Goal: Task Accomplishment & Management: Complete application form

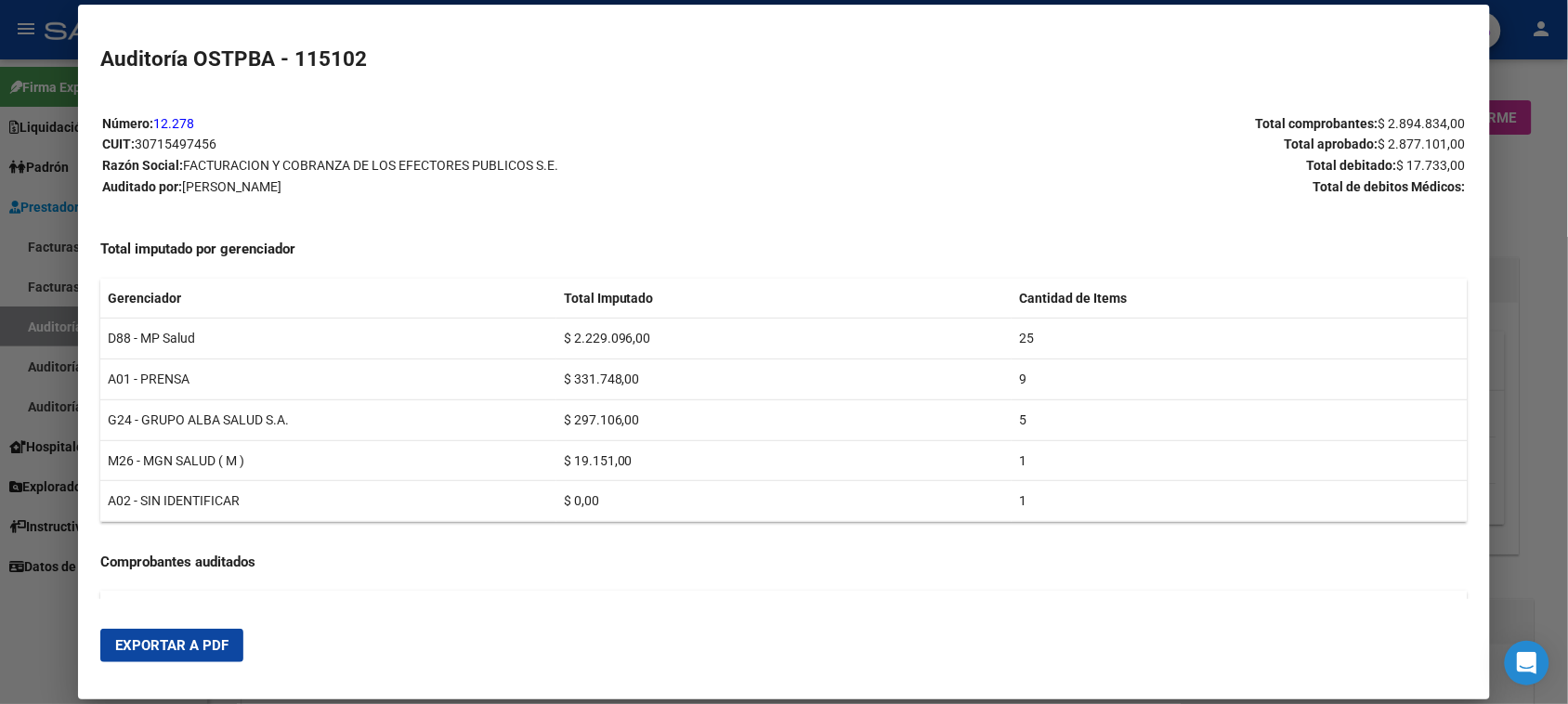
click at [31, 621] on div at bounding box center [784, 352] width 1568 height 704
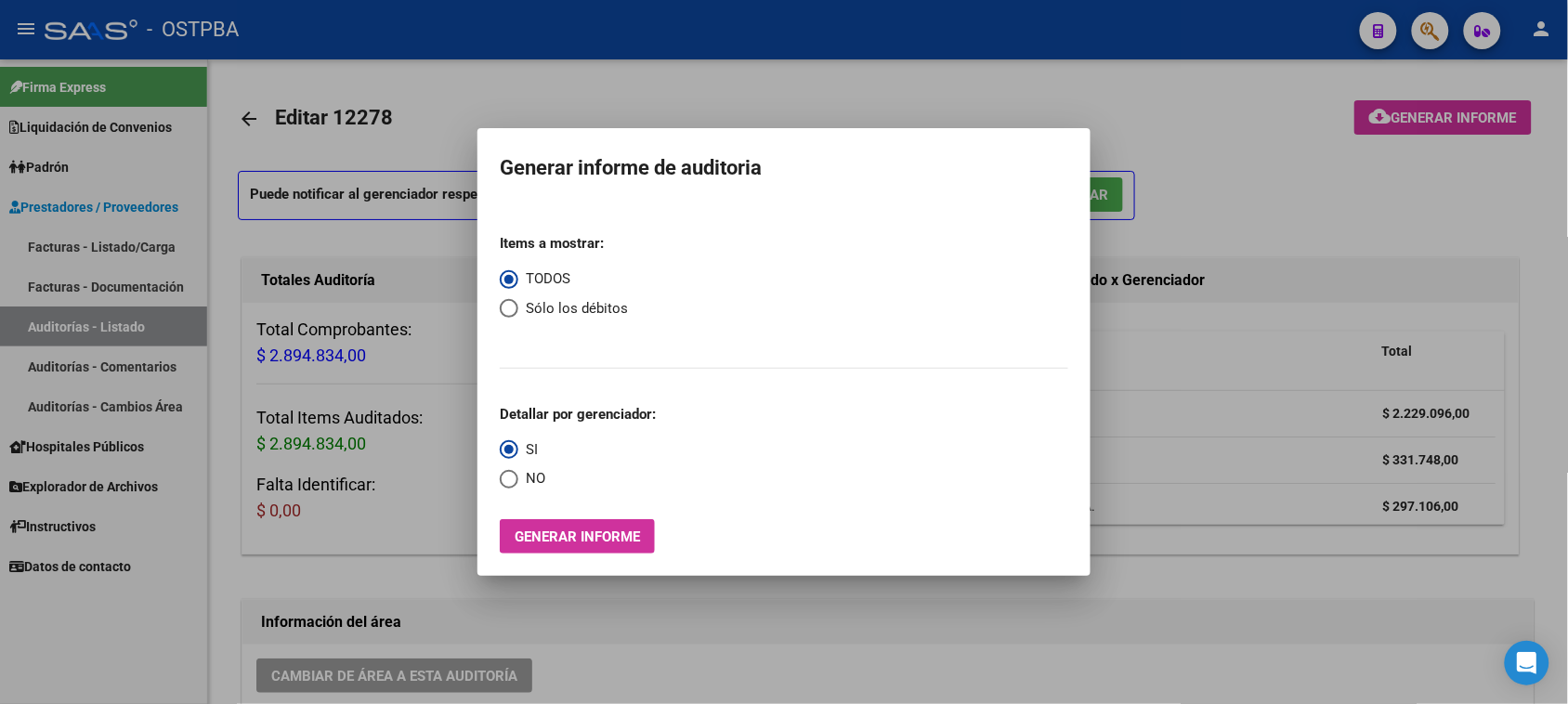
click at [66, 244] on div at bounding box center [784, 352] width 1568 height 704
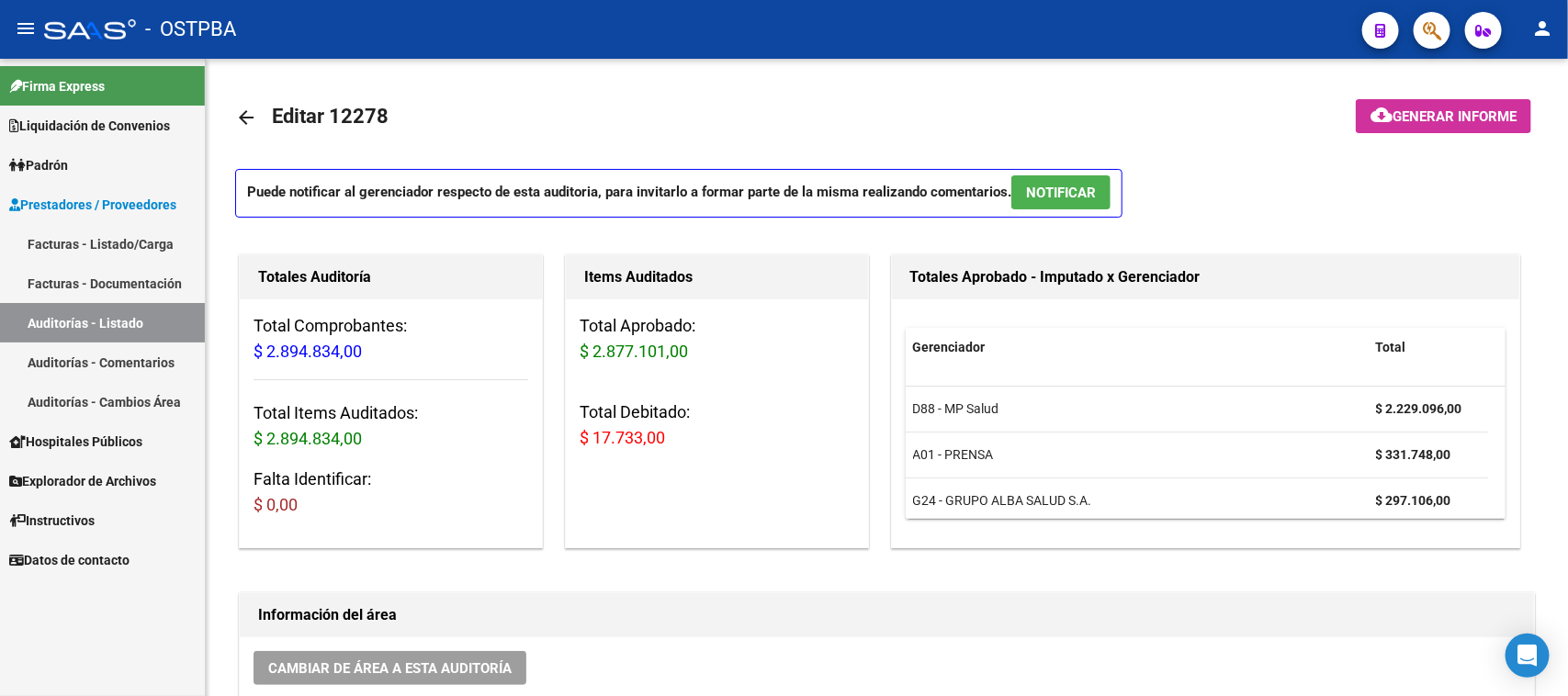
click at [75, 239] on link "Facturas - Listado/Carga" at bounding box center [102, 244] width 205 height 40
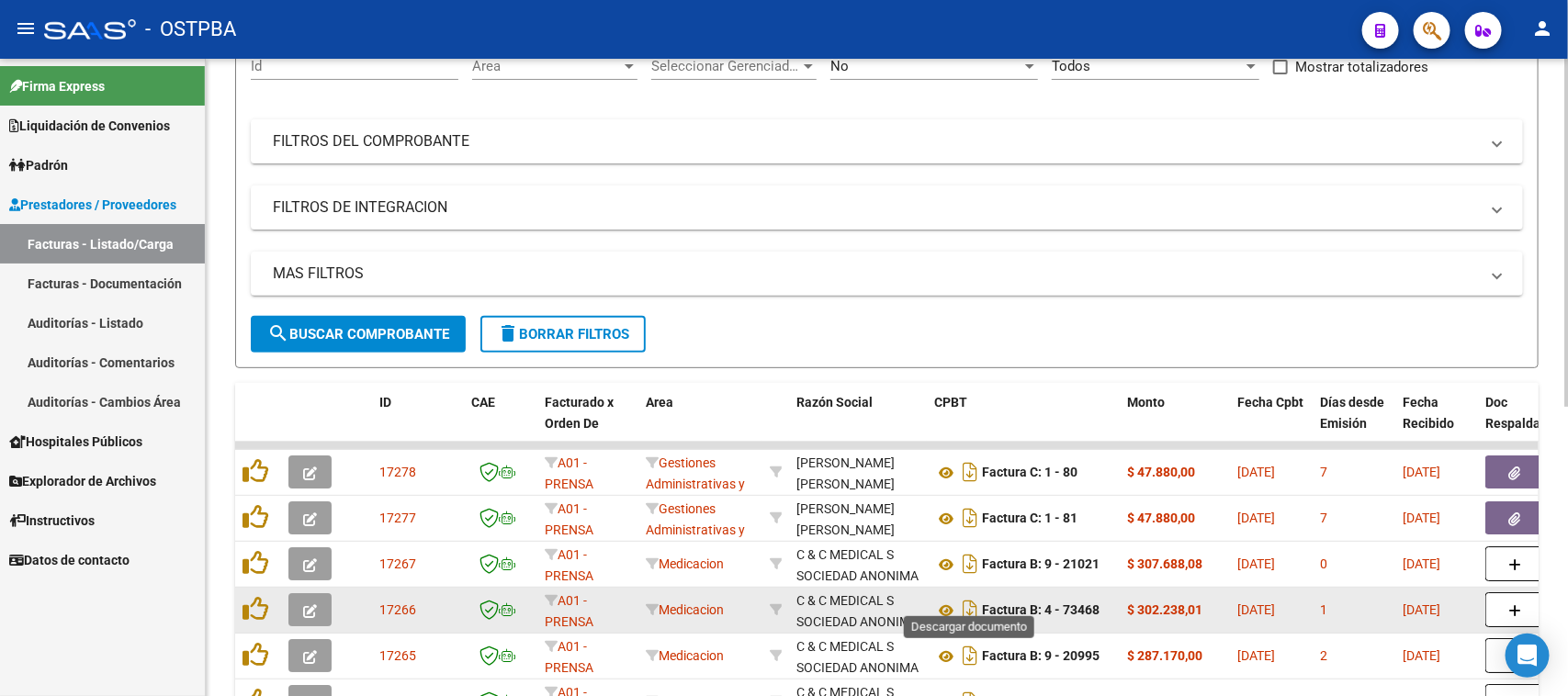
scroll to position [230, 0]
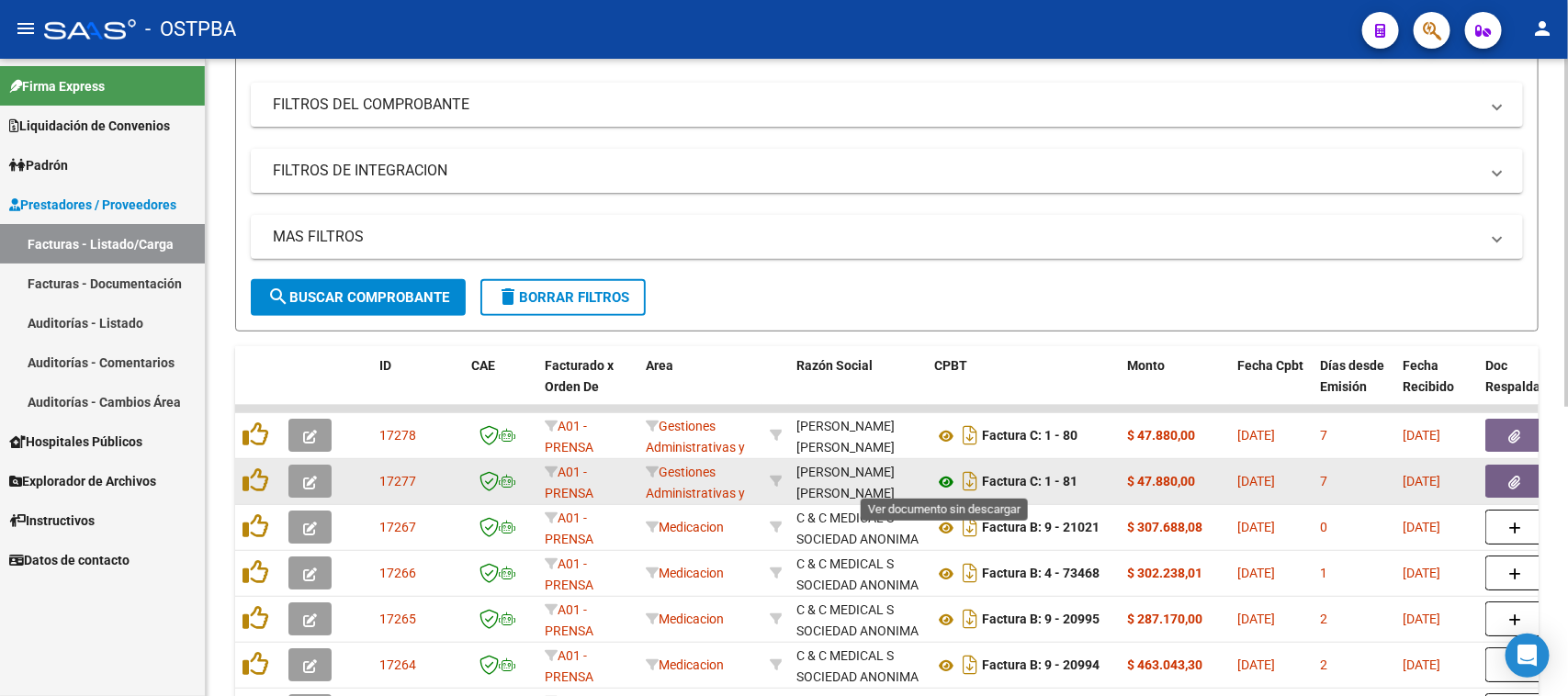
click at [943, 480] on icon at bounding box center [946, 481] width 24 height 22
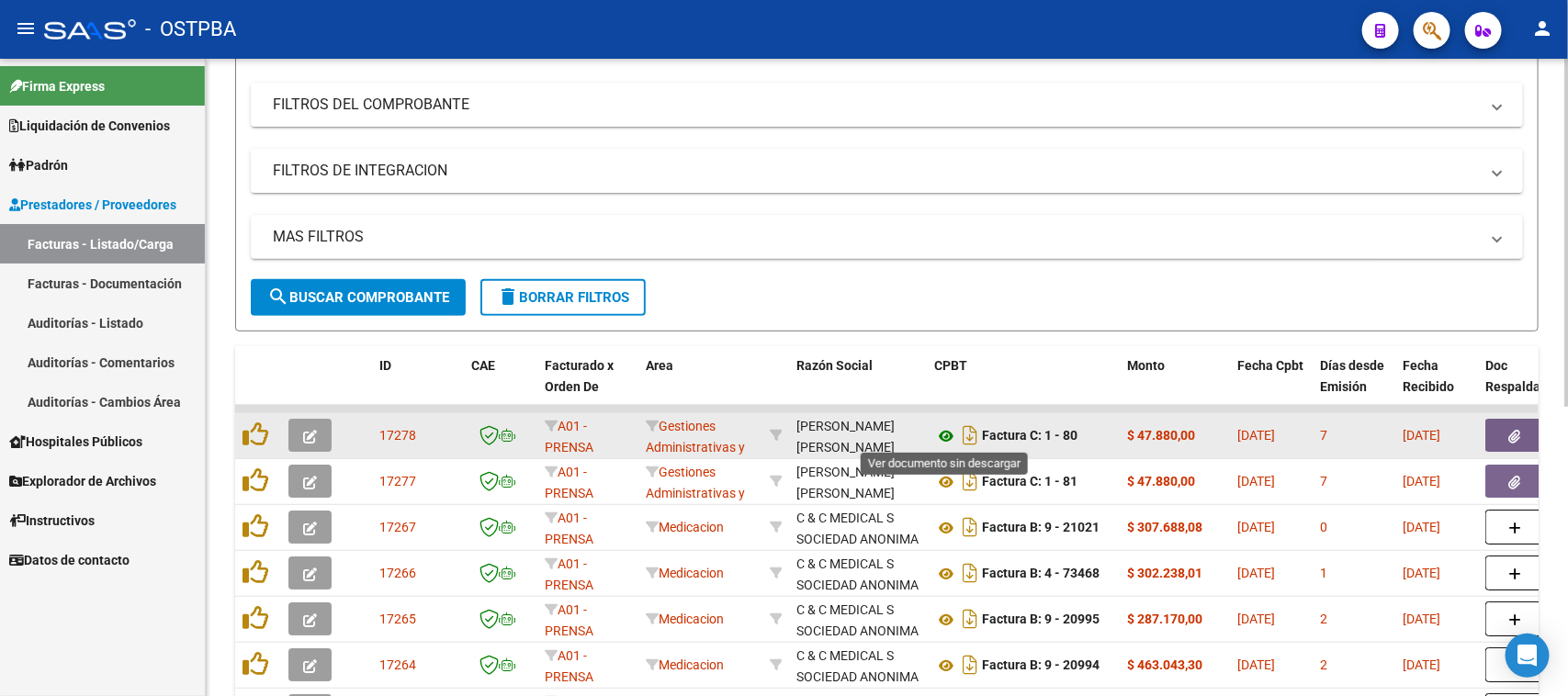
click at [943, 434] on icon at bounding box center [946, 436] width 24 height 22
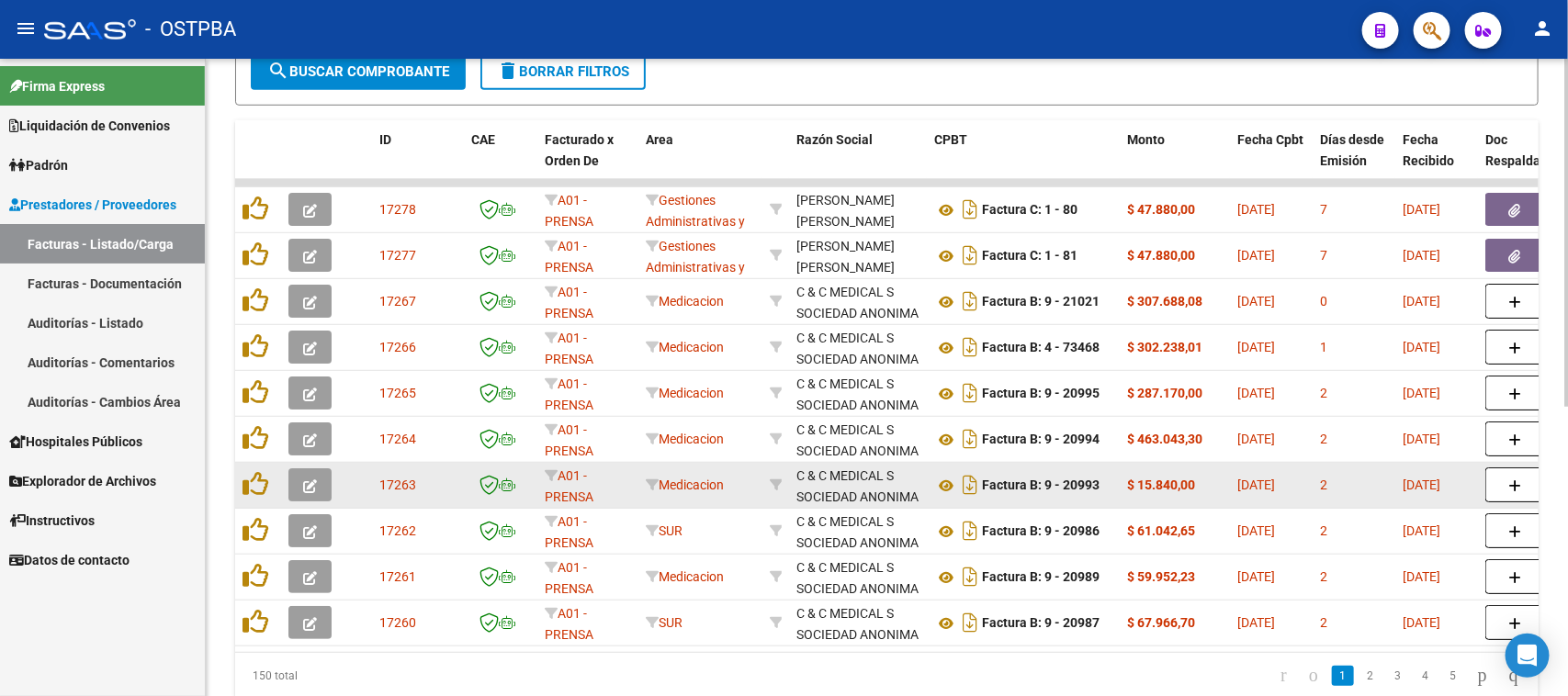
scroll to position [460, 0]
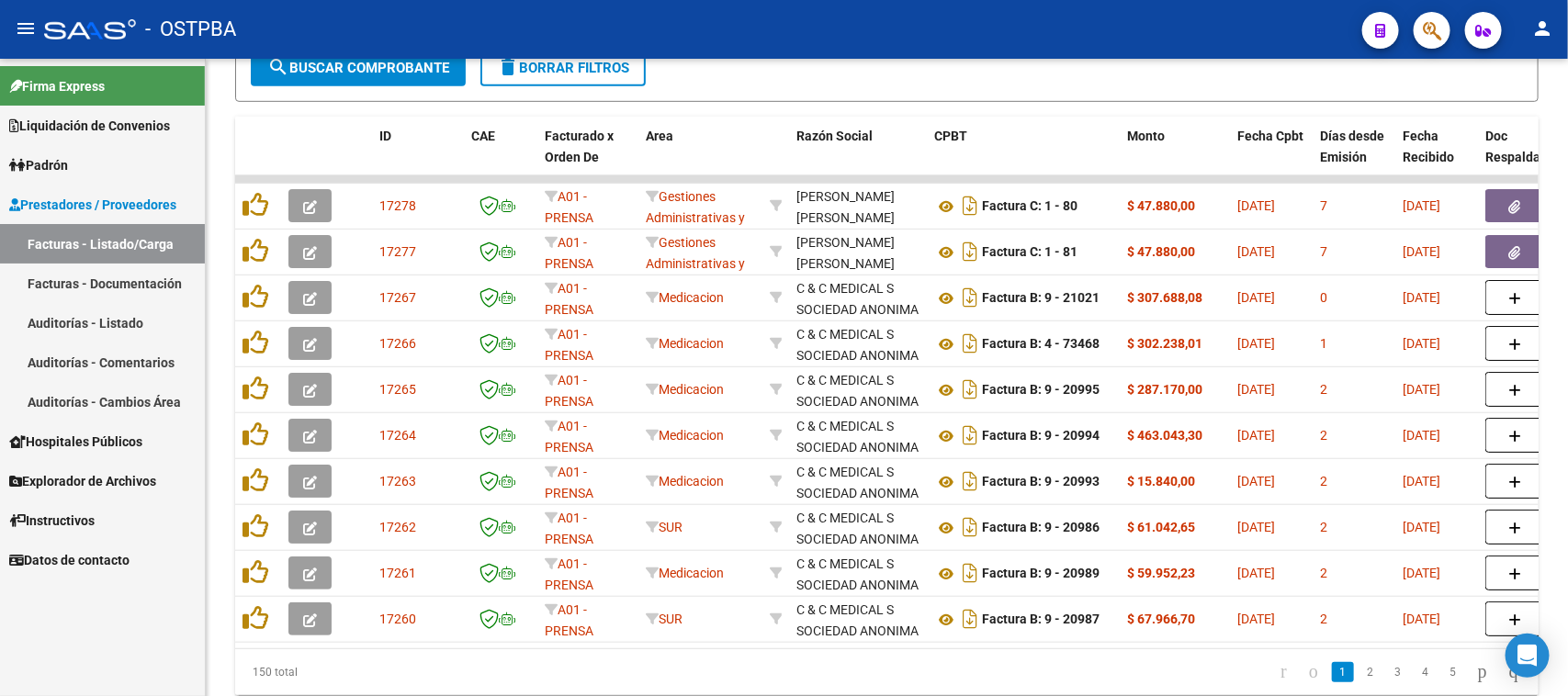
click at [124, 164] on link "Padrón" at bounding box center [102, 165] width 205 height 40
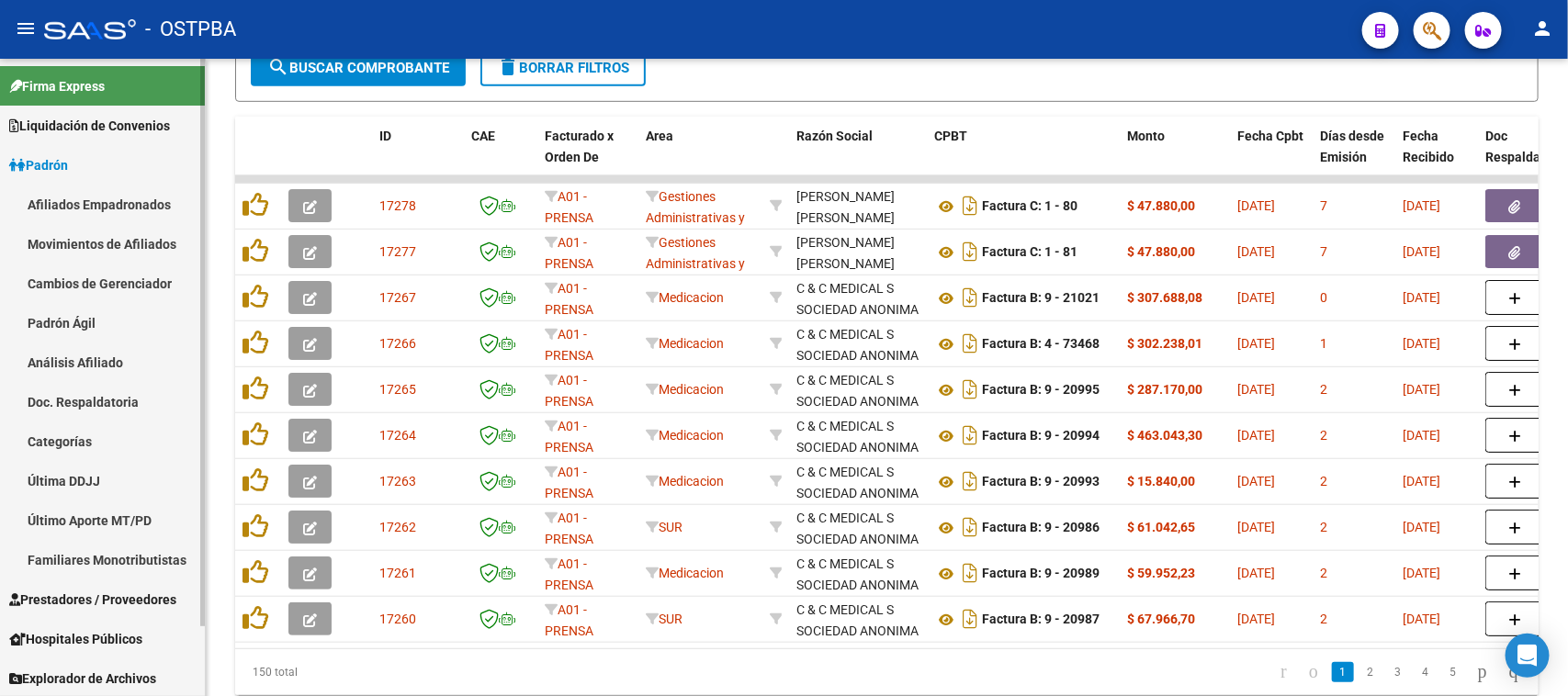
click at [78, 361] on link "Análisis Afiliado" at bounding box center [102, 362] width 205 height 40
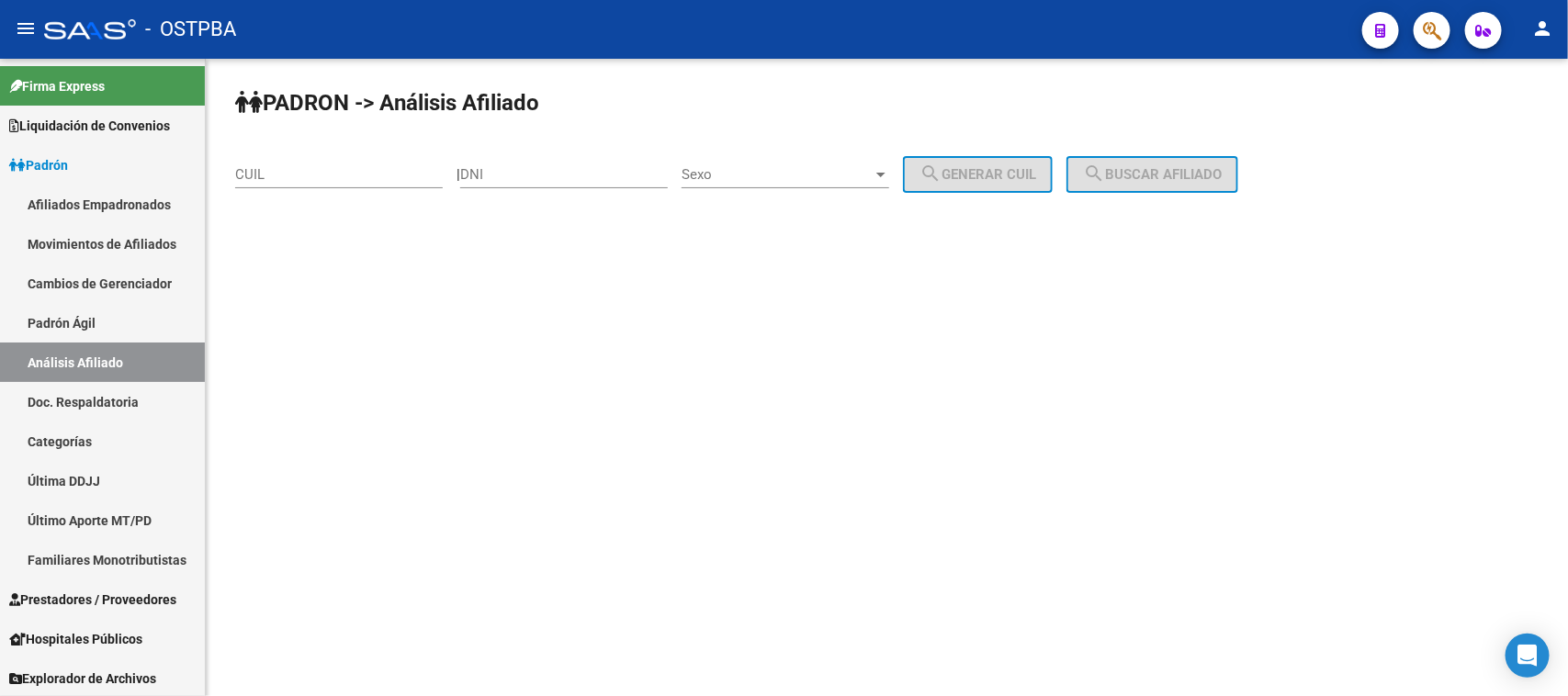
click at [516, 176] on input "DNI" at bounding box center [565, 174] width 208 height 16
type input "17698336"
click at [810, 164] on div "Sexo Sexo" at bounding box center [786, 168] width 208 height 40
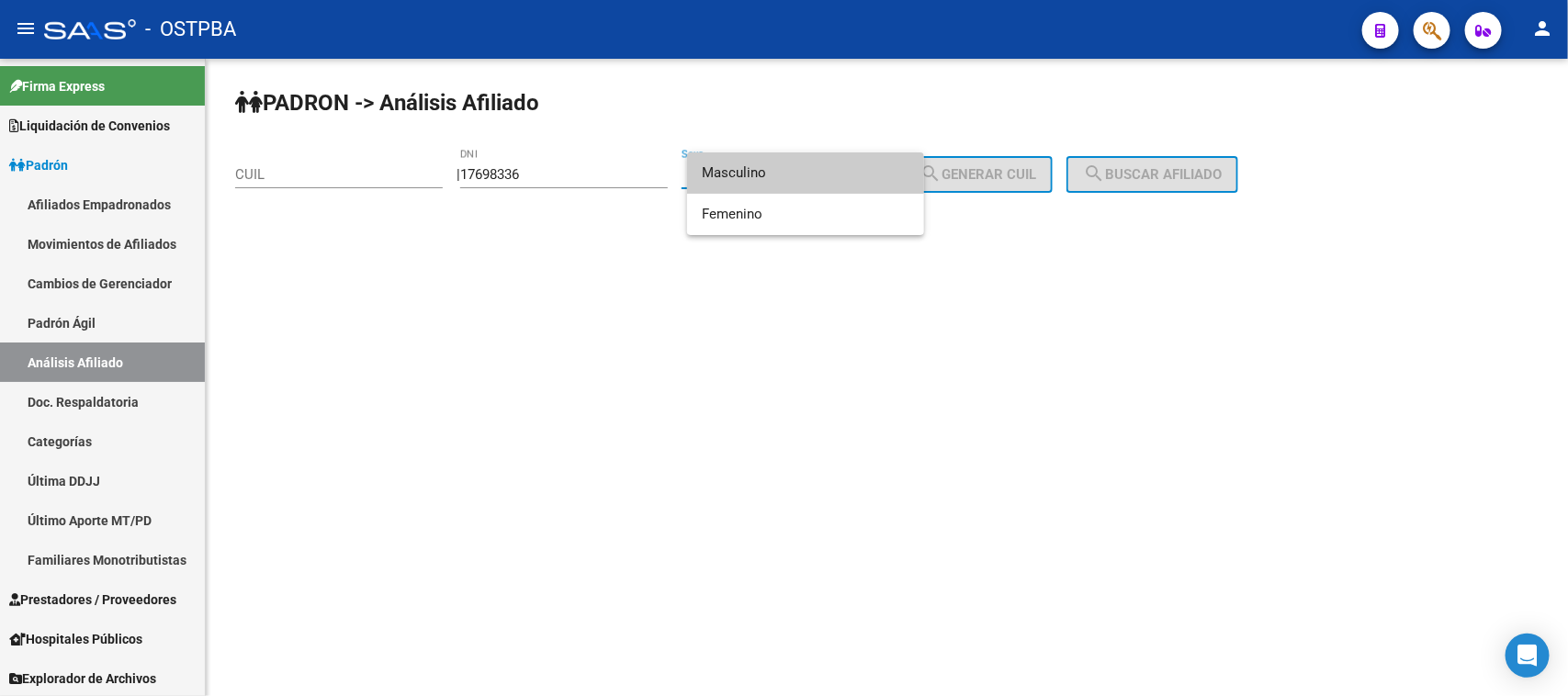
click at [763, 173] on span "Masculino" at bounding box center [806, 173] width 208 height 42
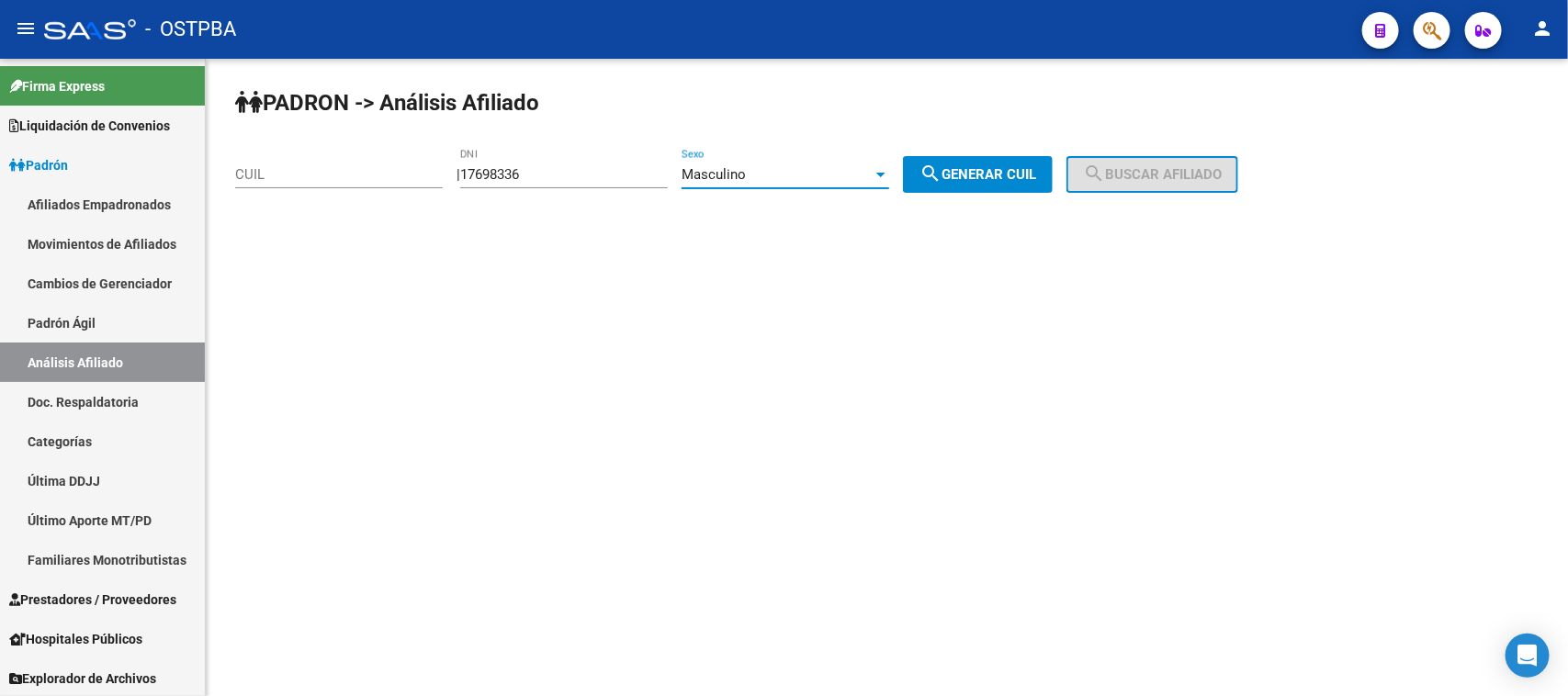
click at [984, 167] on span "search Generar CUIL" at bounding box center [977, 174] width 116 height 16
type input "20-17698336-2"
click at [1223, 183] on button "search Buscar afiliado" at bounding box center [1153, 174] width 172 height 37
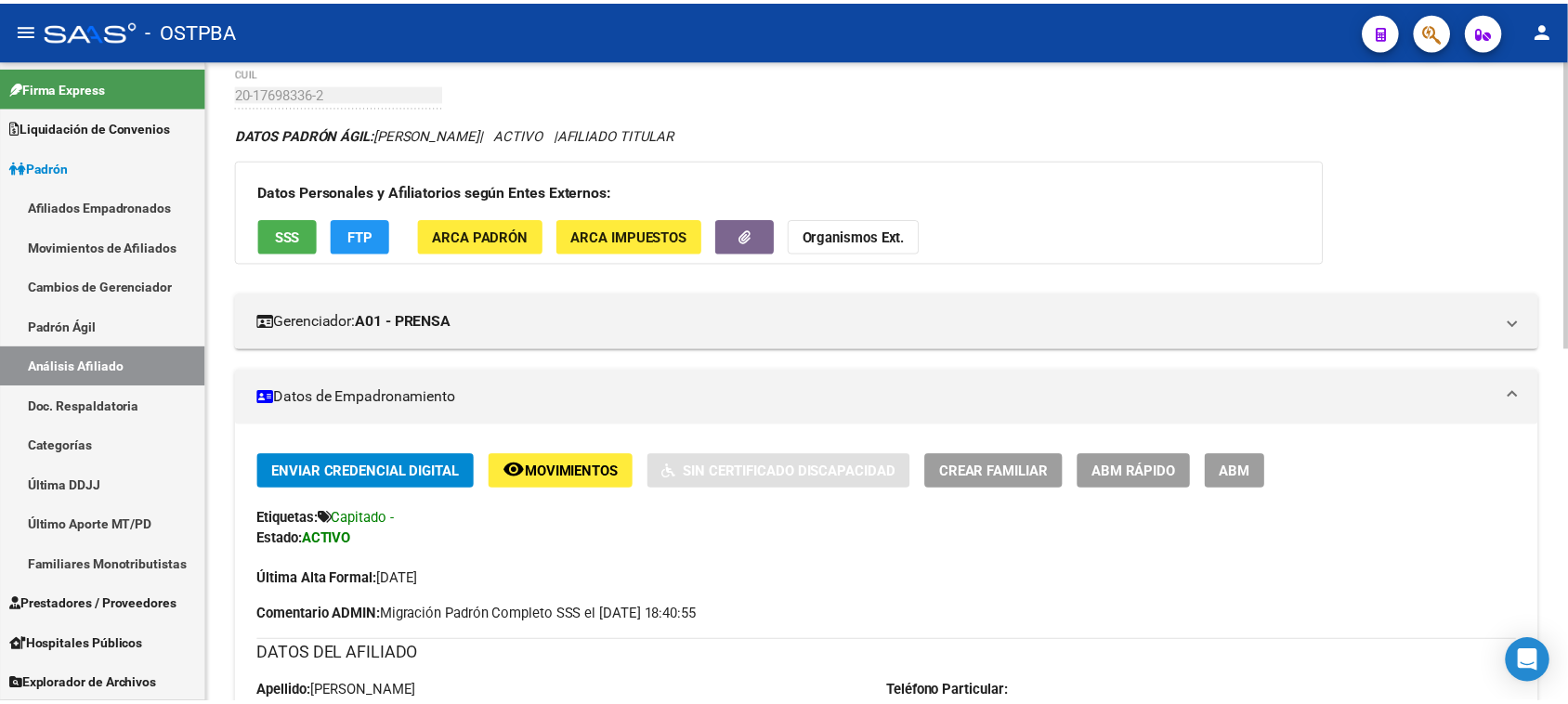
scroll to position [116, 0]
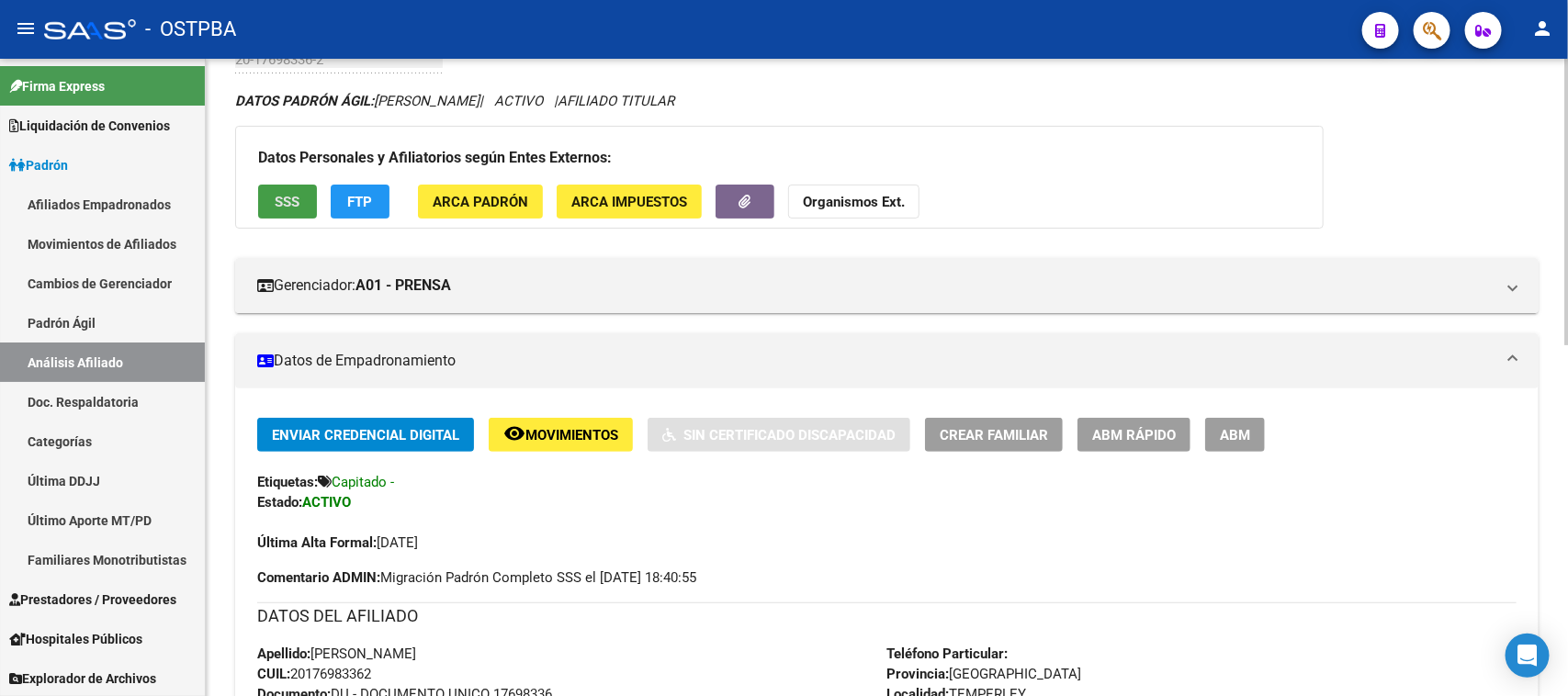
click at [291, 188] on button "SSS" at bounding box center [287, 201] width 59 height 34
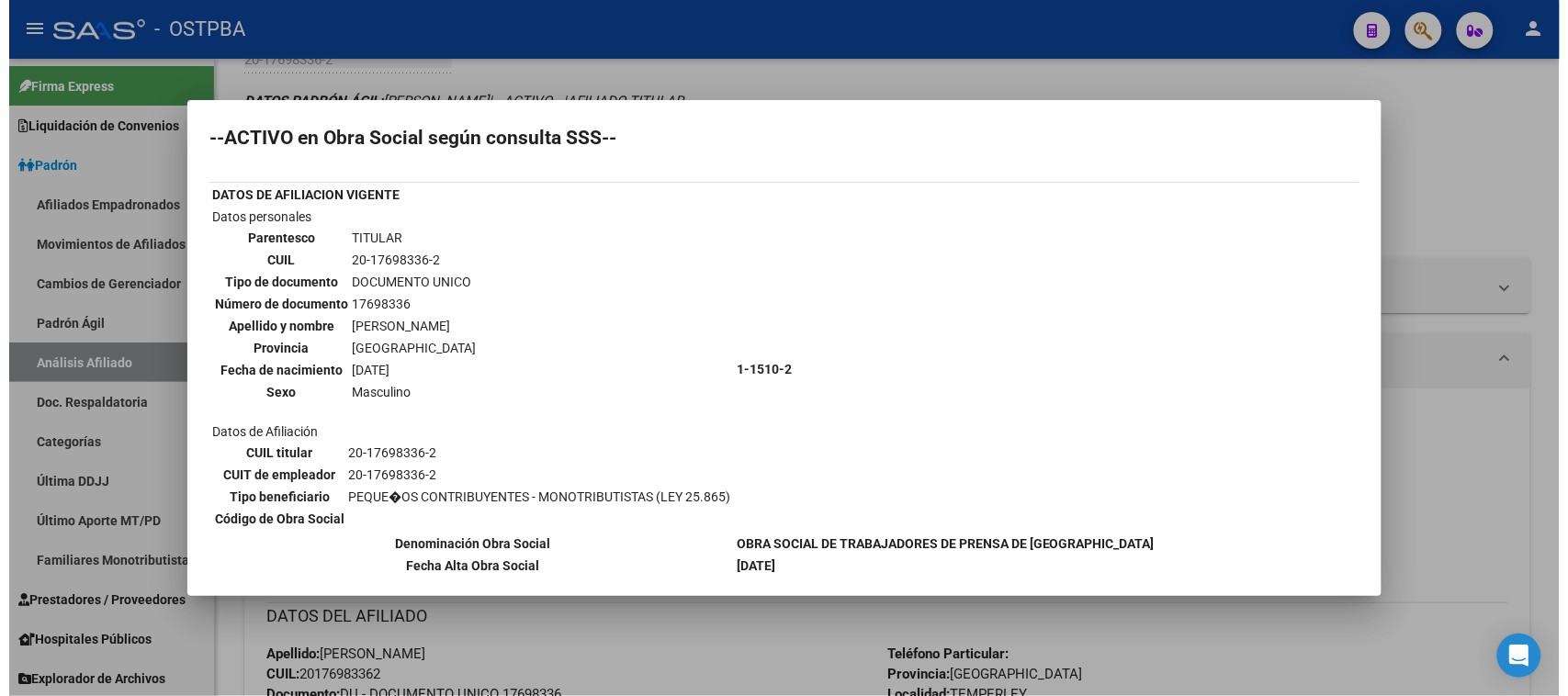
scroll to position [0, 0]
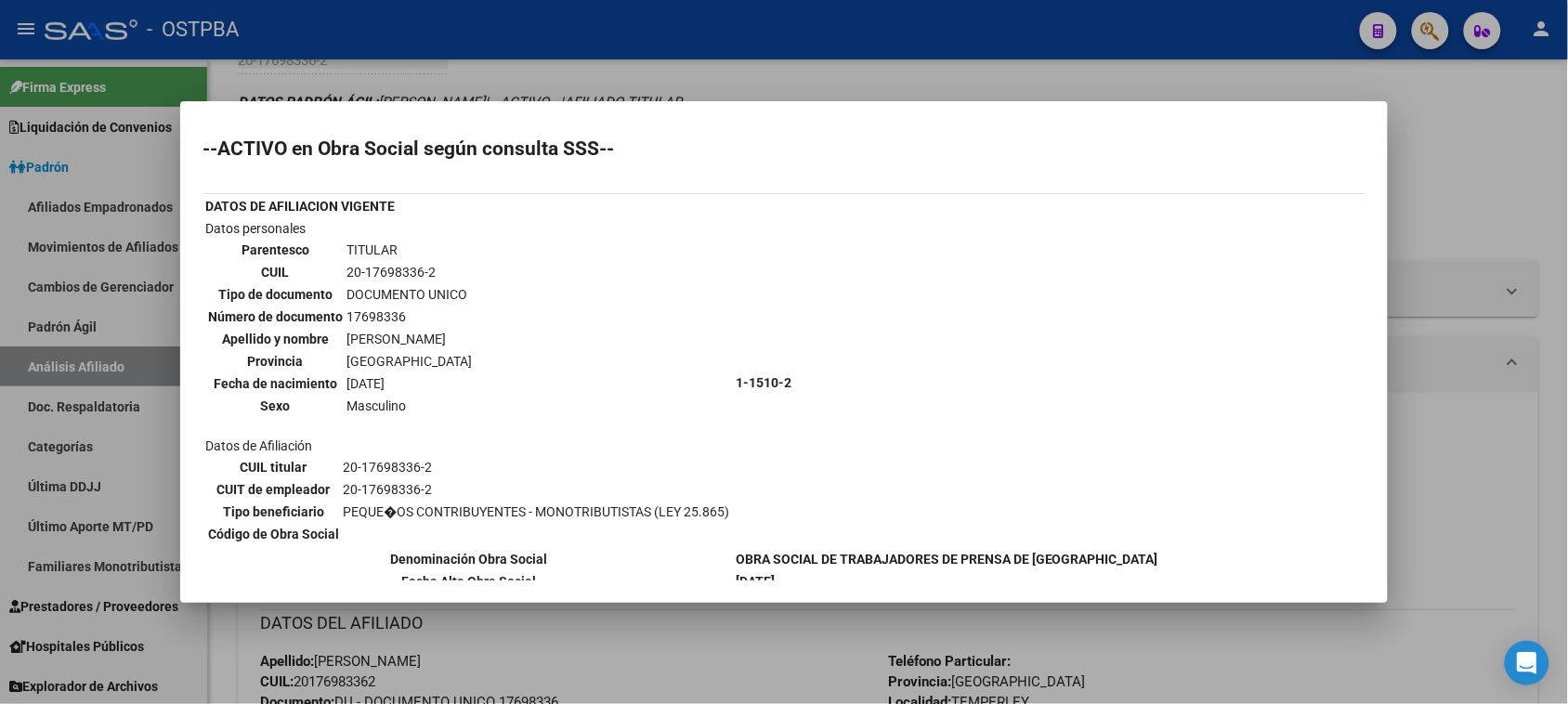
drag, startPoint x: 340, startPoint y: 267, endPoint x: 441, endPoint y: 267, distance: 101.0
click at [441, 267] on tr "CUIL 20-17698336-2" at bounding box center [340, 272] width 266 height 20
copy tr "20-17698336-2"
click at [1428, 569] on div at bounding box center [784, 352] width 1568 height 704
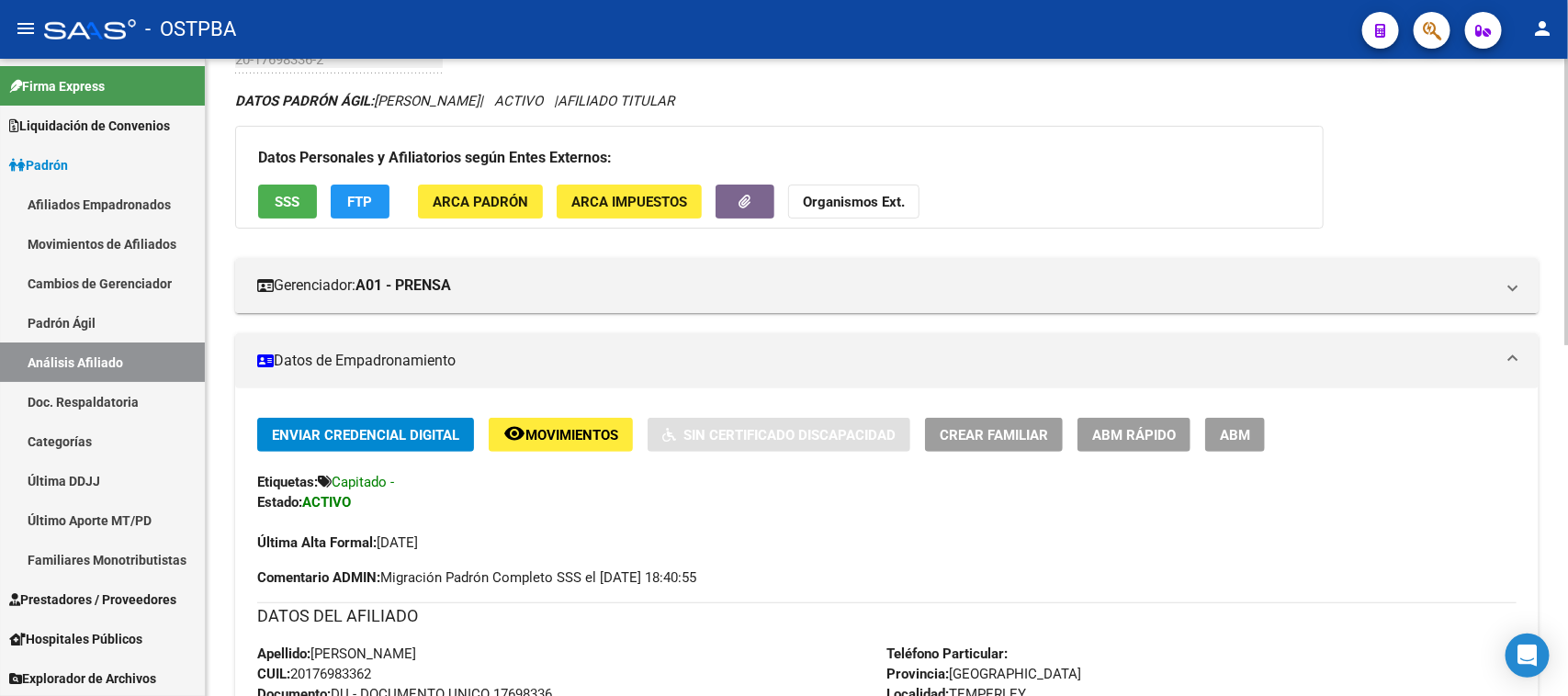
click at [856, 198] on strong "Organismos Ext." at bounding box center [854, 201] width 102 height 16
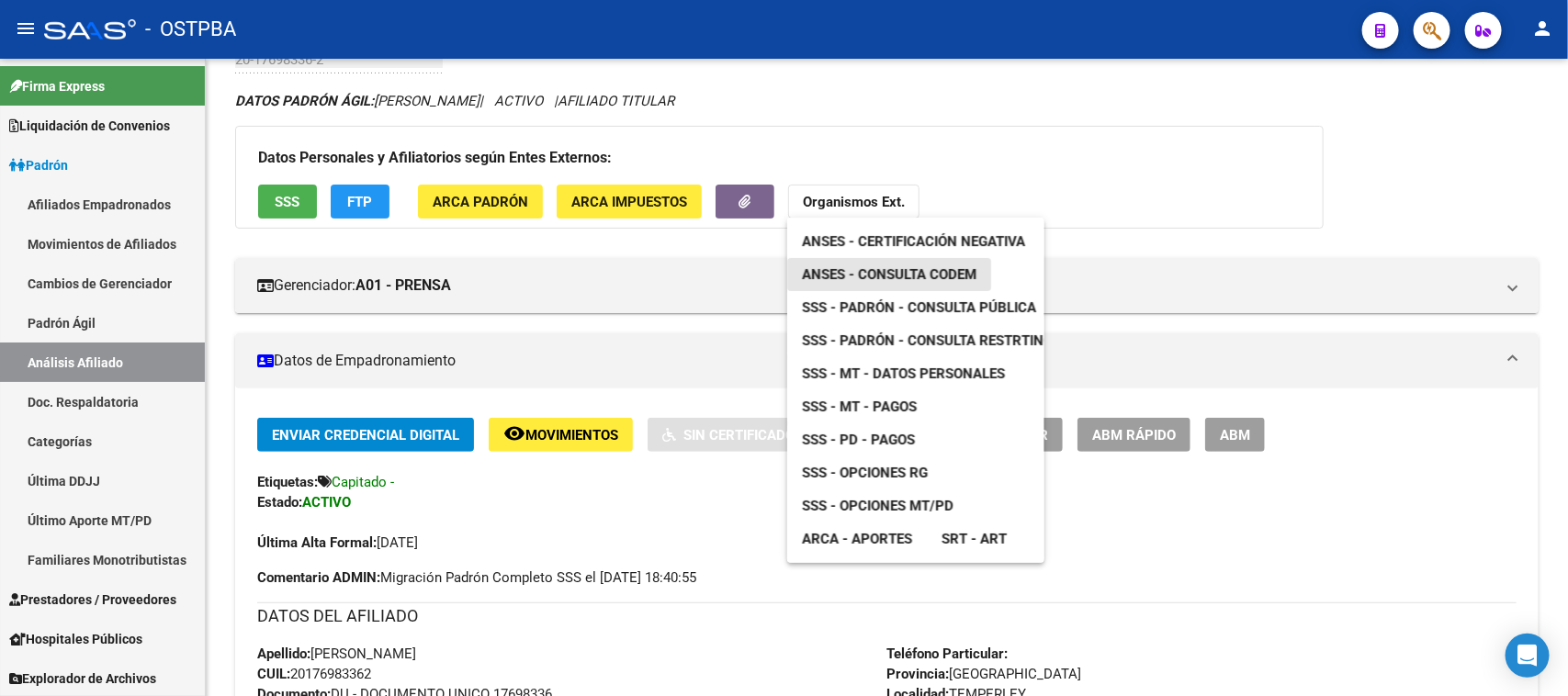
click at [845, 272] on span "ANSES - Consulta CODEM" at bounding box center [889, 274] width 175 height 16
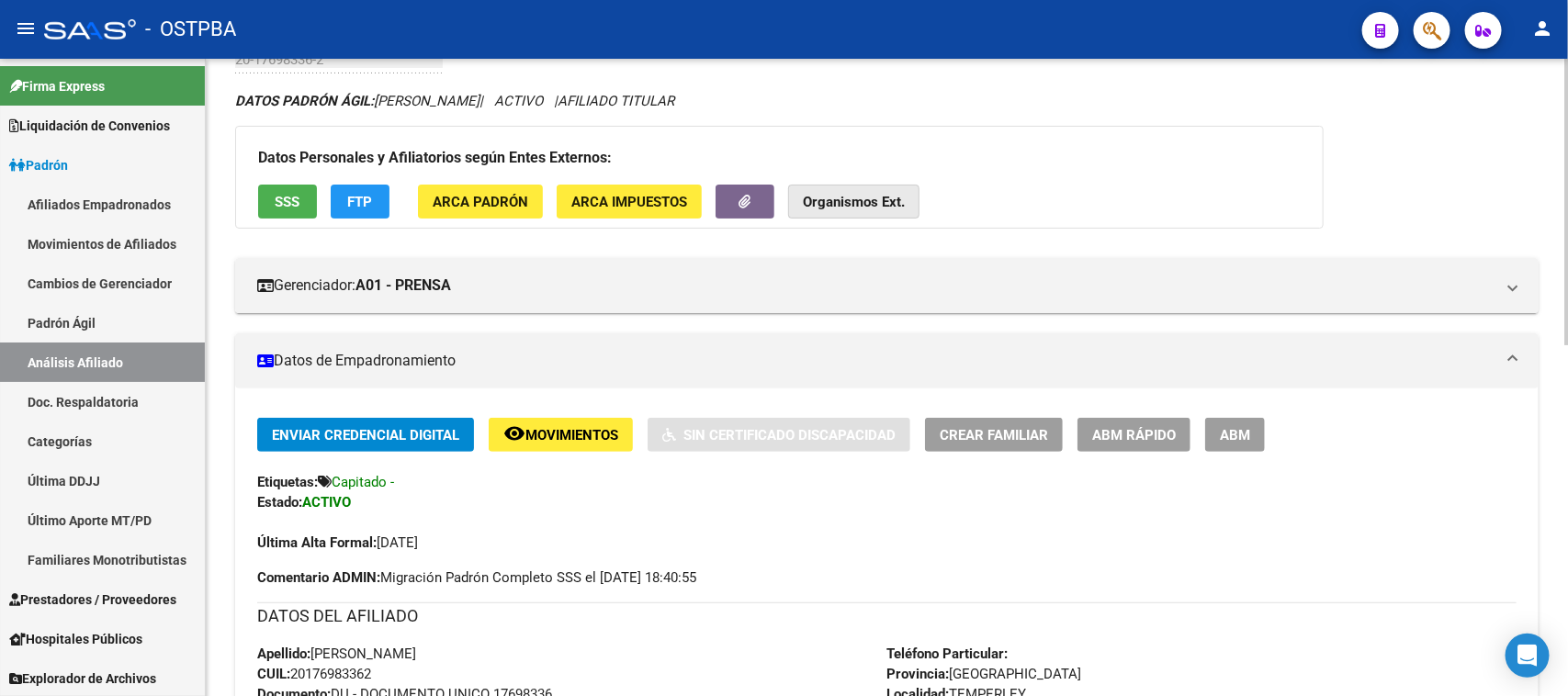
click at [900, 204] on strong "Organismos Ext." at bounding box center [854, 201] width 102 height 16
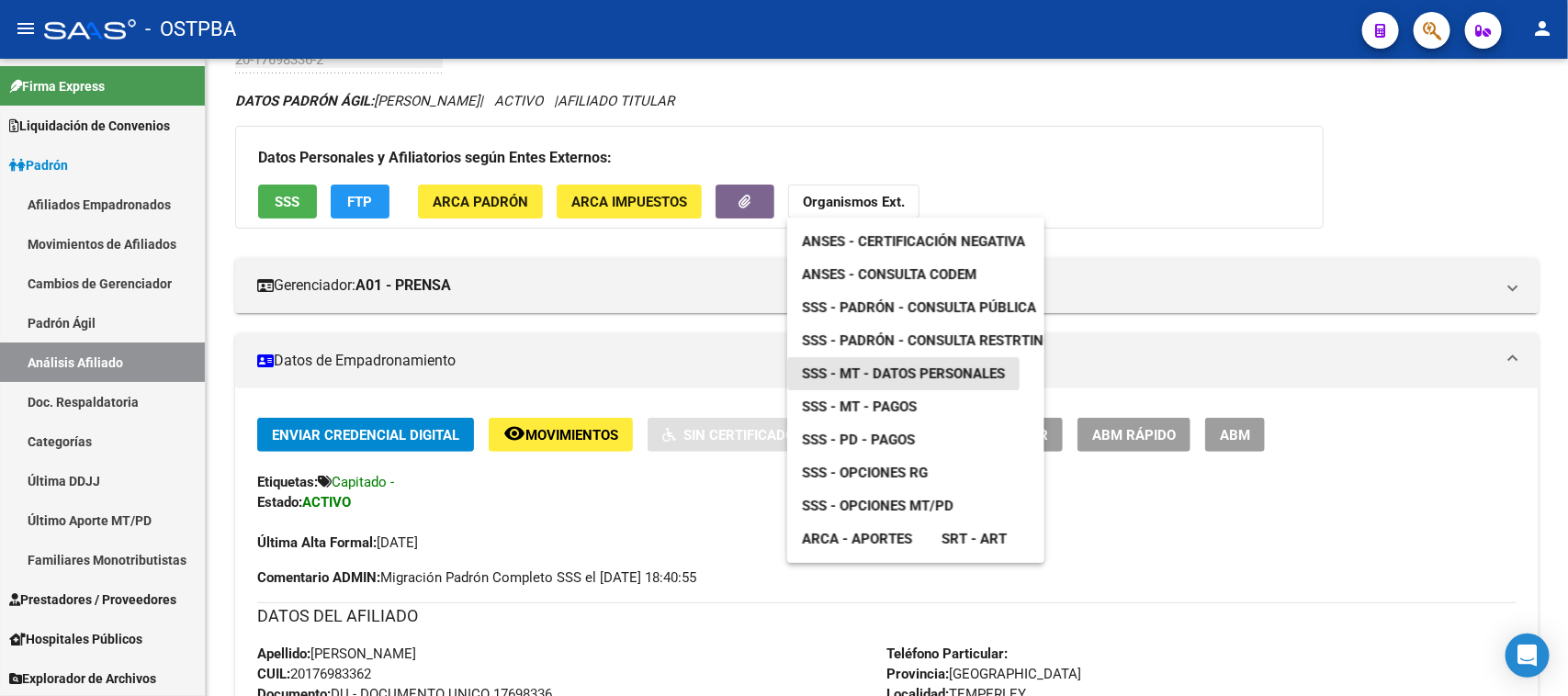
click at [979, 373] on span "SSS - MT - Datos Personales" at bounding box center [903, 374] width 203 height 16
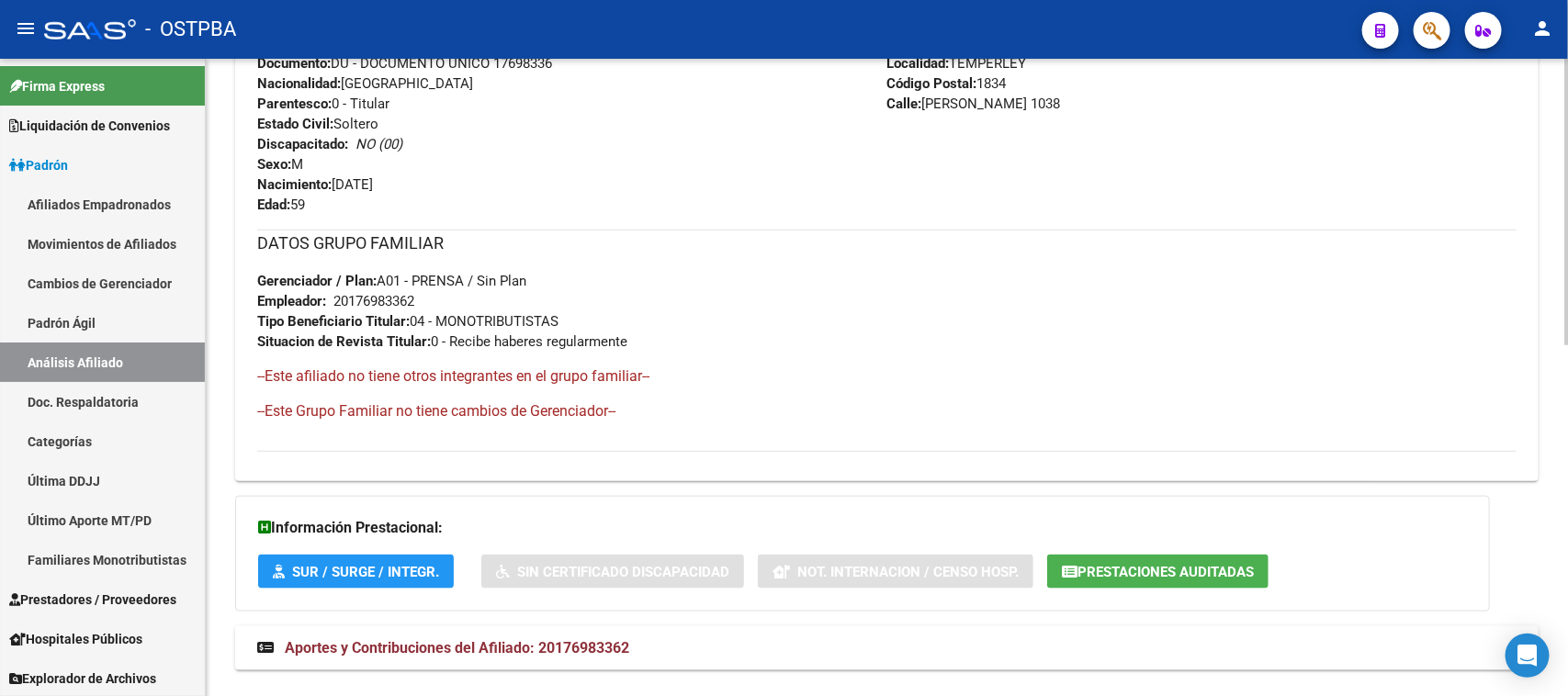
scroll to position [783, 0]
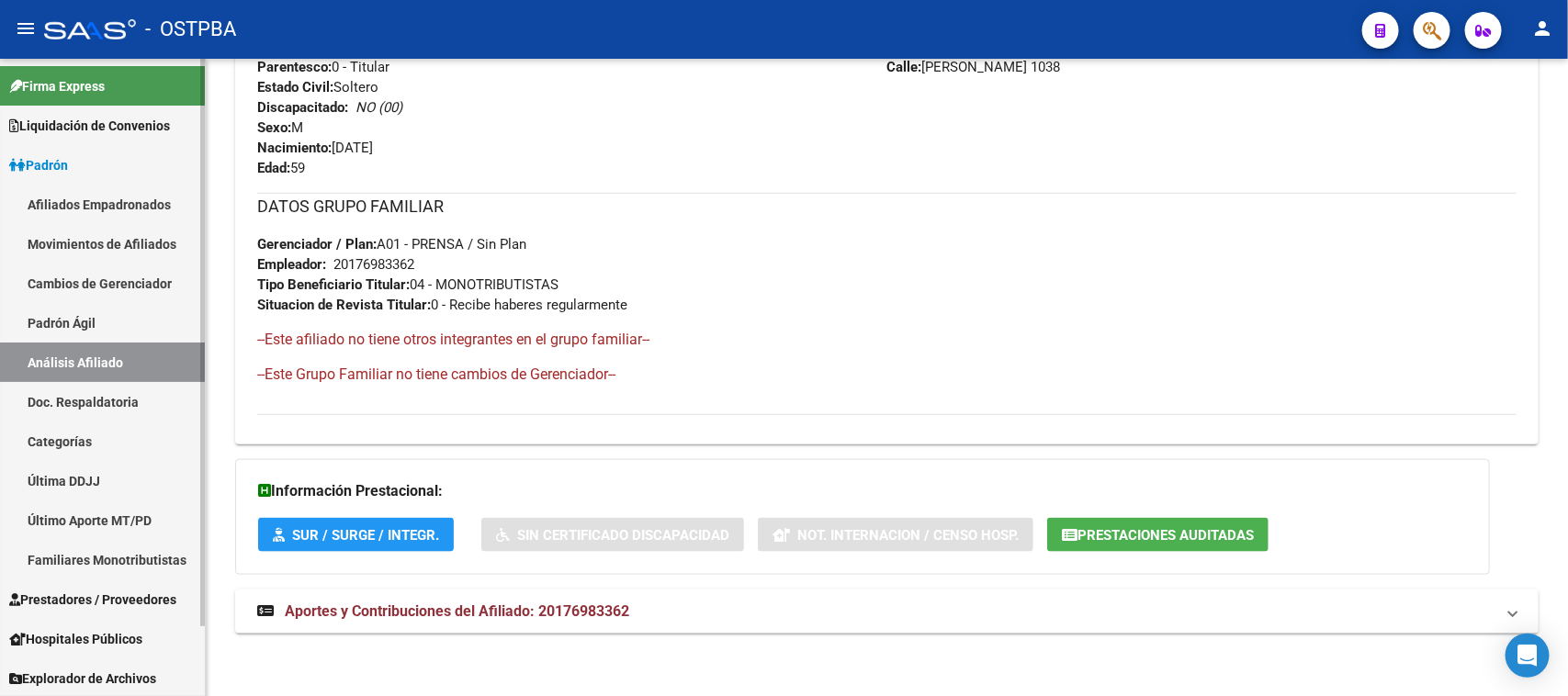
click at [129, 599] on span "Prestadores / Proveedores" at bounding box center [93, 600] width 167 height 20
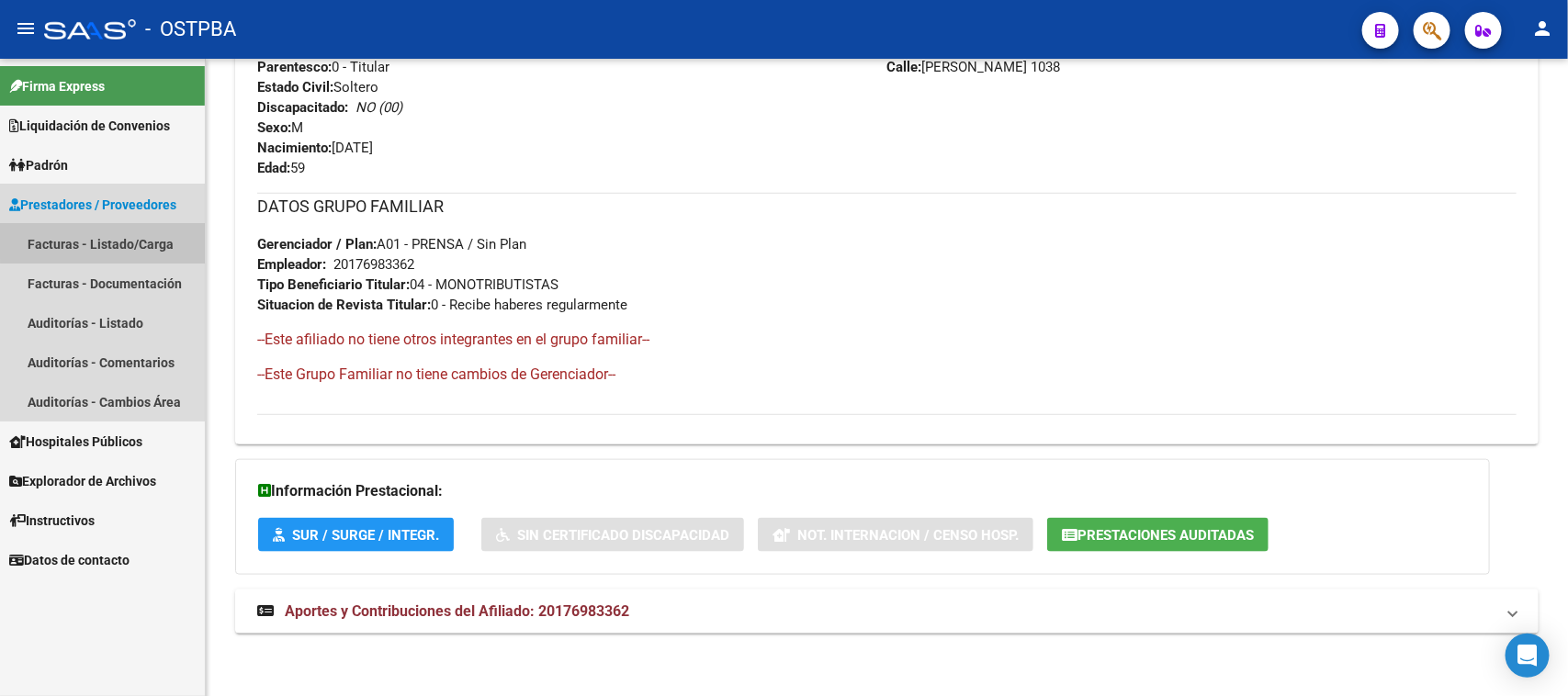
click at [143, 237] on link "Facturas - Listado/Carga" at bounding box center [102, 244] width 205 height 40
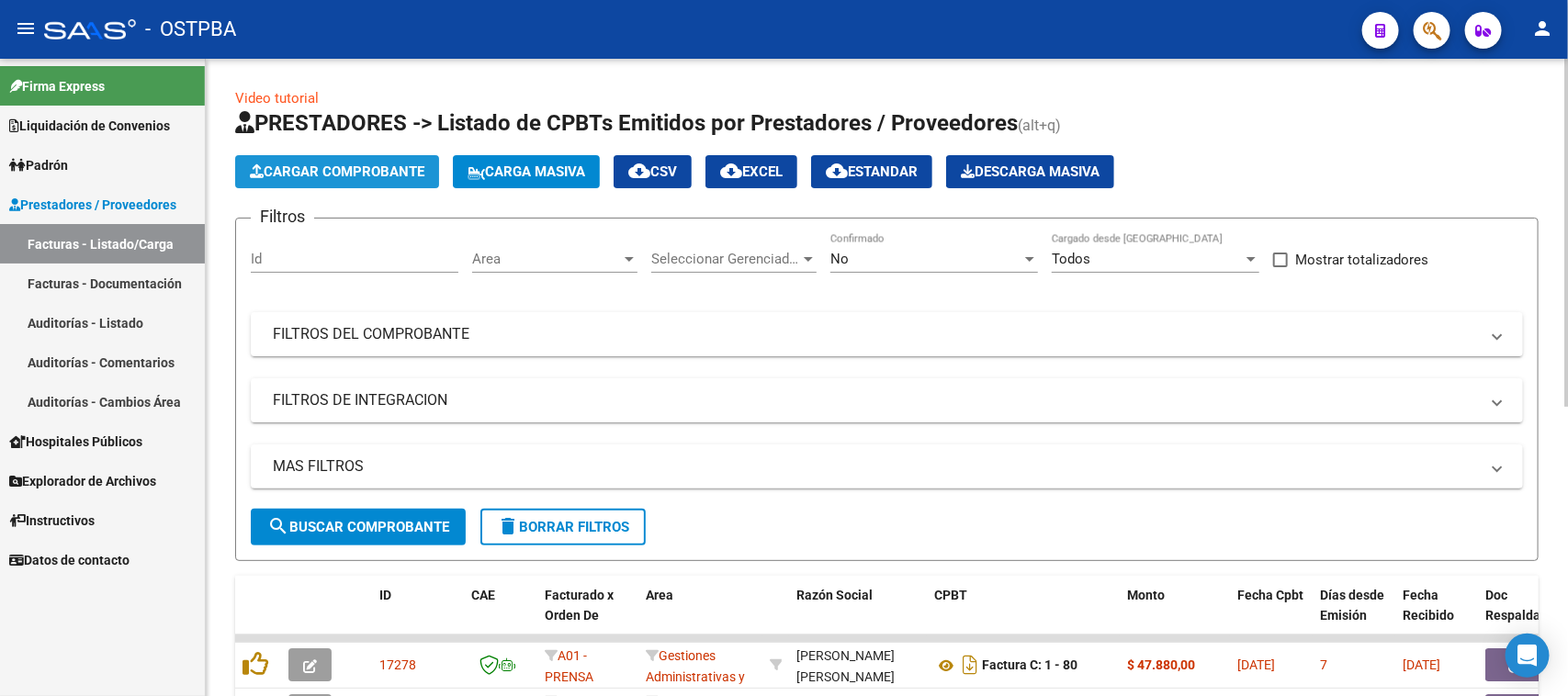
click at [382, 165] on span "Cargar Comprobante" at bounding box center [337, 171] width 175 height 16
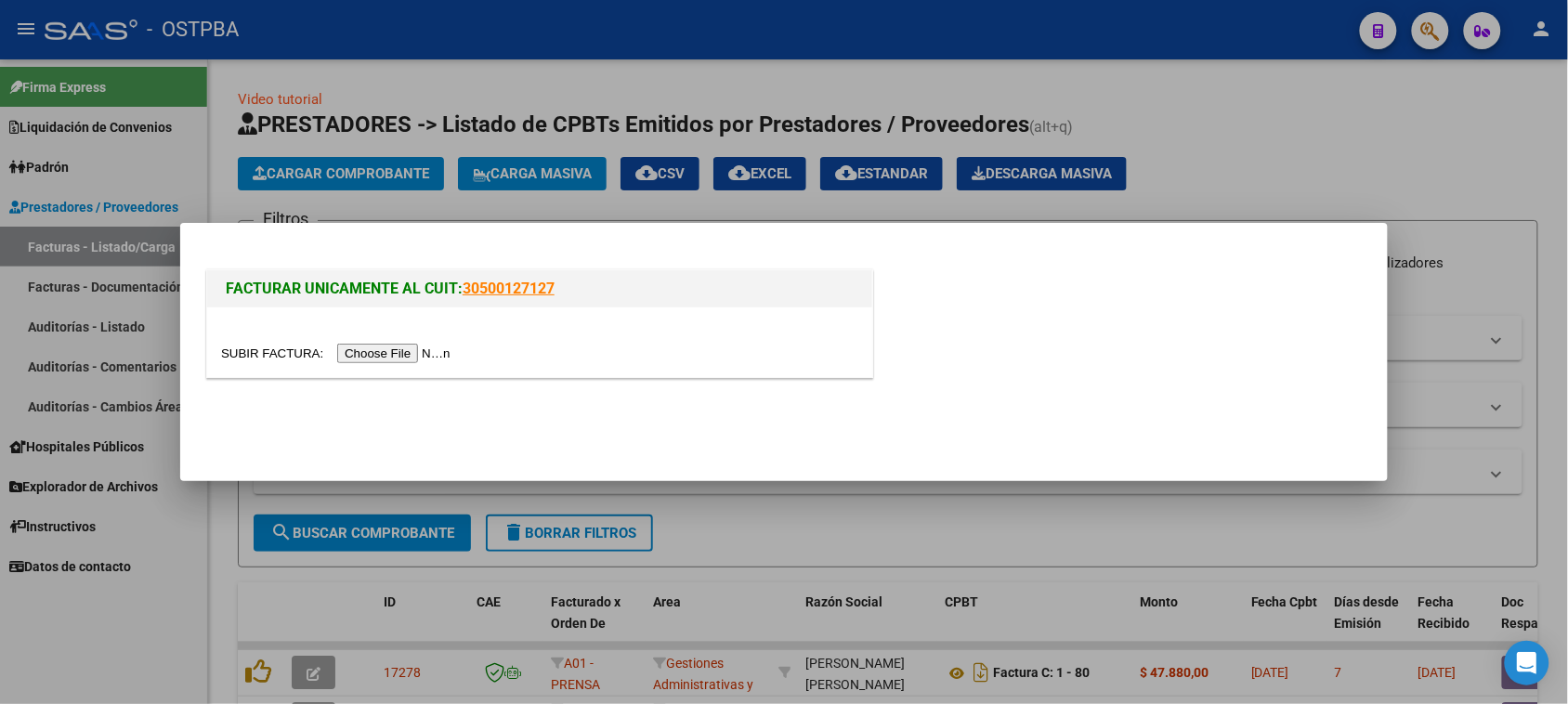
click at [397, 358] on input "file" at bounding box center [338, 353] width 235 height 19
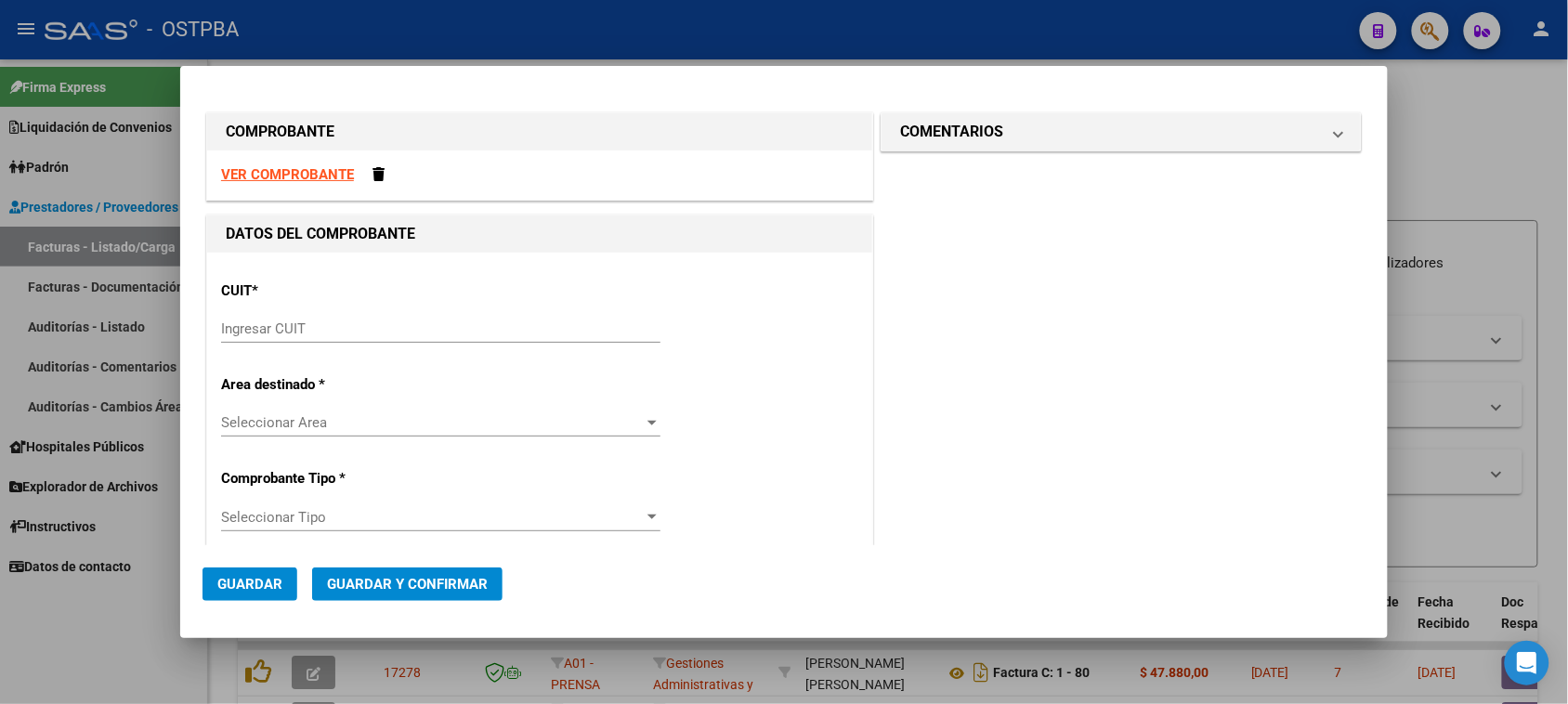
click at [257, 174] on strong "VER COMPROBANTE" at bounding box center [287, 174] width 133 height 16
click at [337, 335] on input "Ingresar CUIT" at bounding box center [440, 328] width 439 height 16
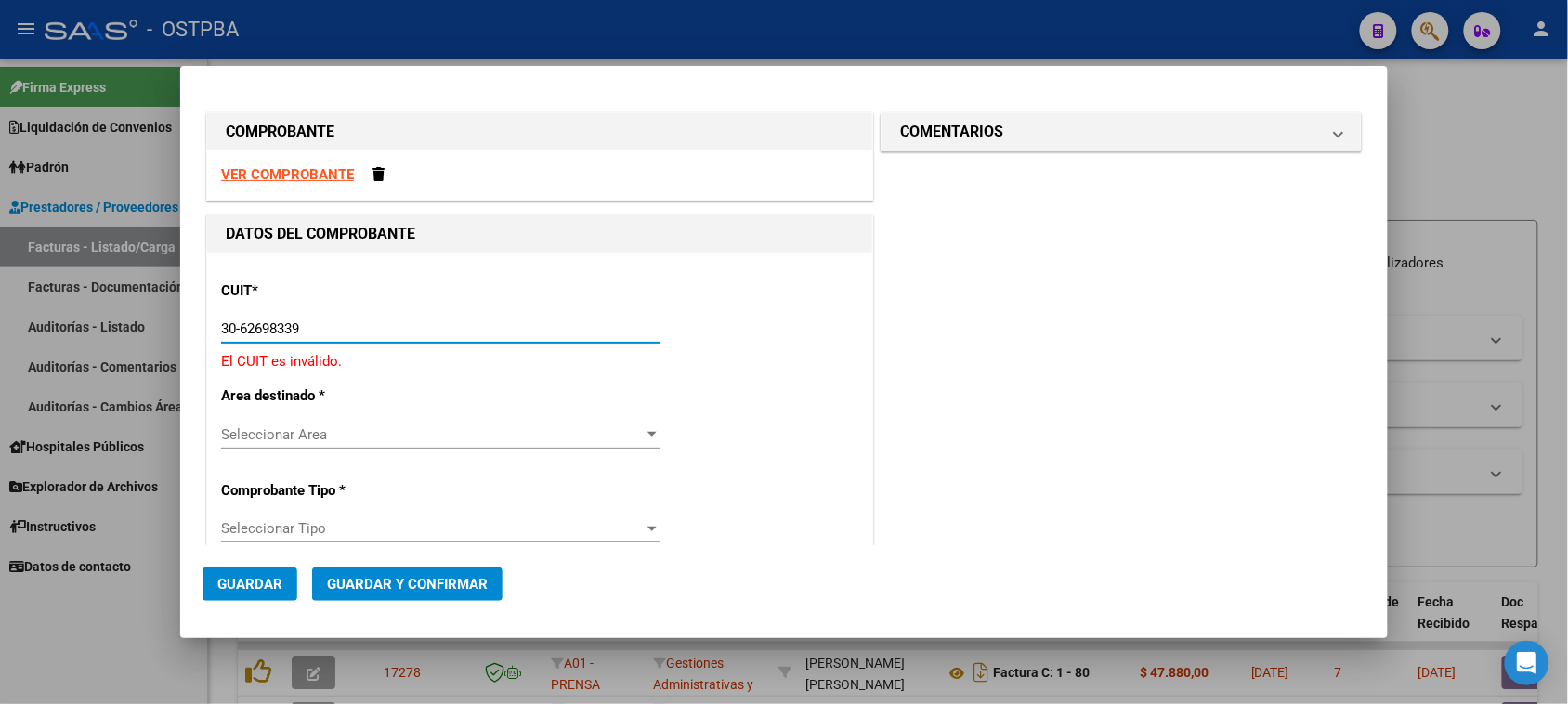
type input "30-62698339-8"
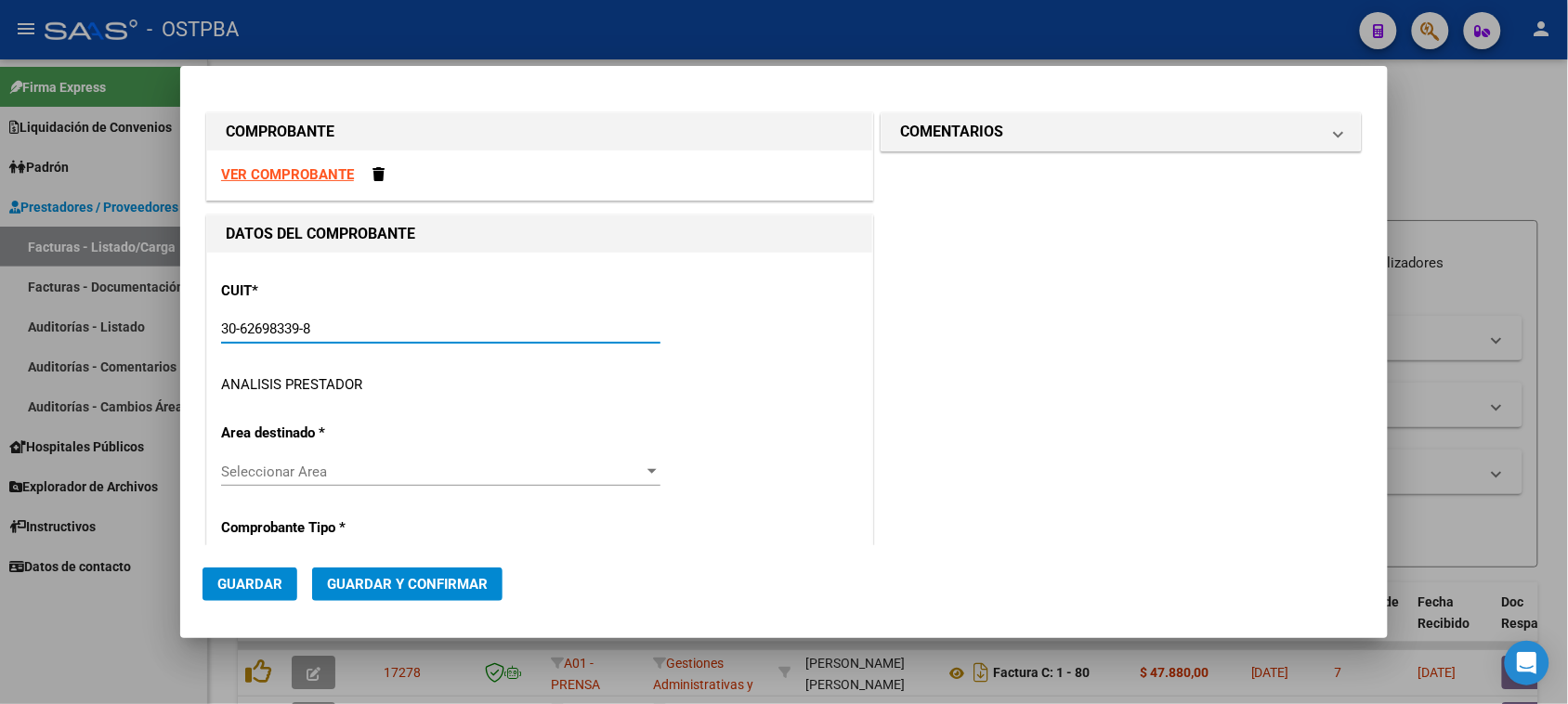
type input "169"
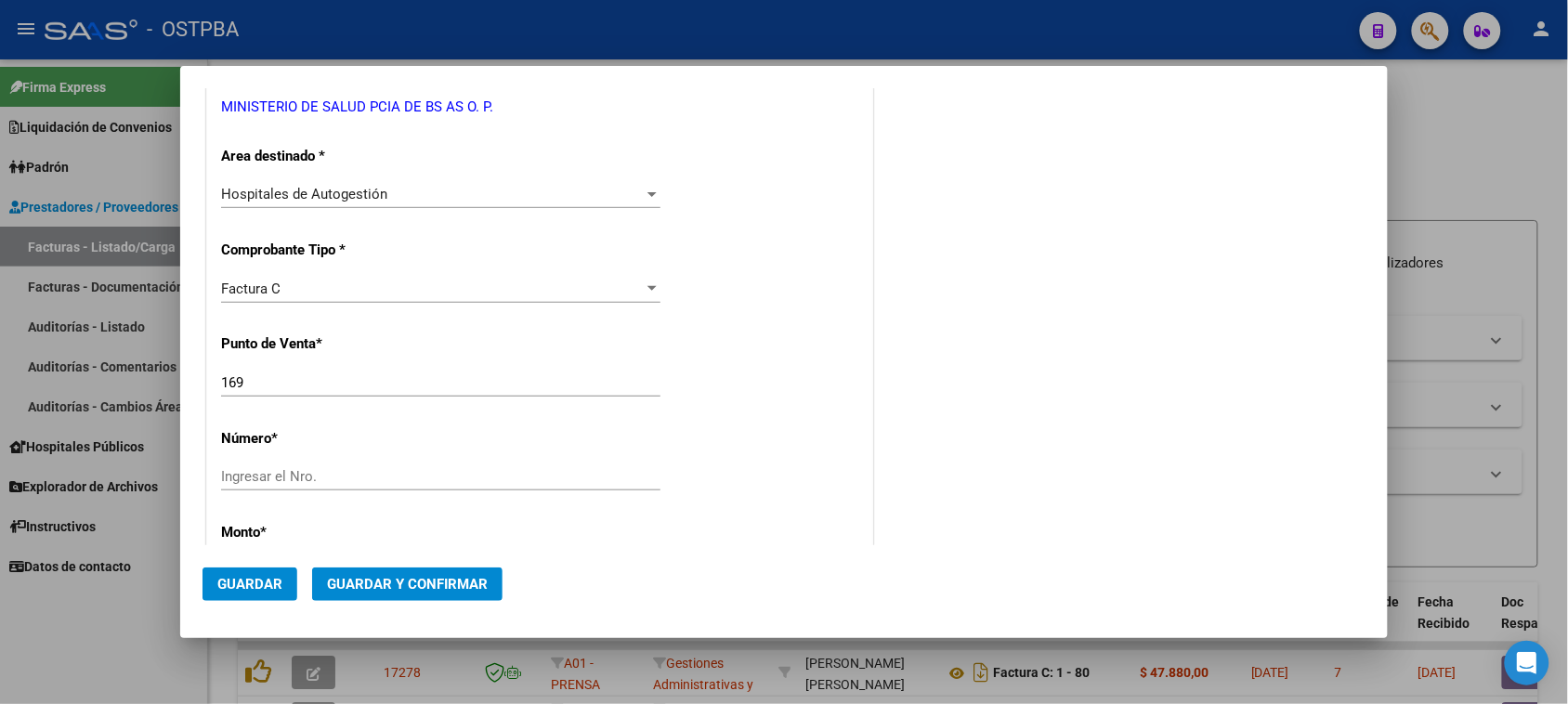
scroll to position [348, 0]
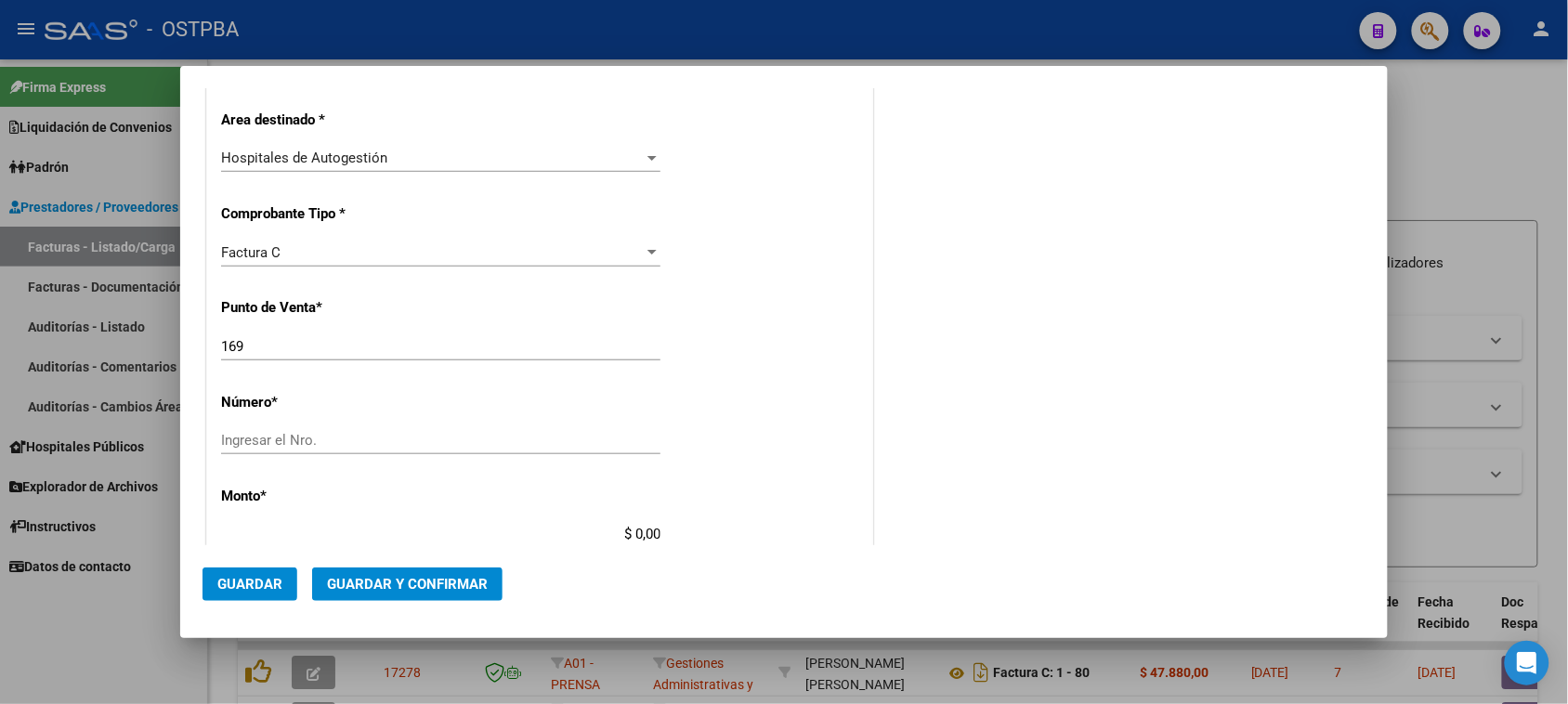
type input "30-62698339-8"
click at [276, 444] on input "Ingresar el Nro." at bounding box center [440, 440] width 439 height 16
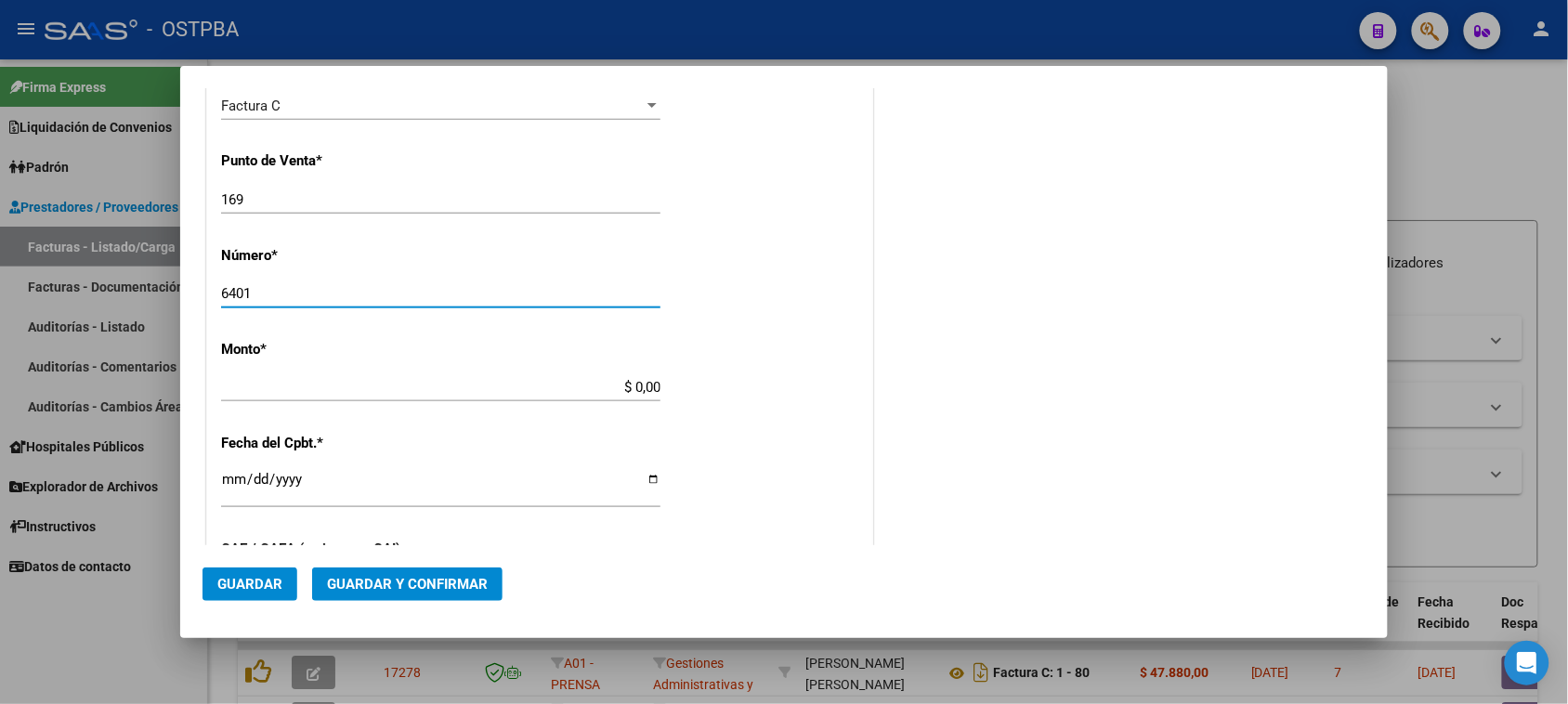
scroll to position [581, 0]
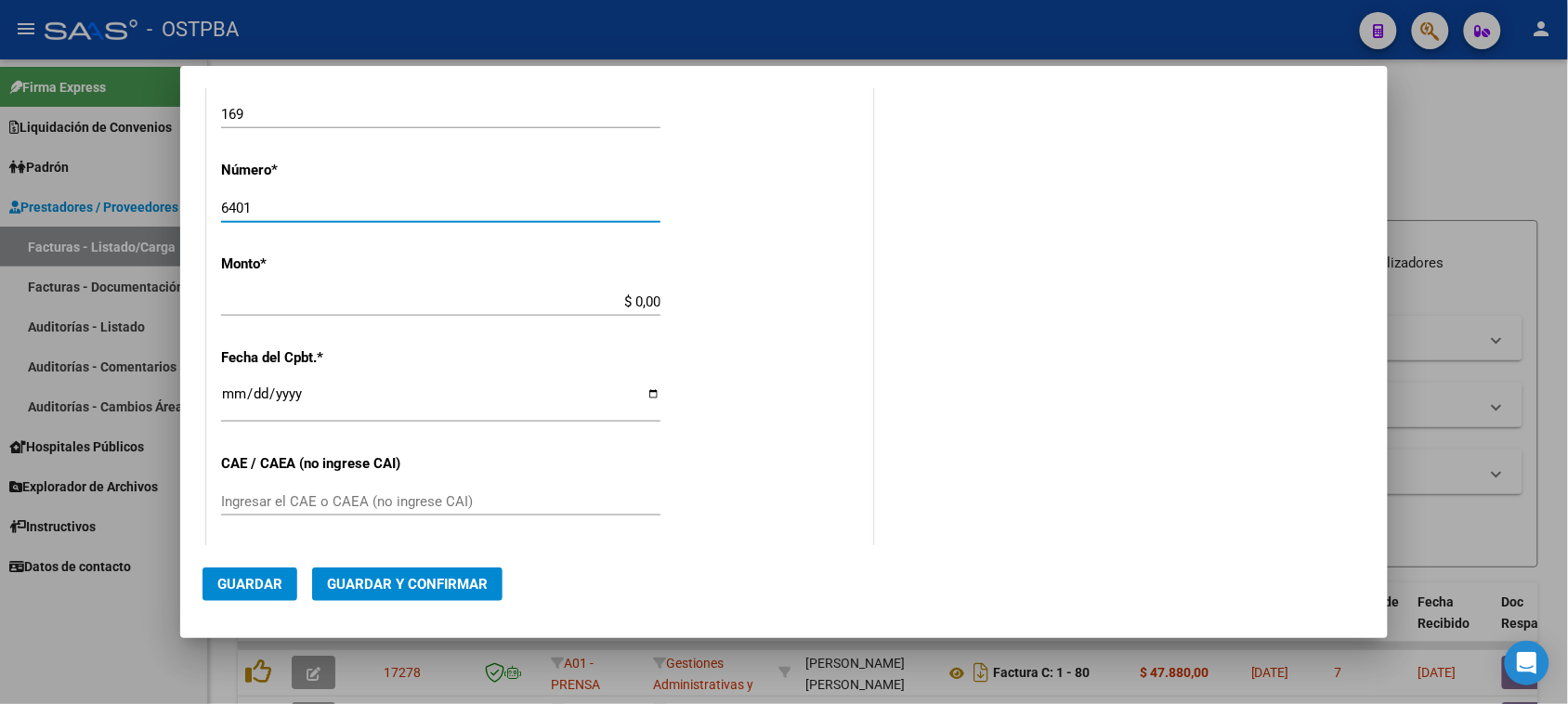
type input "6401"
drag, startPoint x: 627, startPoint y: 299, endPoint x: 746, endPoint y: 299, distance: 119.0
click at [746, 299] on div "CUIT * 30-62698339-8 Ingresar CUIT ANALISIS PRESTADOR MINISTERIO DE SALUD PCIA …" at bounding box center [540, 330] width 665 height 1317
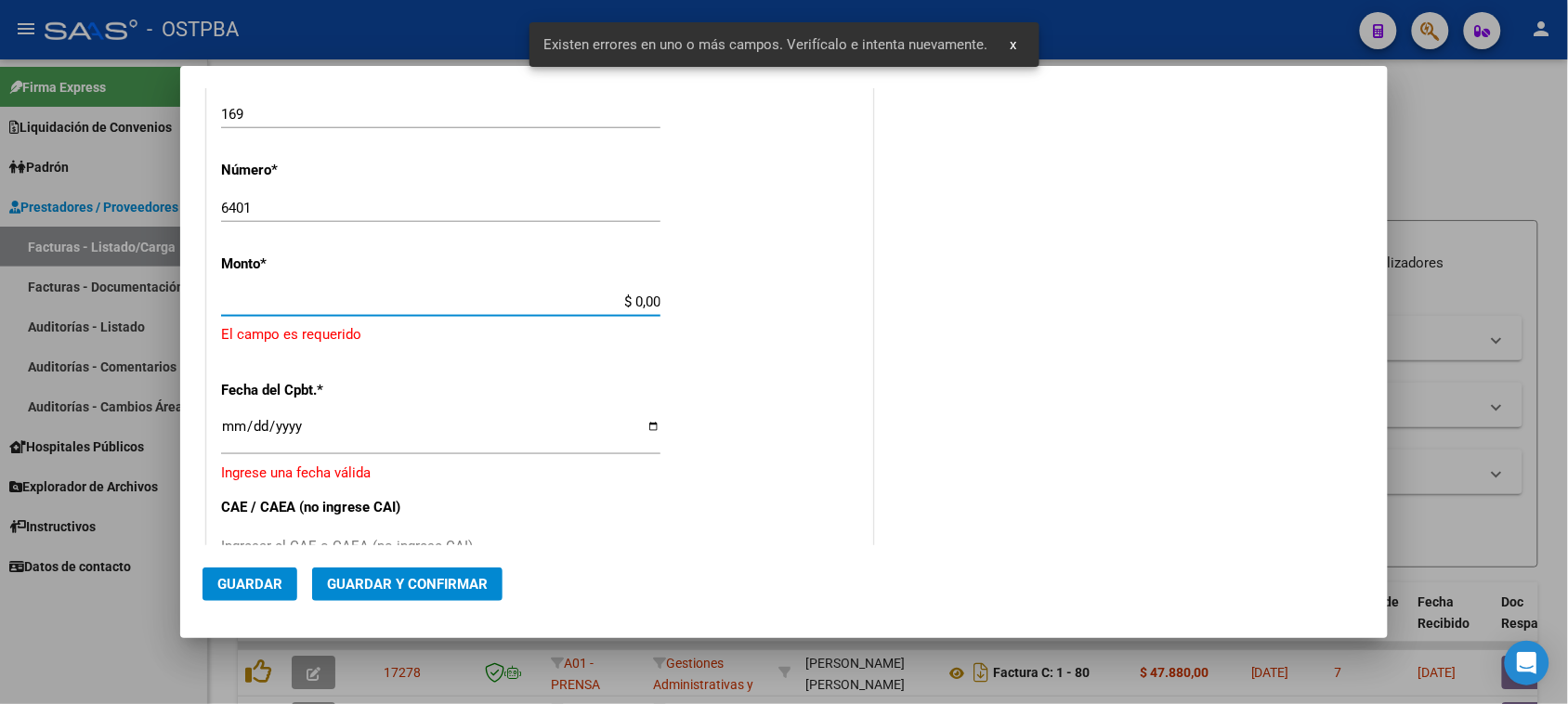
scroll to position [558, 0]
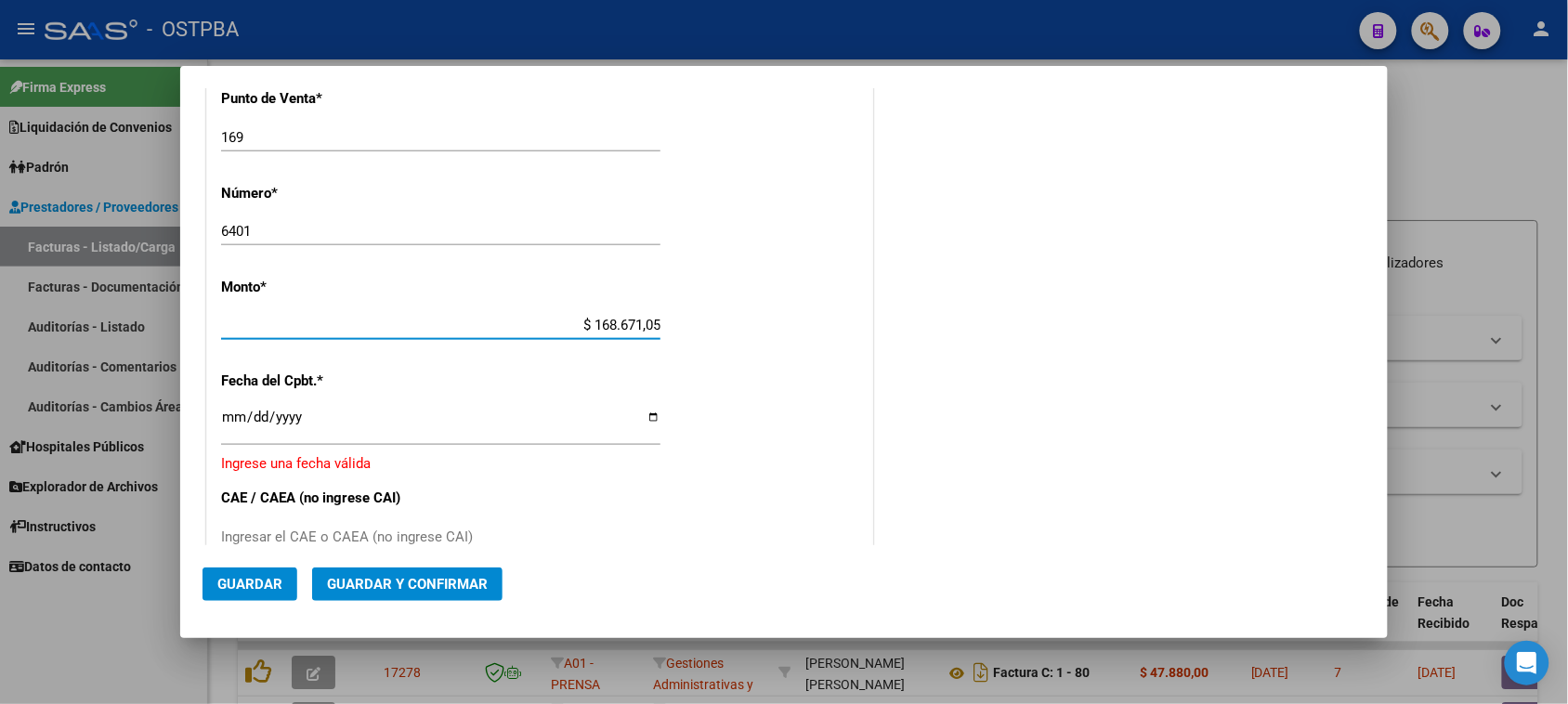
type input "$ 1.686.710,50"
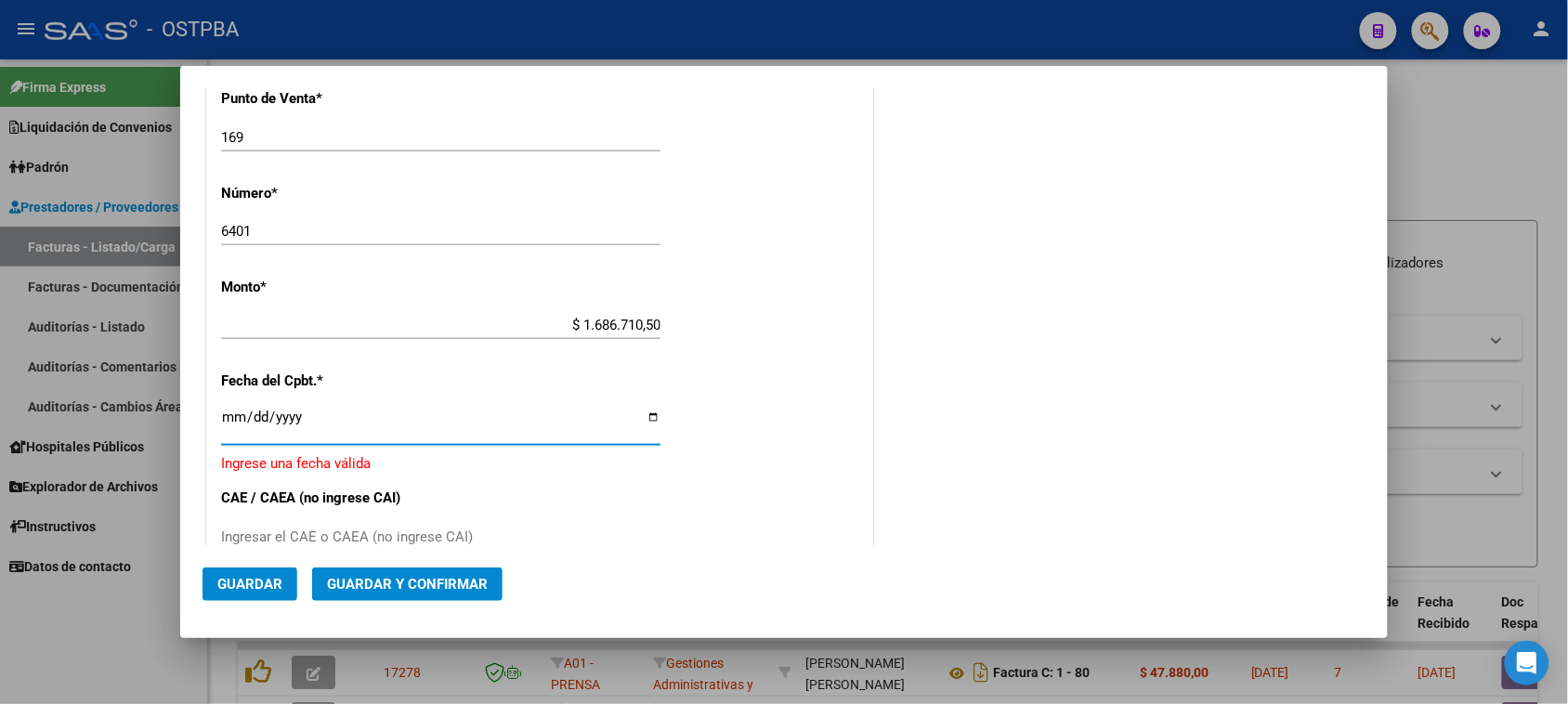
click at [228, 421] on input "Ingresar la fecha" at bounding box center [440, 424] width 439 height 30
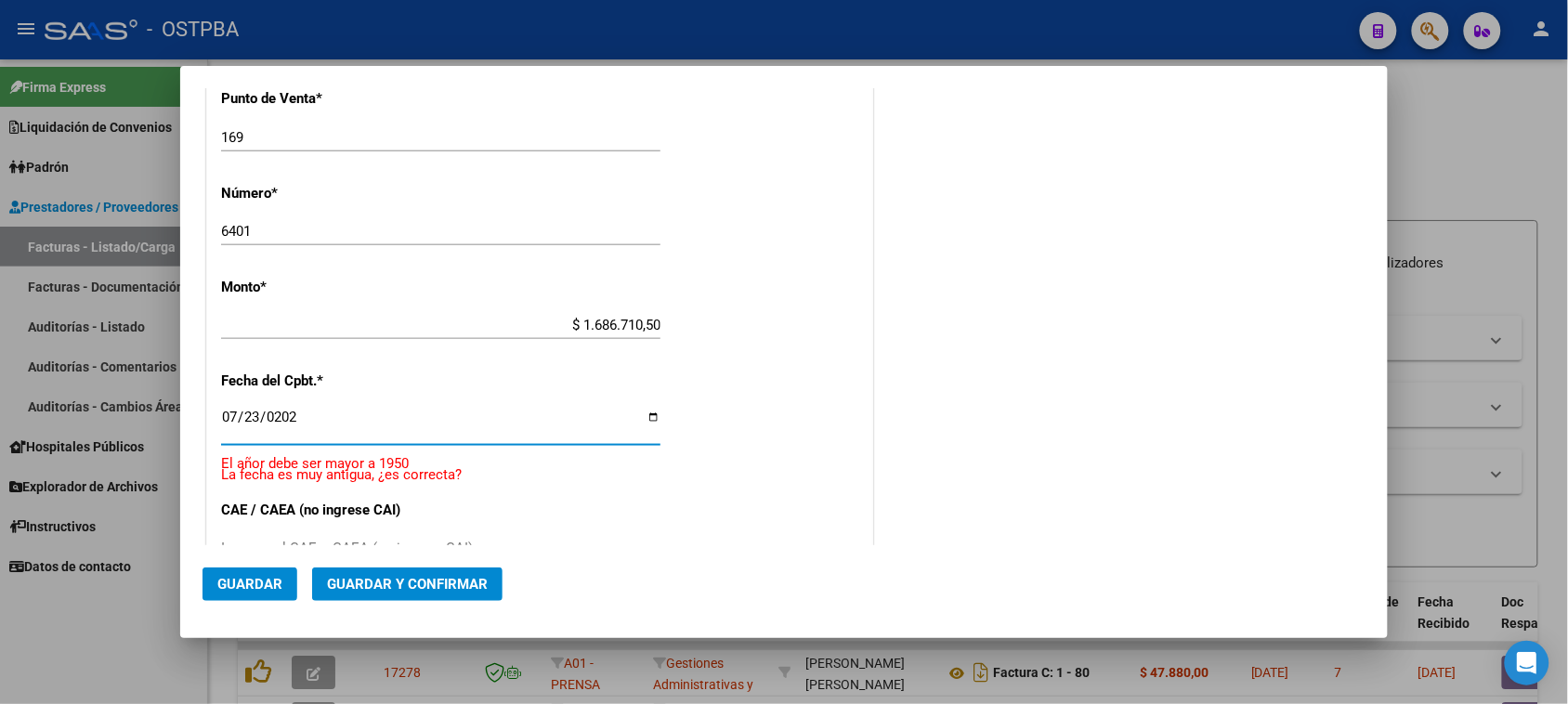
type input "[DATE]"
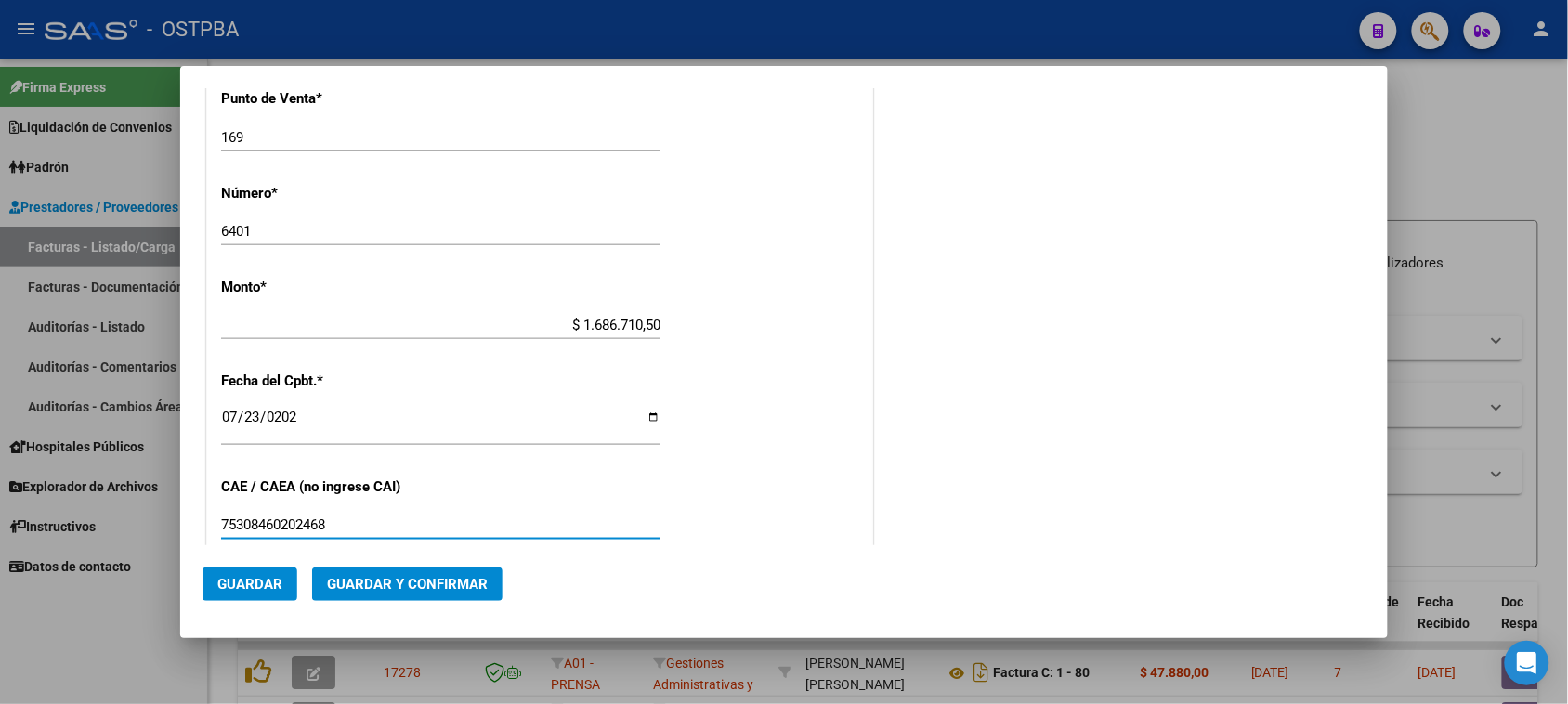
type input "75308460202468"
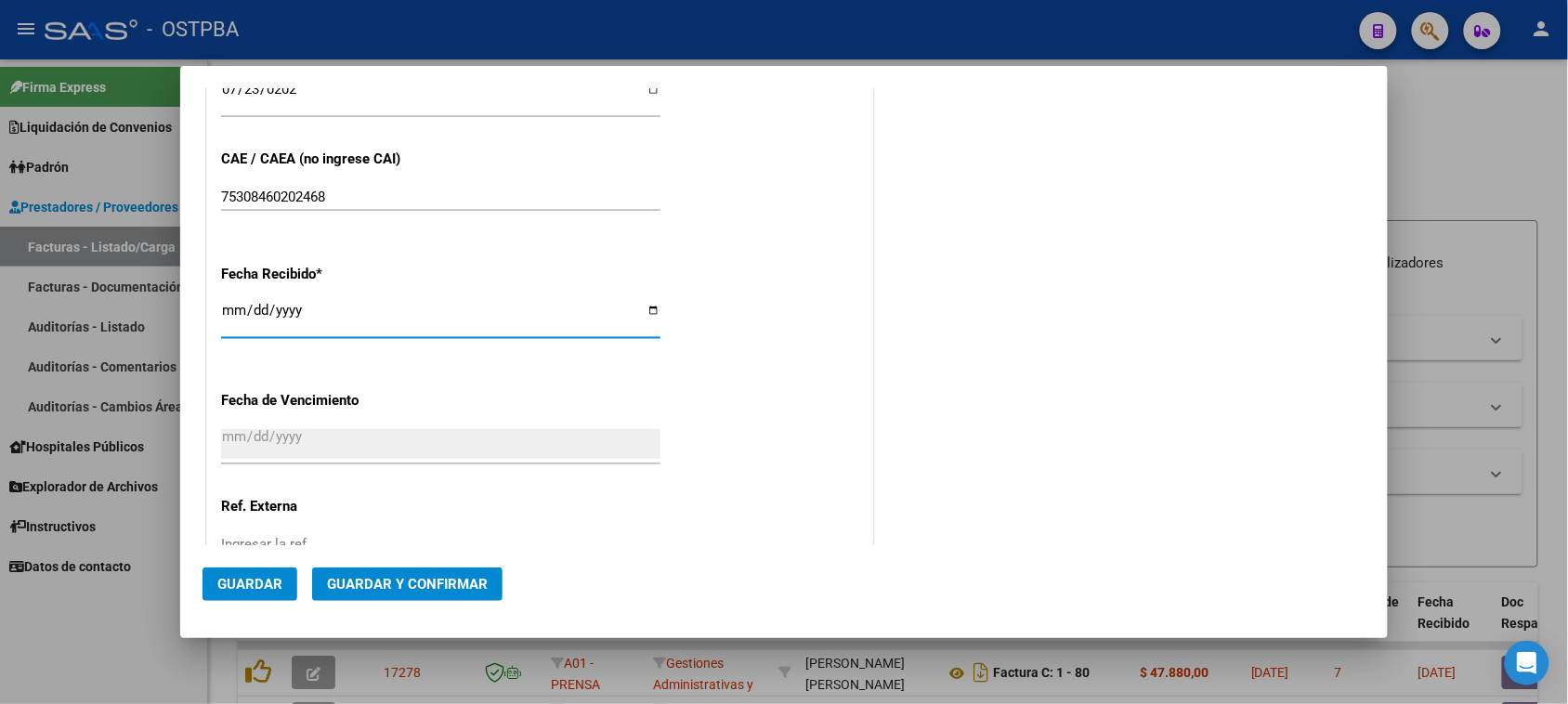
type input "[DATE]"
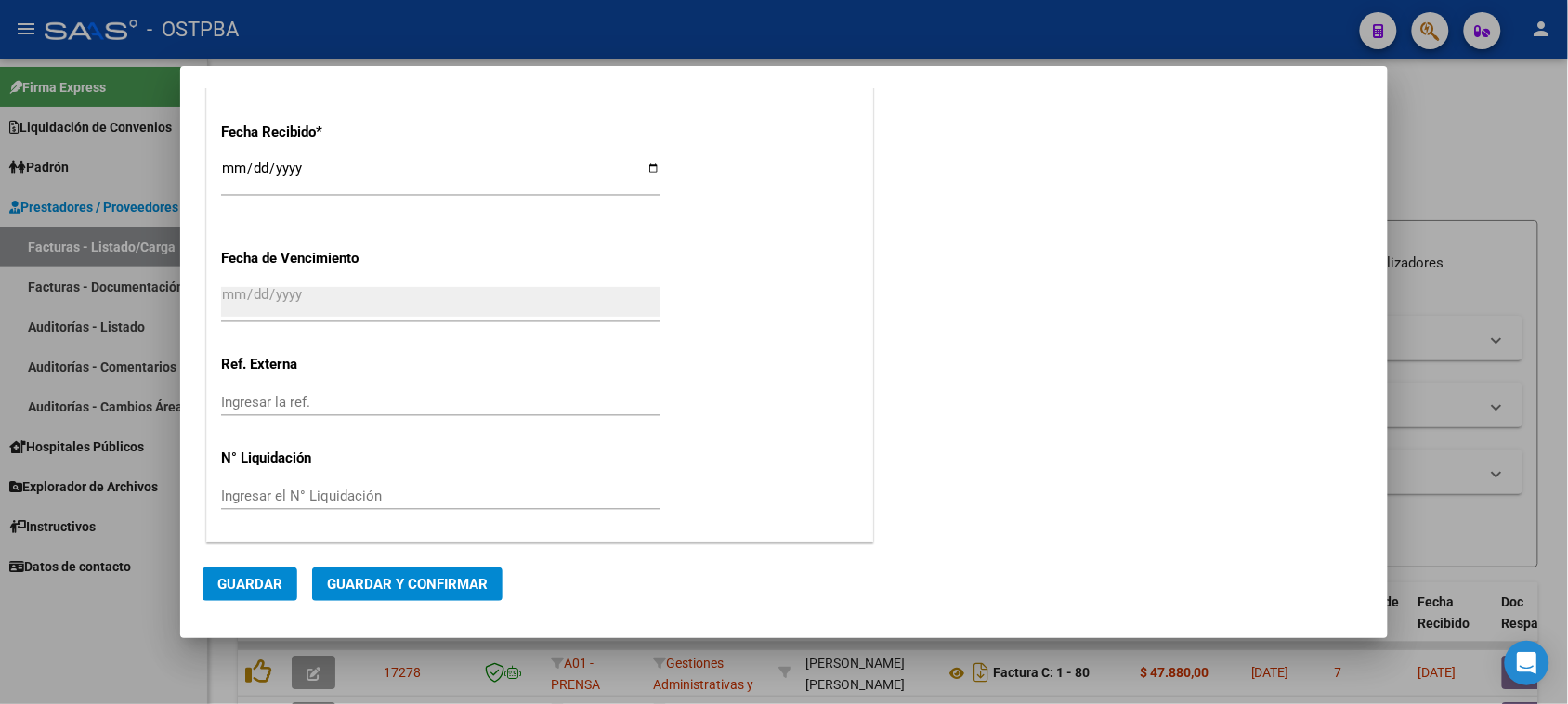
scroll to position [0, 0]
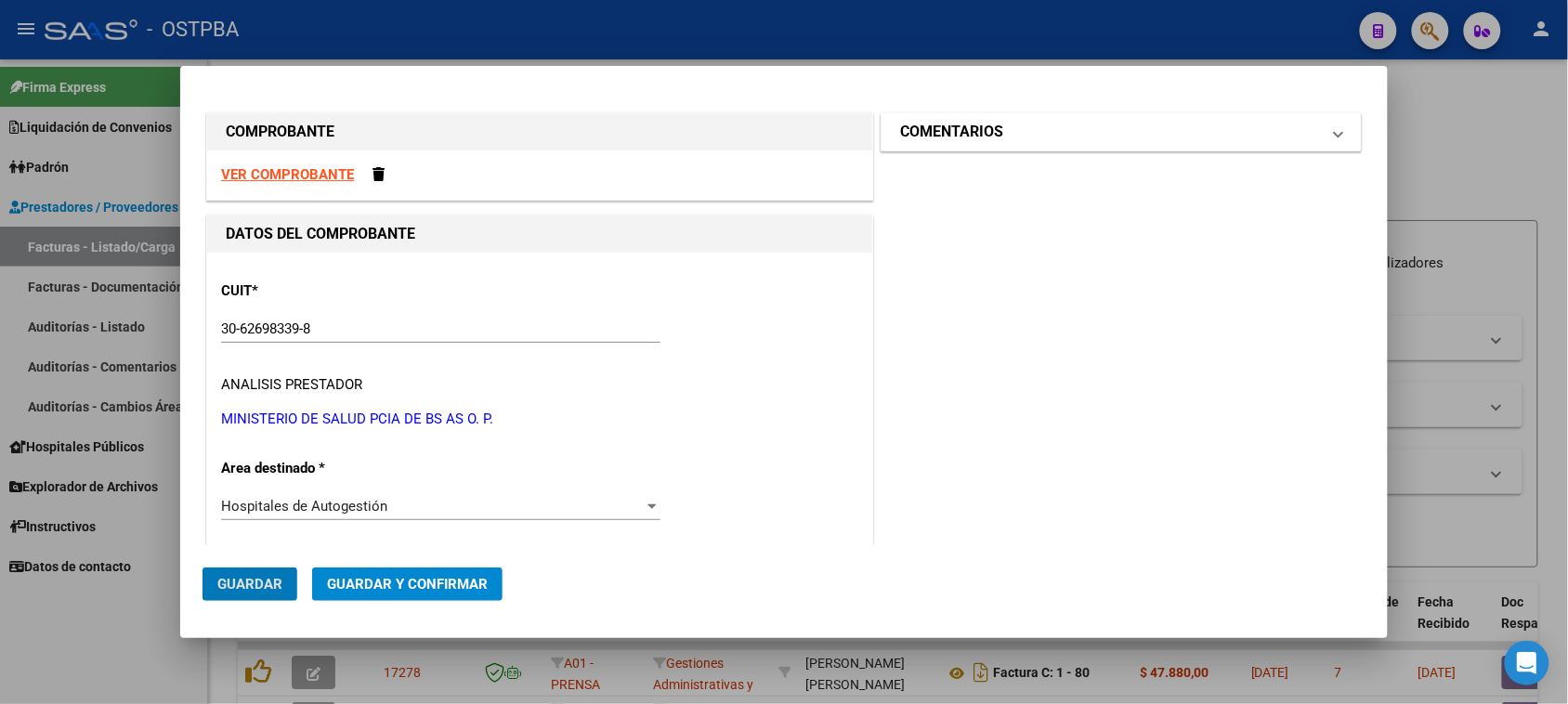
click at [977, 126] on h1 "COMENTARIOS" at bounding box center [951, 131] width 103 height 22
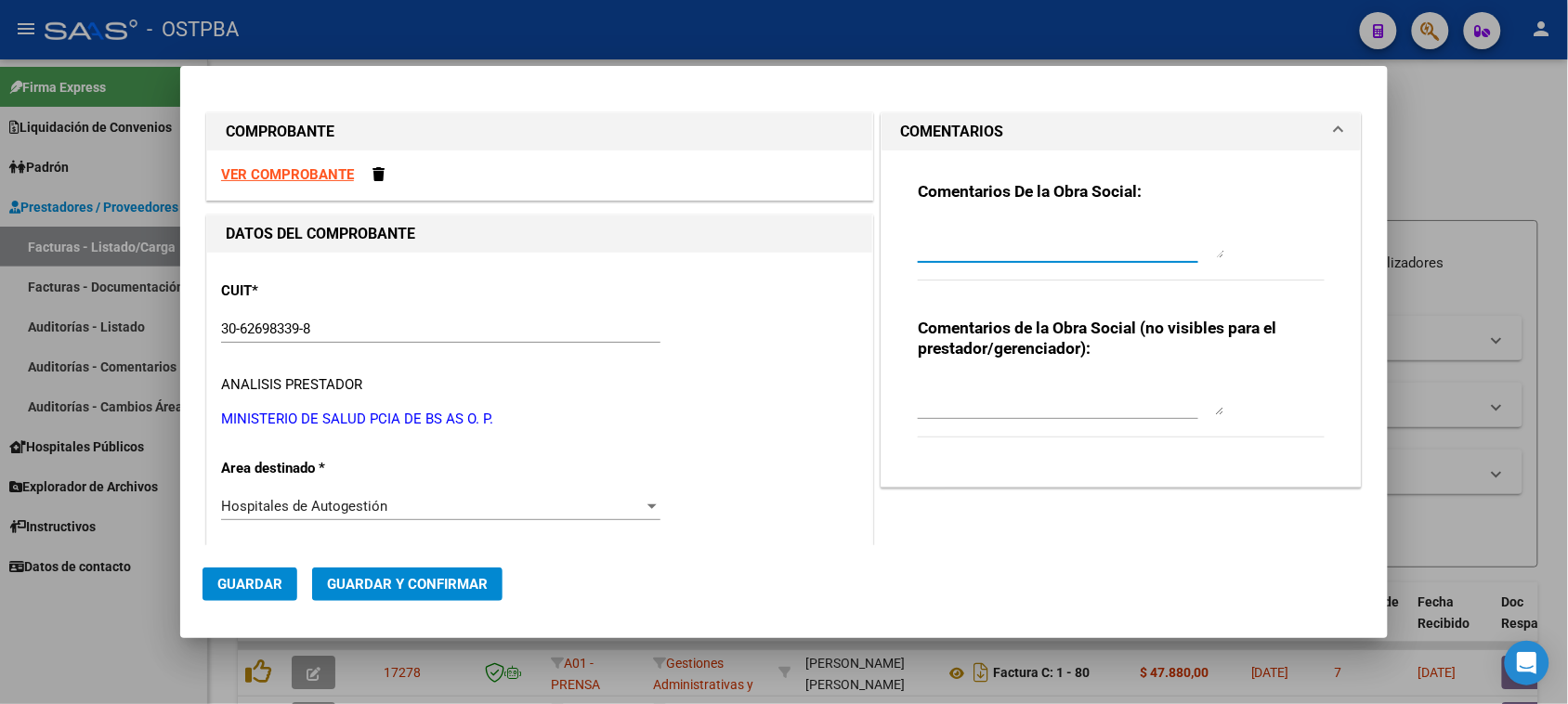
click at [952, 232] on textarea at bounding box center [1071, 239] width 307 height 37
type textarea "HR 126394"
click at [288, 574] on button "Guardar" at bounding box center [250, 584] width 95 height 33
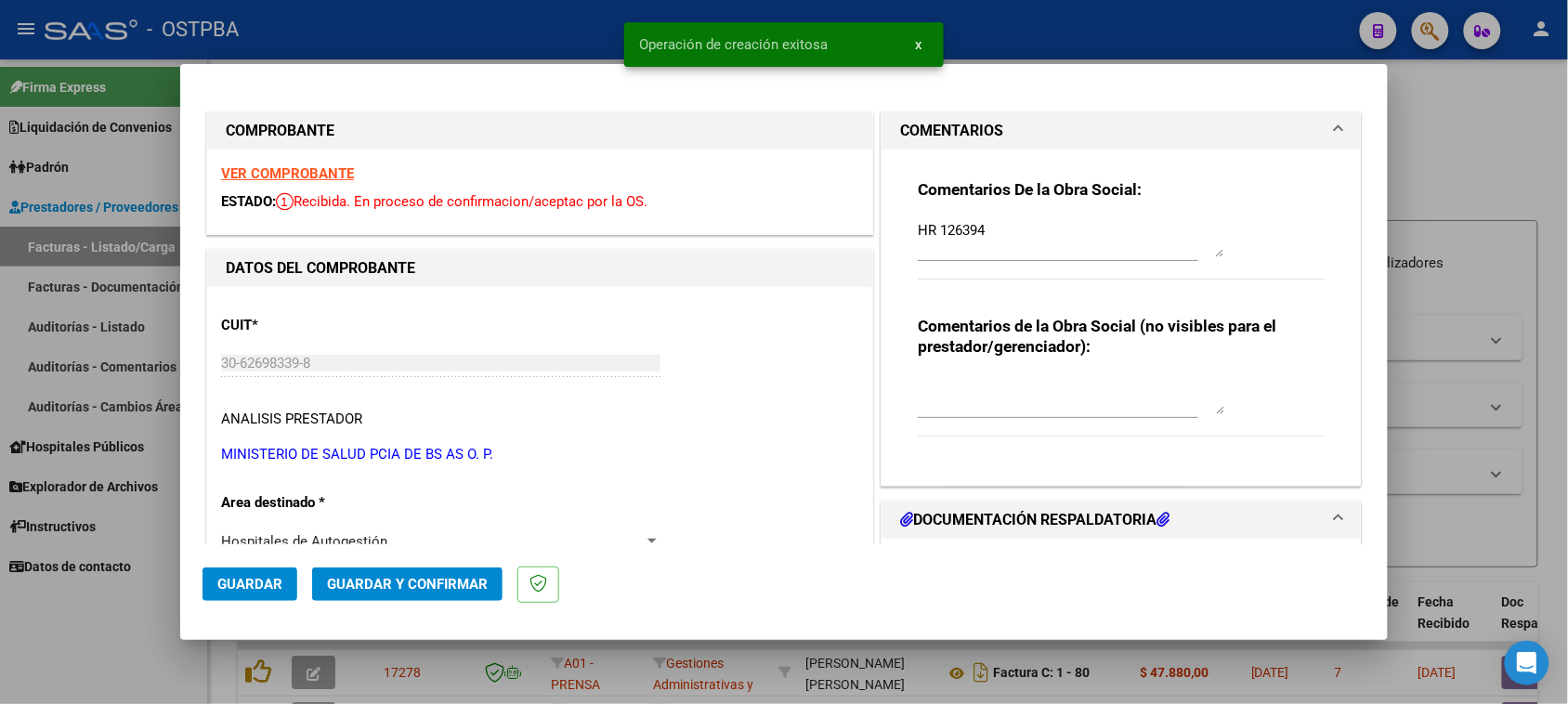
type input "[DATE]"
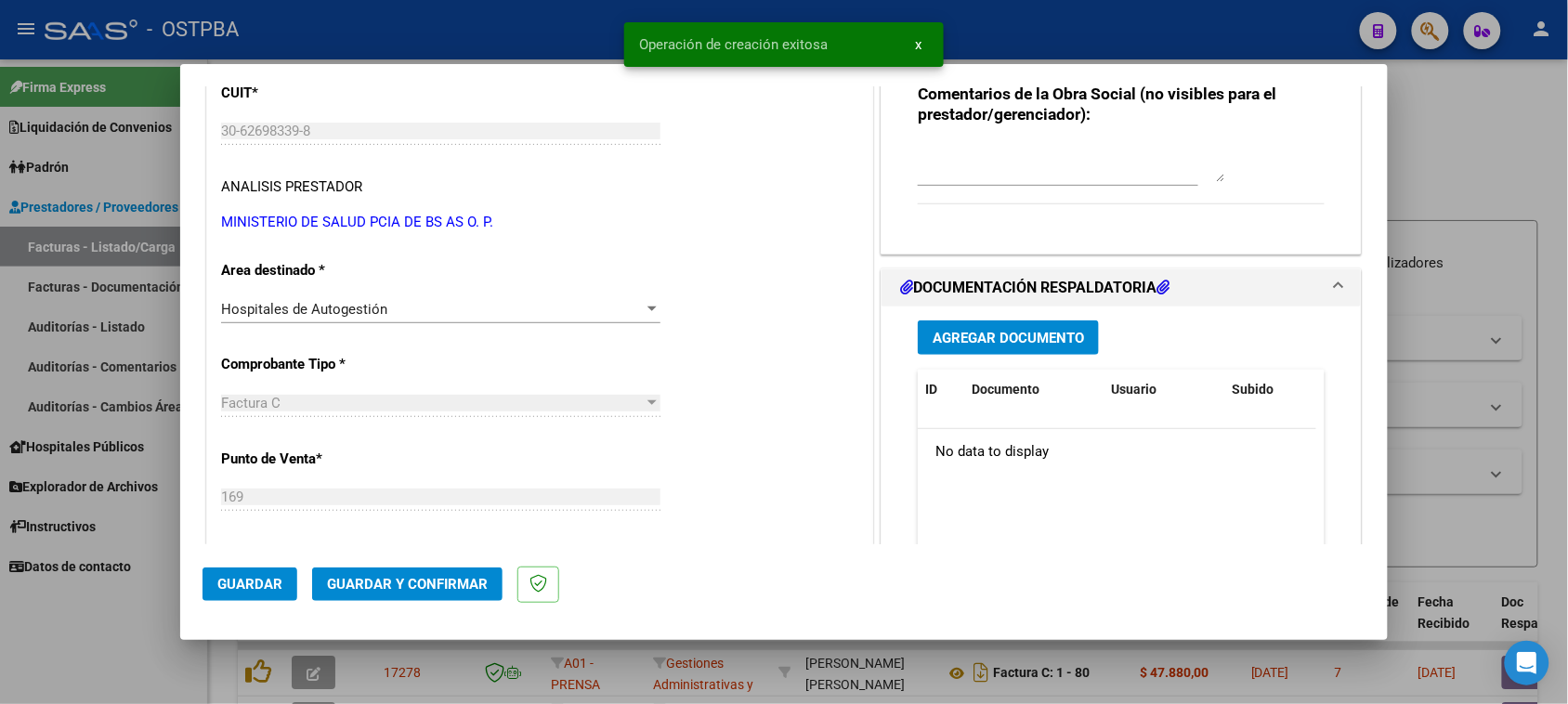
click at [1052, 341] on span "Agregar Documento" at bounding box center [1008, 338] width 151 height 16
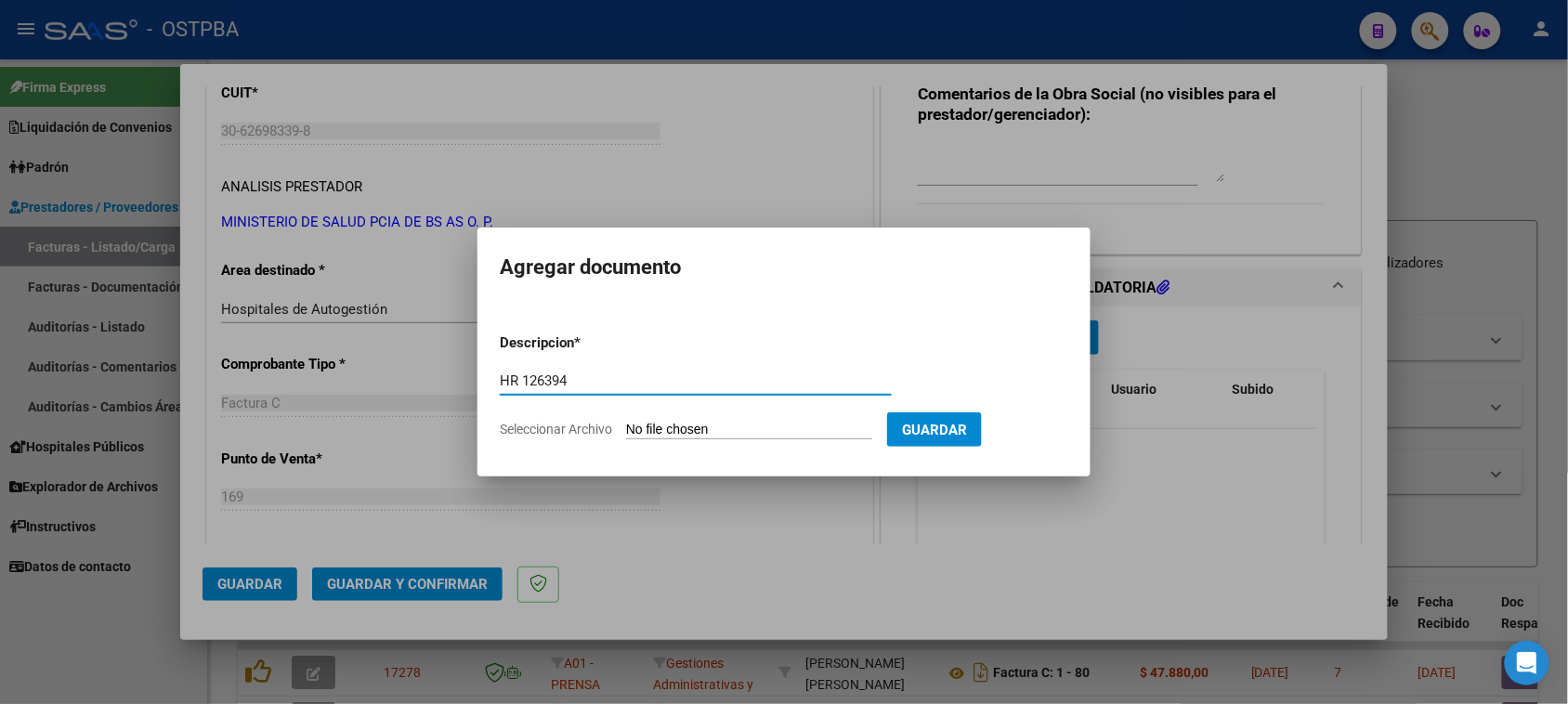
type input "HR 126394"
click at [626, 422] on input "Seleccionar Archivo" at bounding box center [749, 430] width 246 height 17
type input "C:\fakepath\HR 126394.pdf"
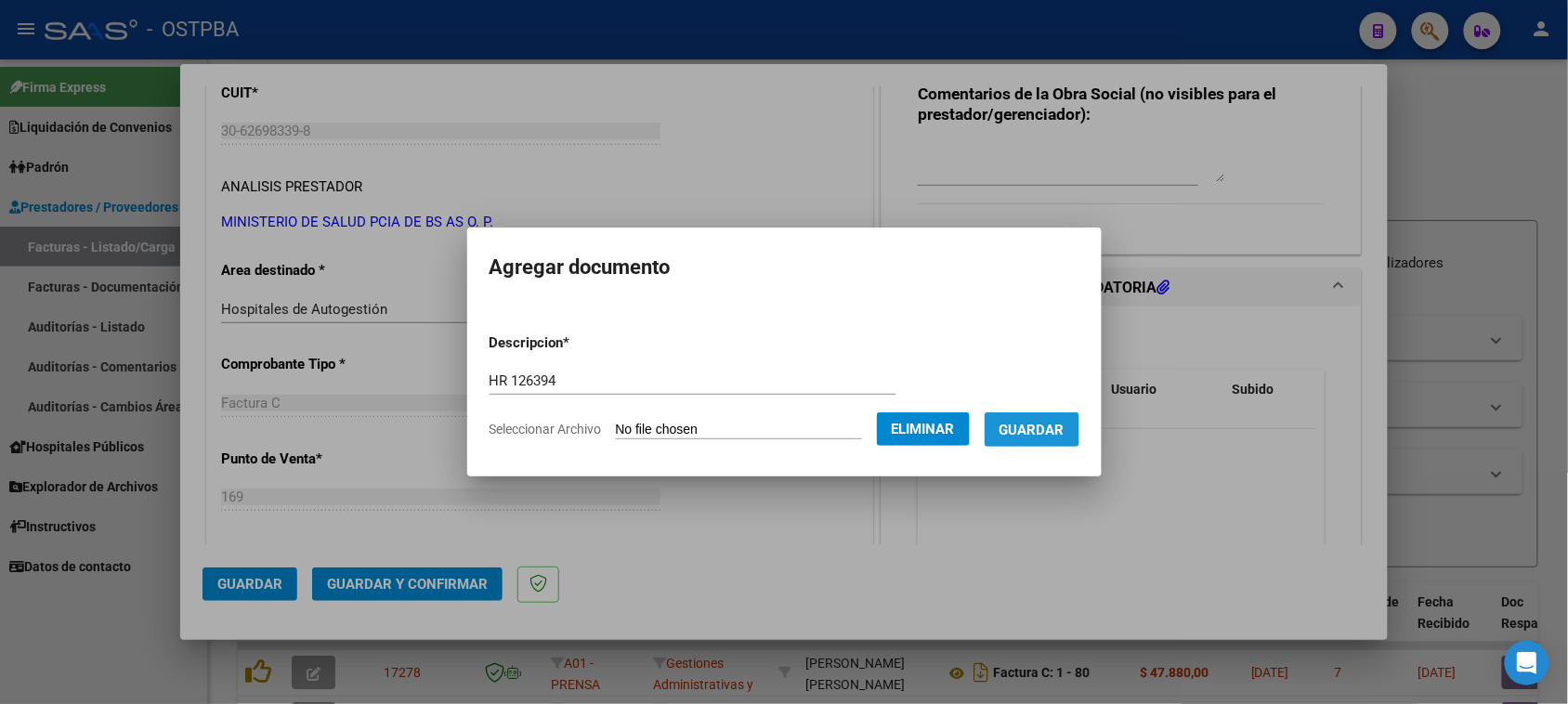
click at [1056, 432] on span "Guardar" at bounding box center [1032, 429] width 65 height 16
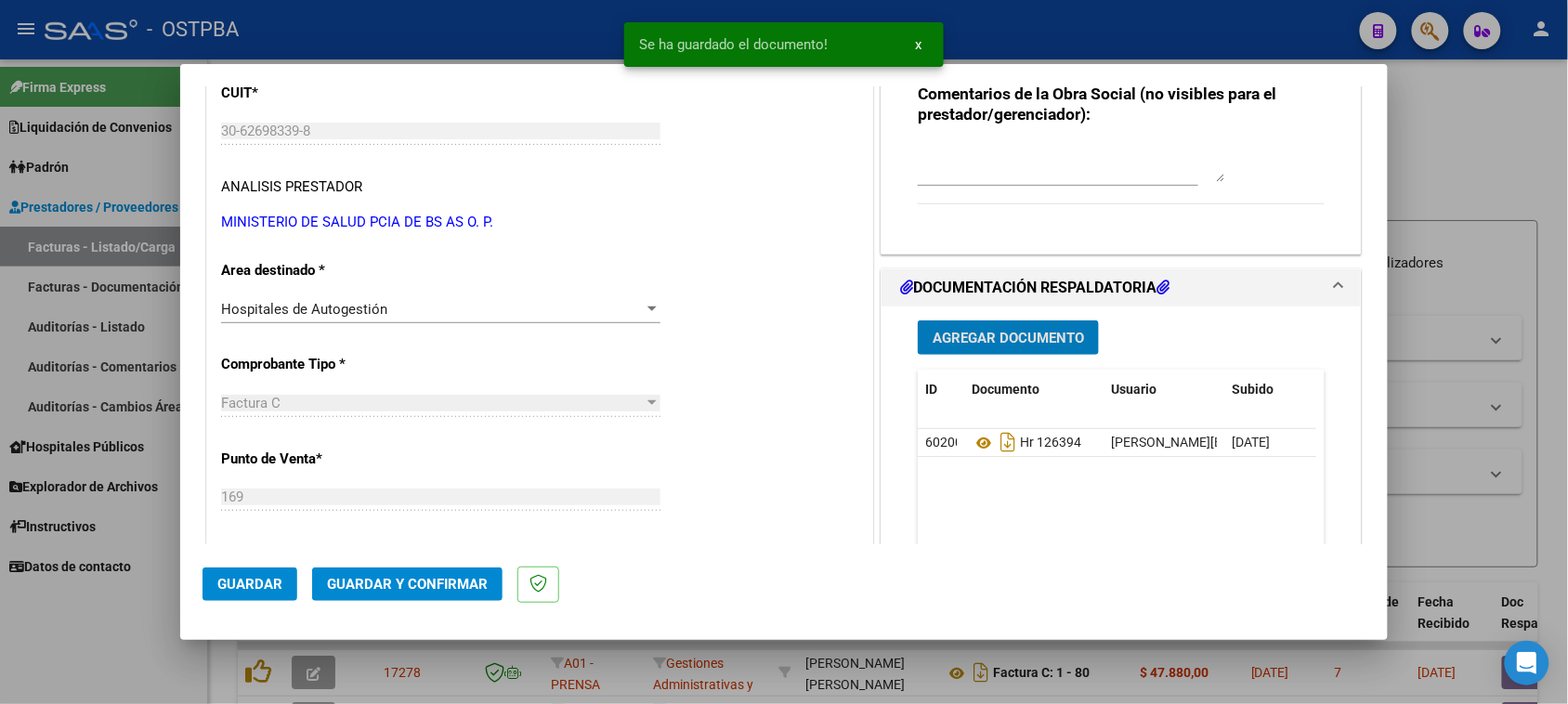
click at [1056, 316] on div "Agregar Documento ID Documento Usuario Subido Acción 60200 Hr 126394 [PERSON_NA…" at bounding box center [1121, 493] width 435 height 371
click at [1041, 331] on span "Agregar Documento" at bounding box center [1008, 338] width 151 height 16
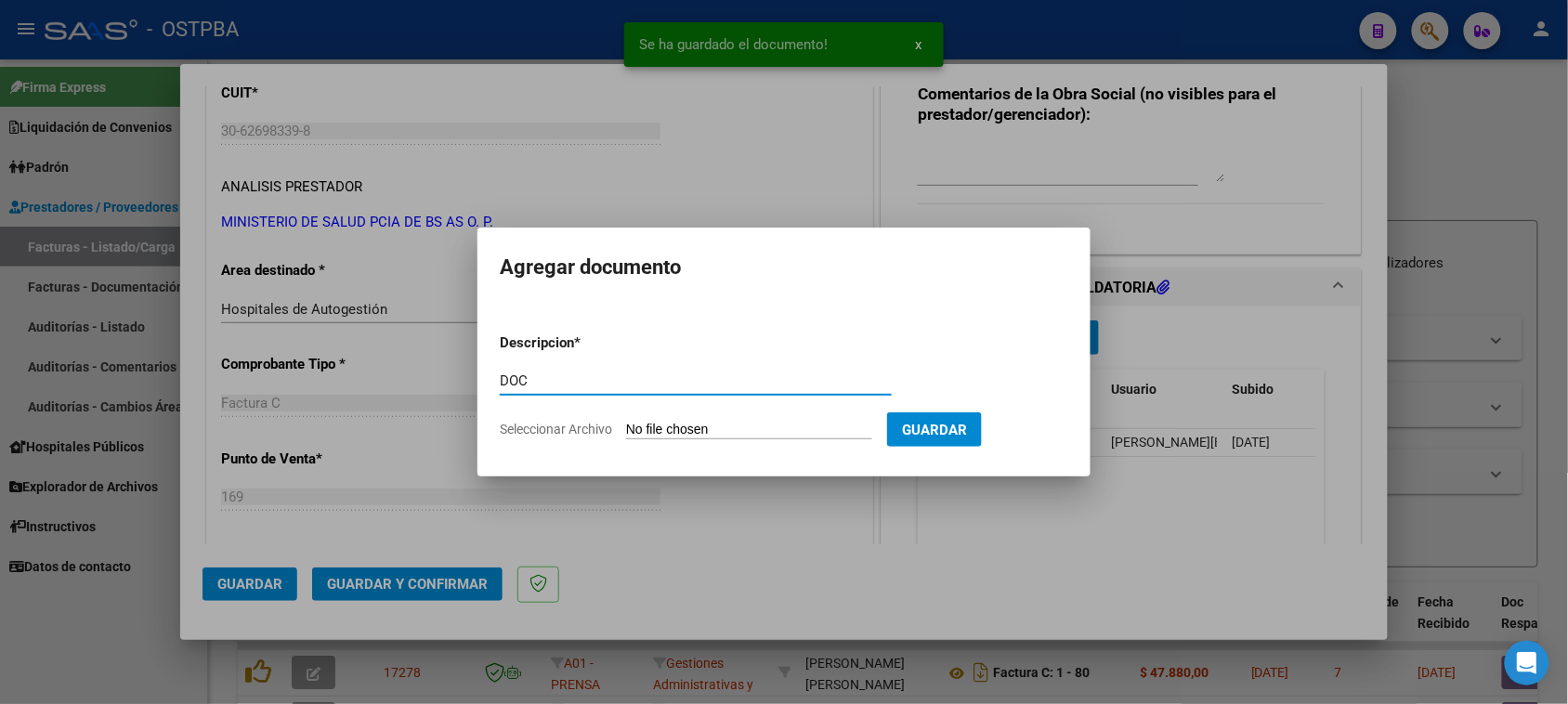
type input "DOC"
click at [626, 422] on input "Seleccionar Archivo" at bounding box center [749, 430] width 246 height 17
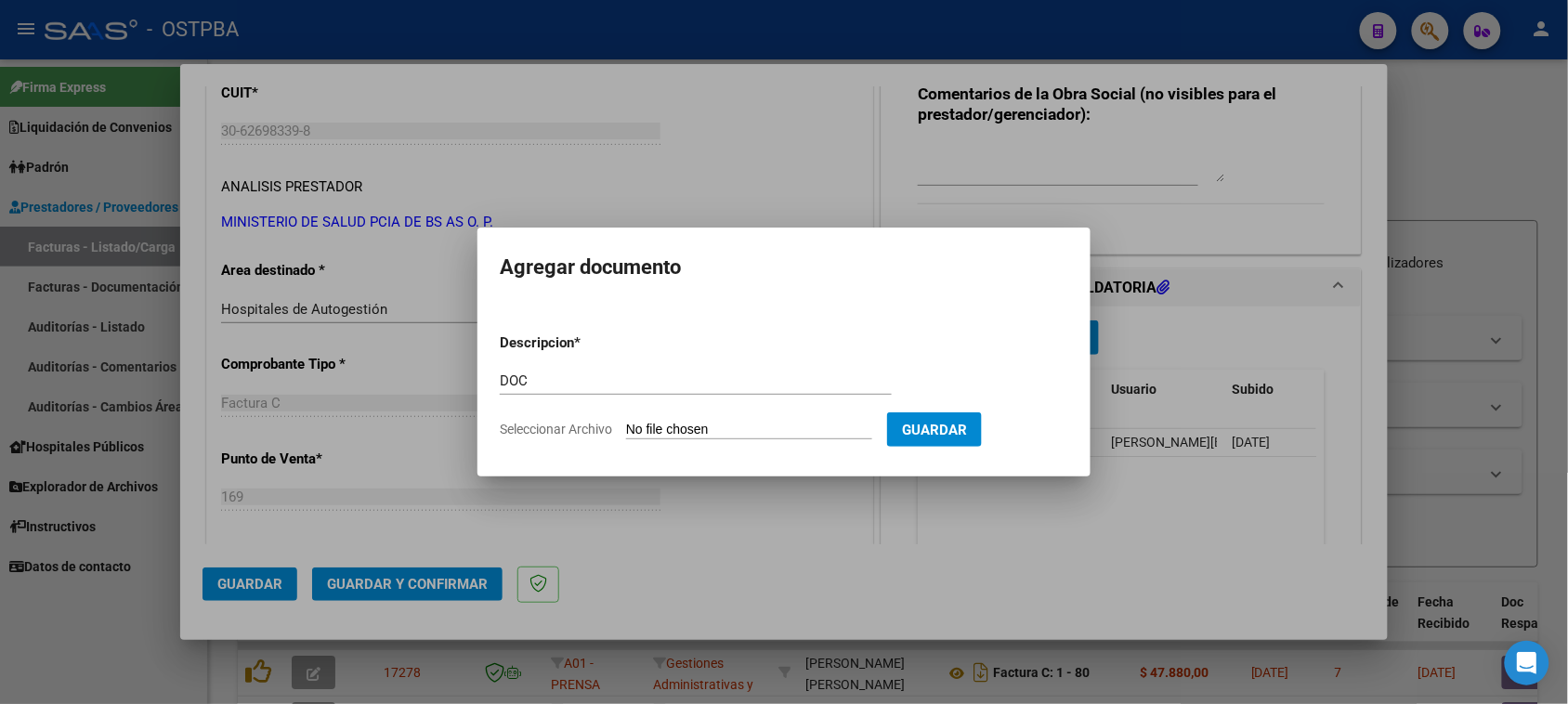
type input "C:\fakepath\DOC 6401.zip"
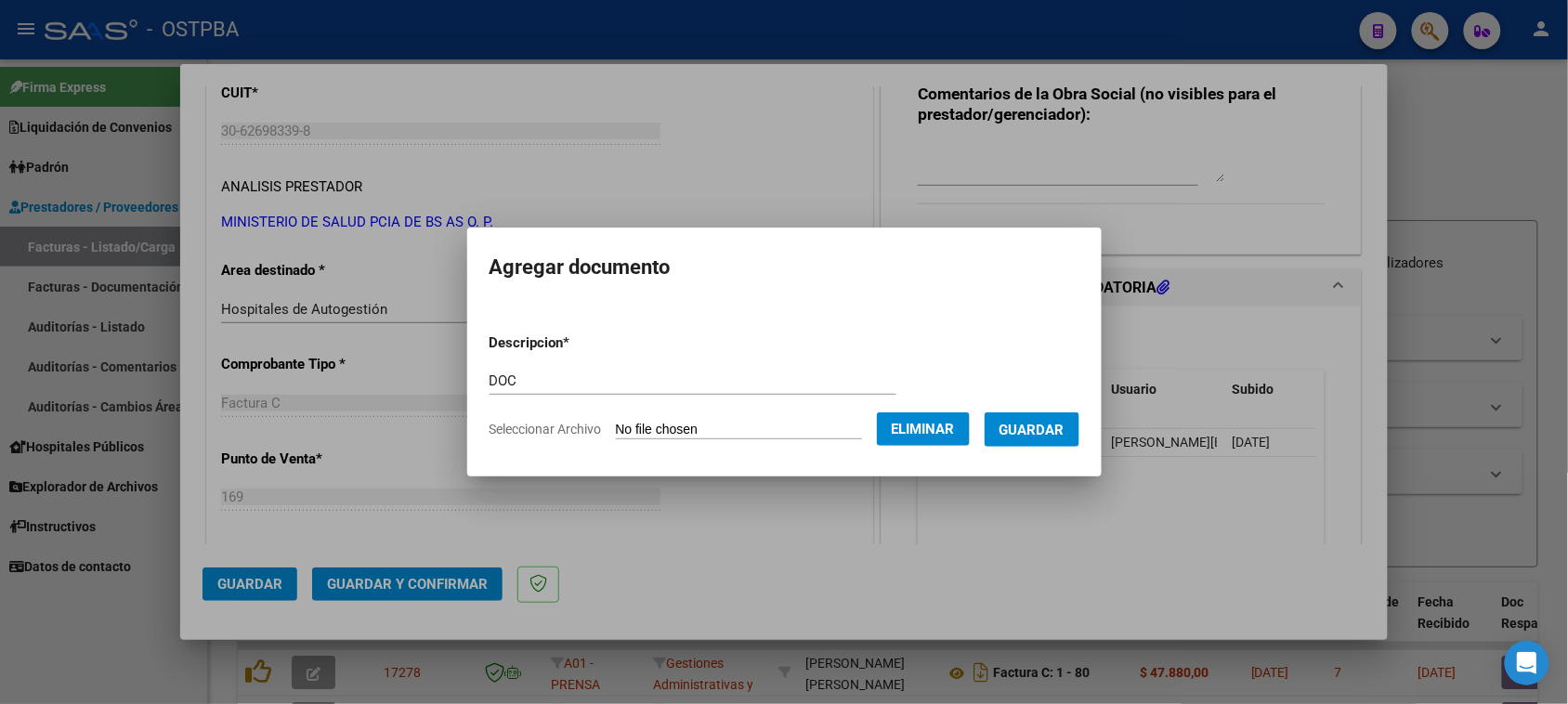
click at [1053, 434] on span "Guardar" at bounding box center [1032, 429] width 65 height 16
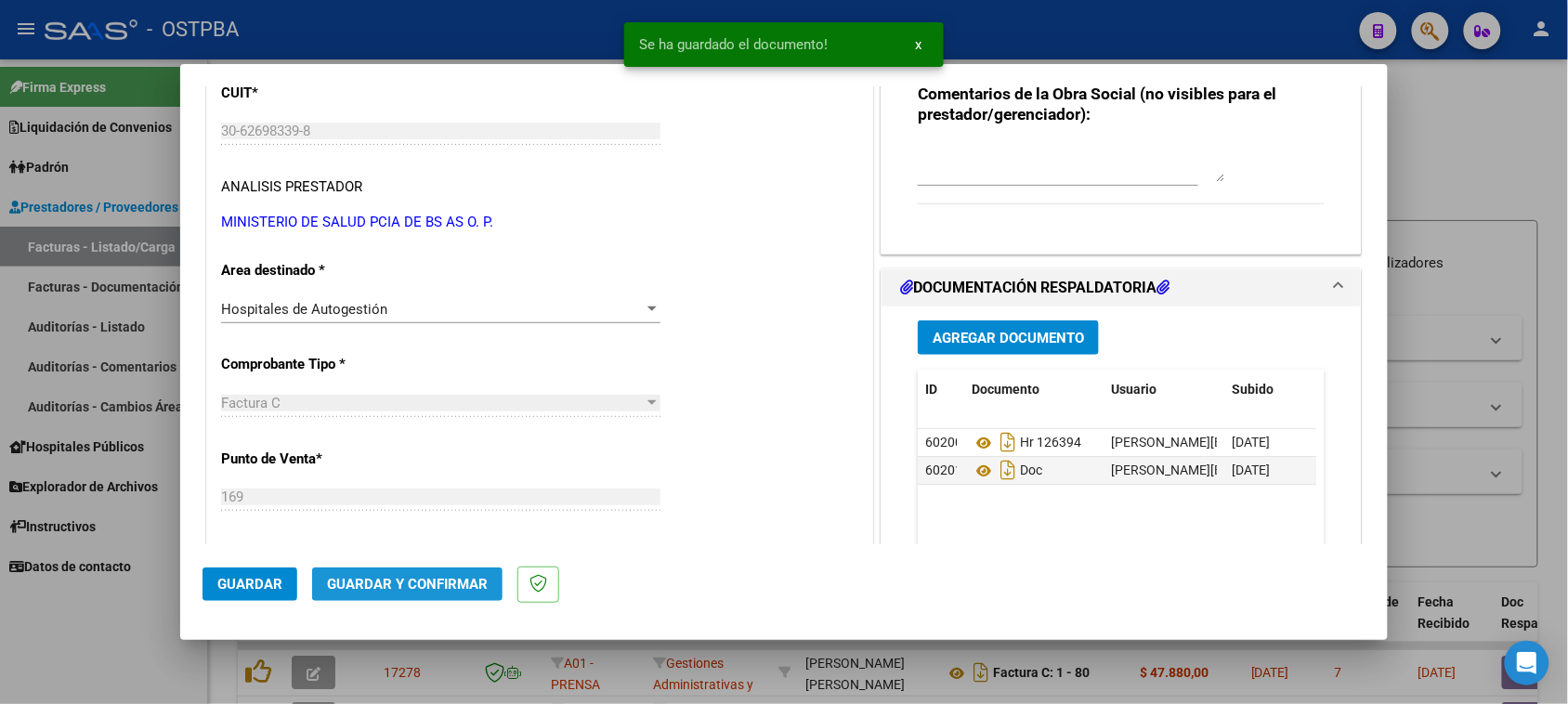
click at [437, 576] on span "Guardar y Confirmar" at bounding box center [407, 583] width 161 height 16
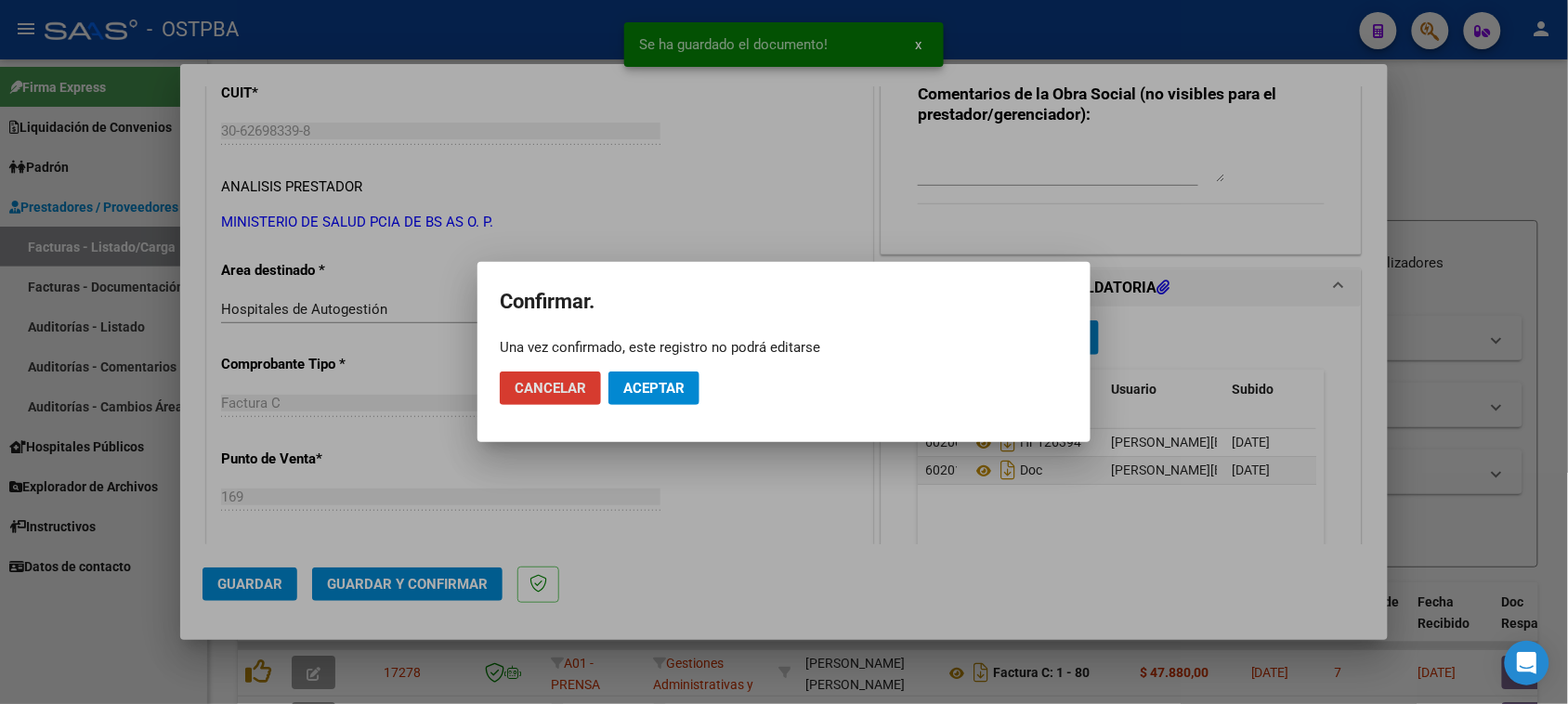
click at [630, 383] on span "Aceptar" at bounding box center [654, 387] width 61 height 16
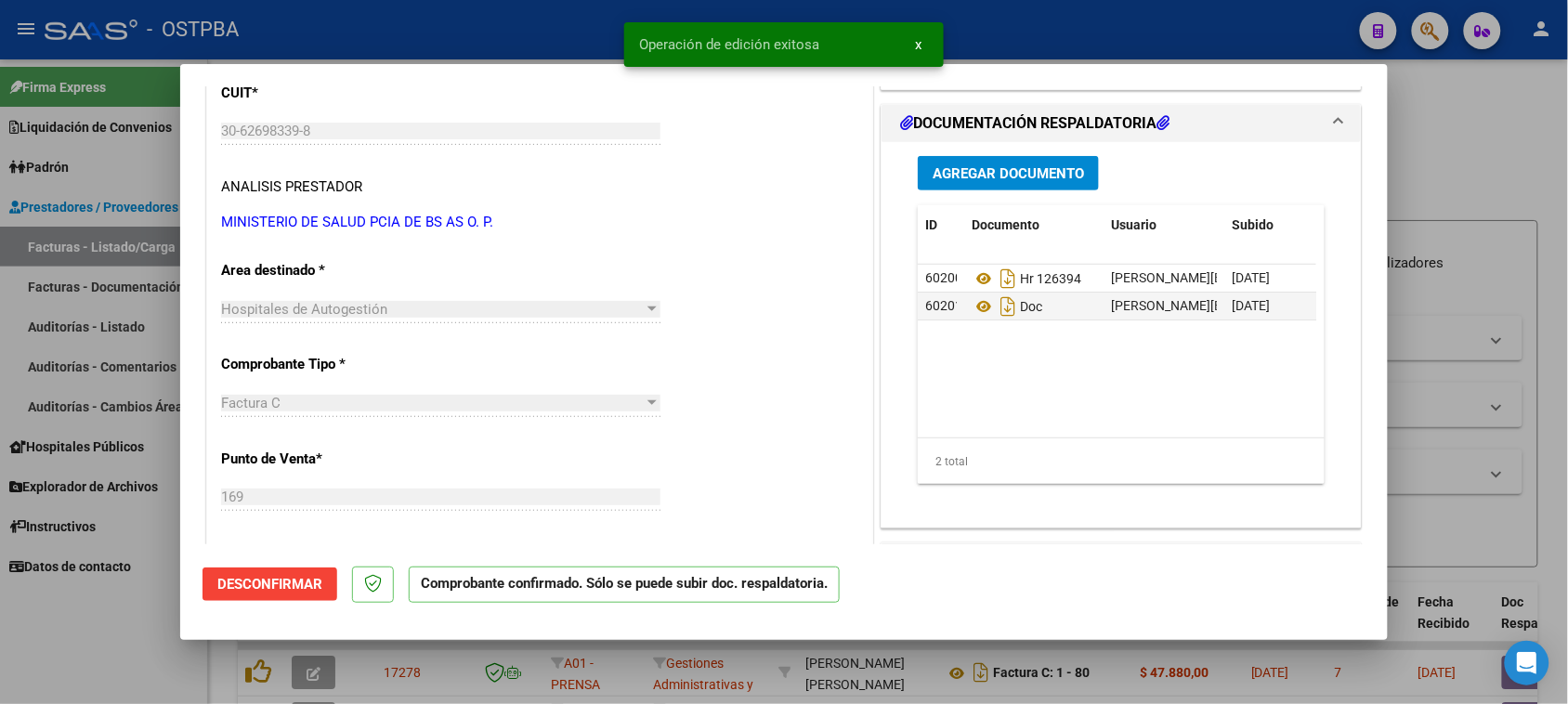
click at [133, 309] on div at bounding box center [784, 352] width 1568 height 704
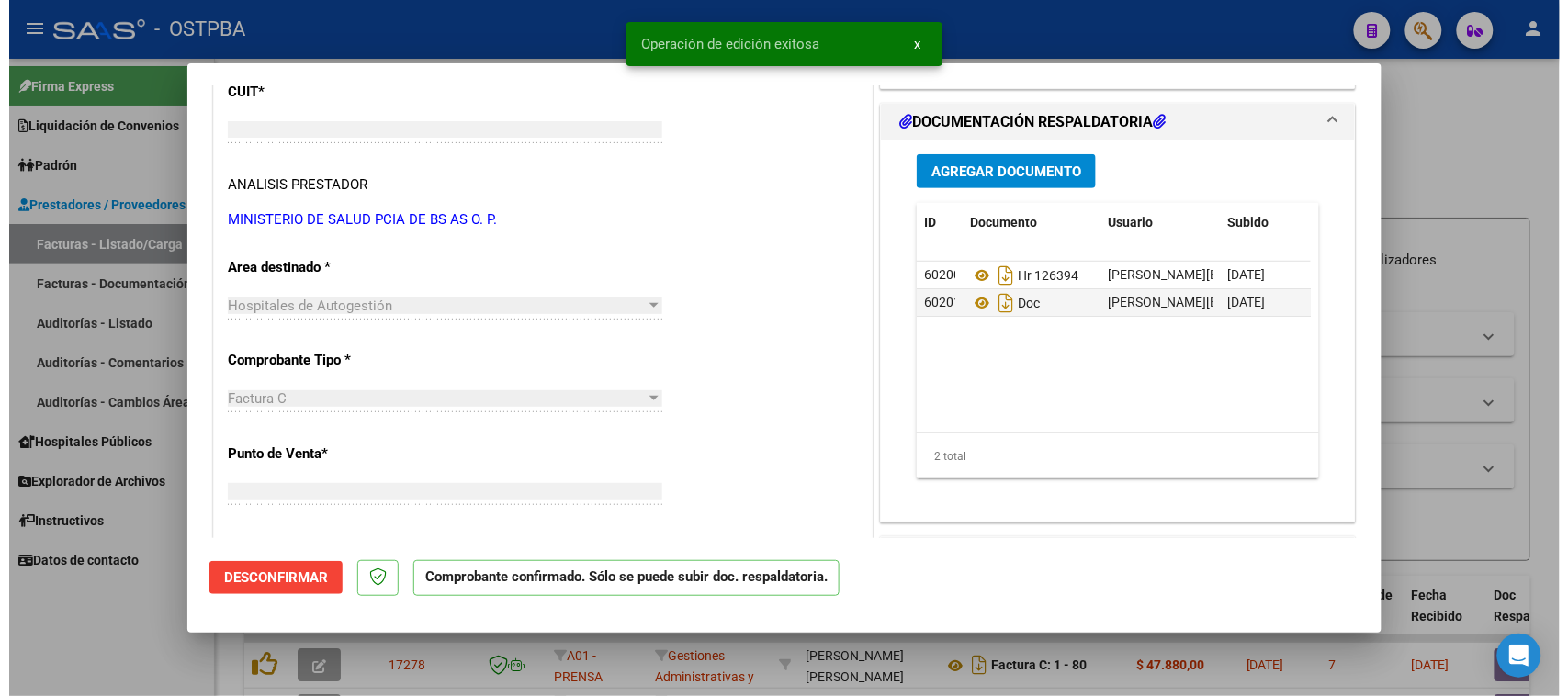
scroll to position [0, 0]
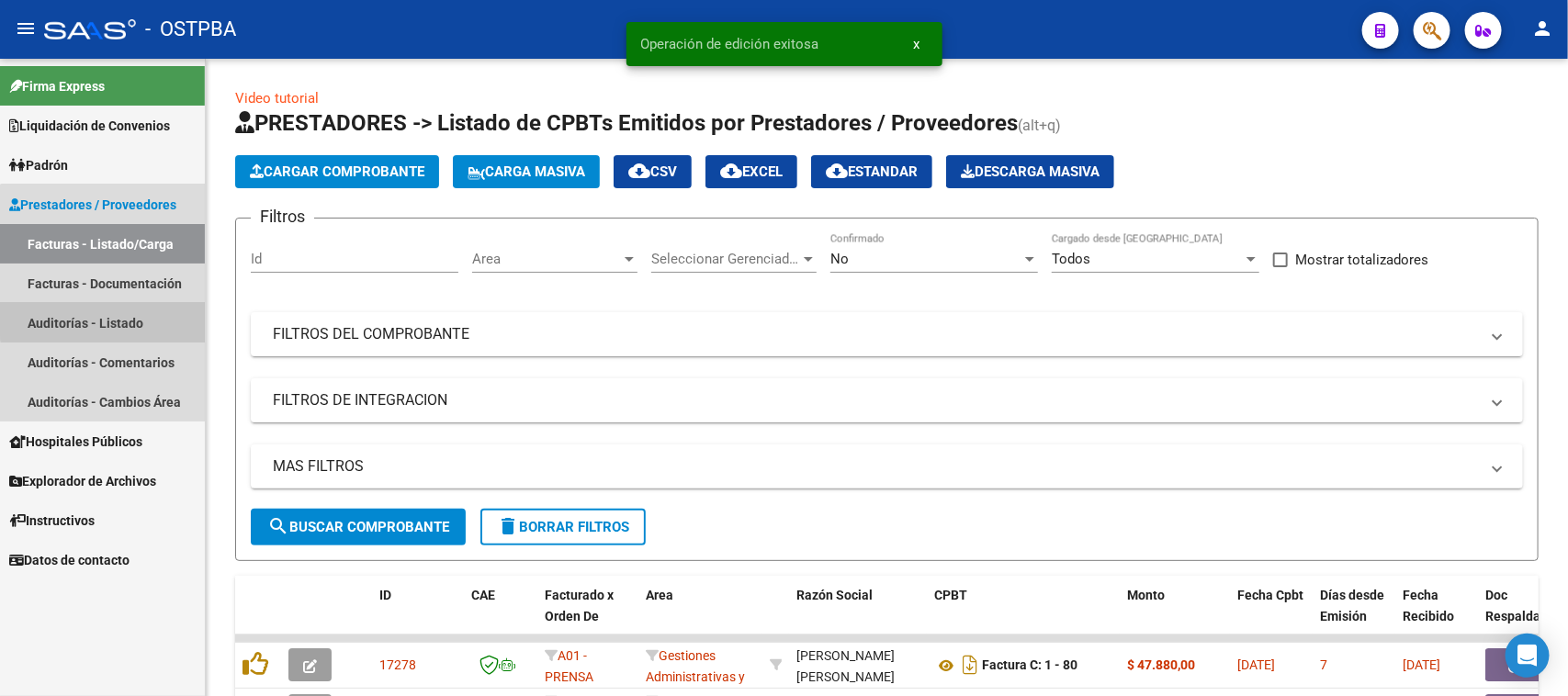
click at [122, 310] on link "Auditorías - Listado" at bounding box center [102, 323] width 205 height 40
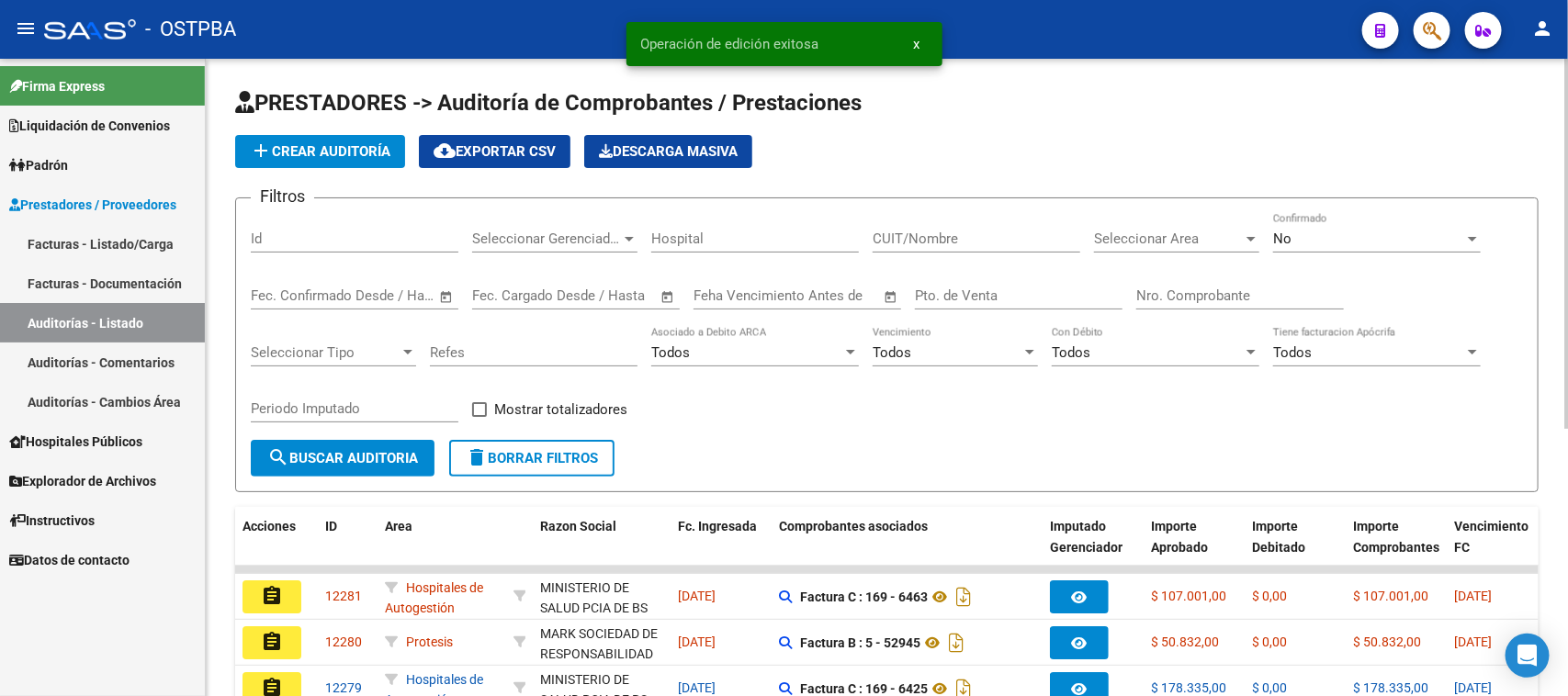
click at [376, 159] on button "add Crear Auditoría" at bounding box center [321, 151] width 170 height 33
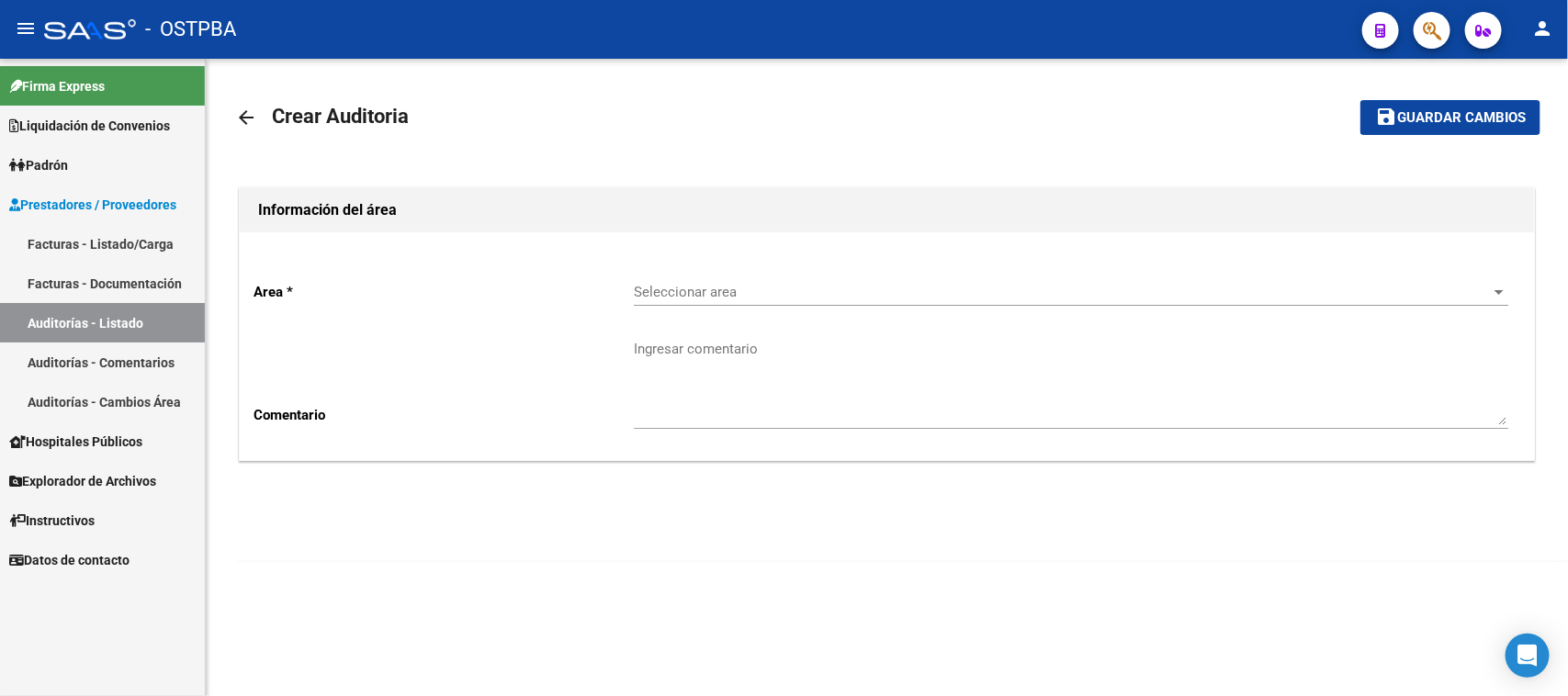
click at [682, 281] on div "Seleccionar area Seleccionar area" at bounding box center [1071, 287] width 875 height 40
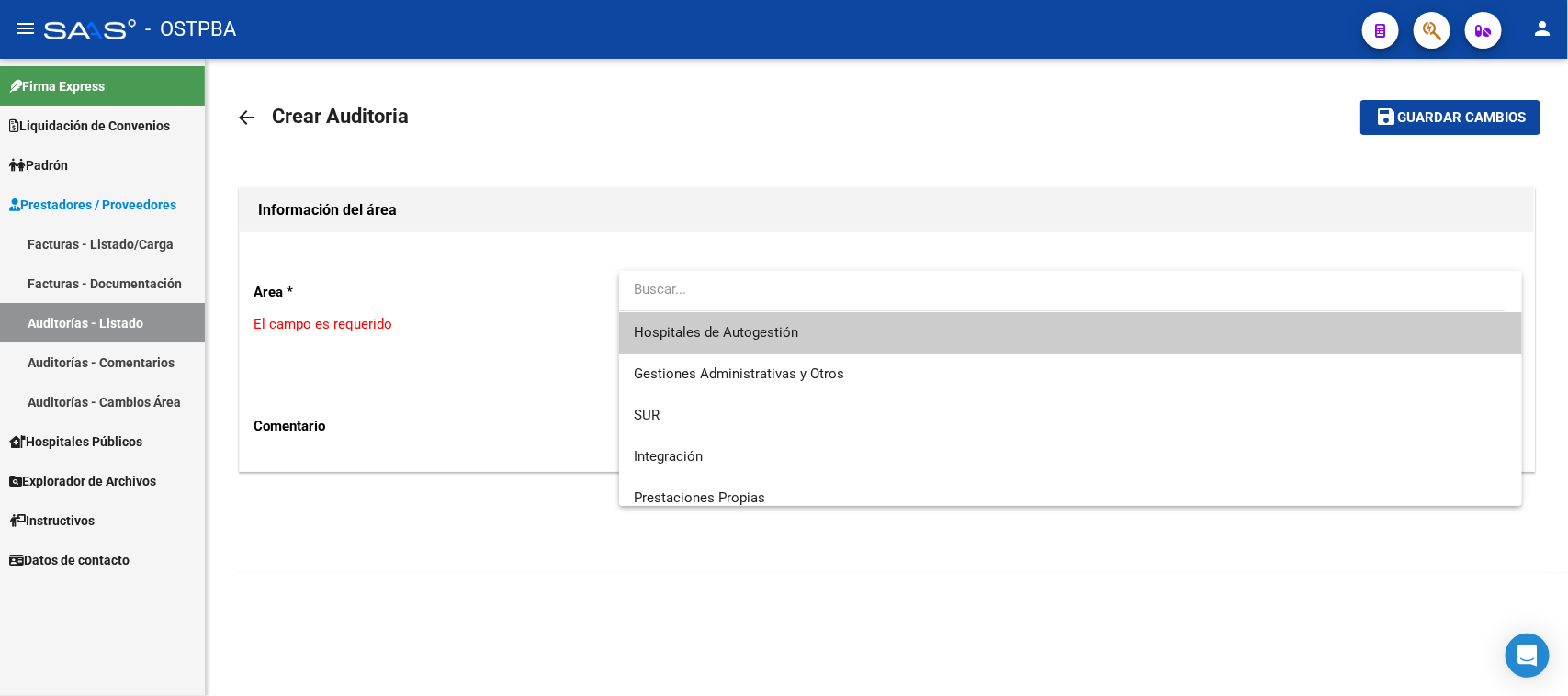
click at [662, 344] on span "Hospitales de Autogestión" at bounding box center [1071, 333] width 875 height 42
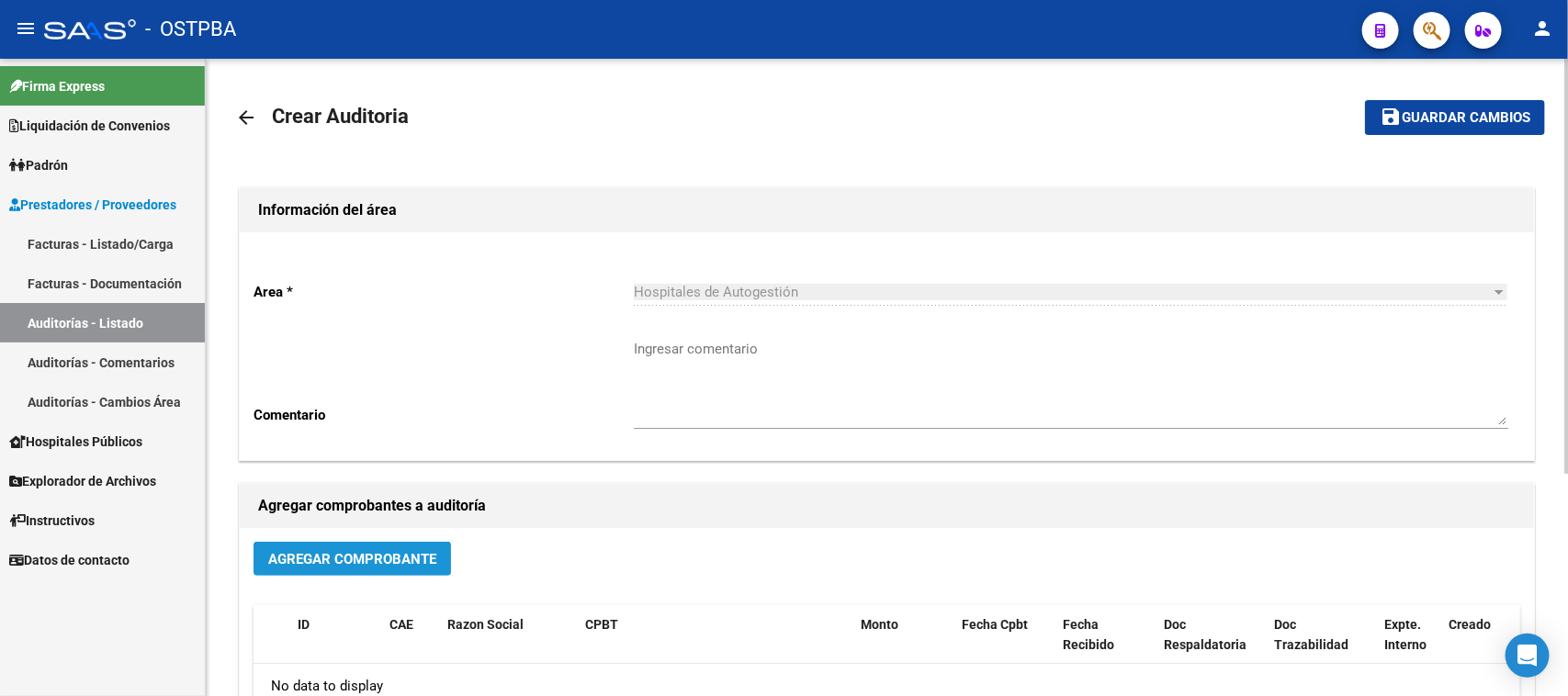
click at [334, 551] on span "Agregar Comprobante" at bounding box center [353, 559] width 168 height 16
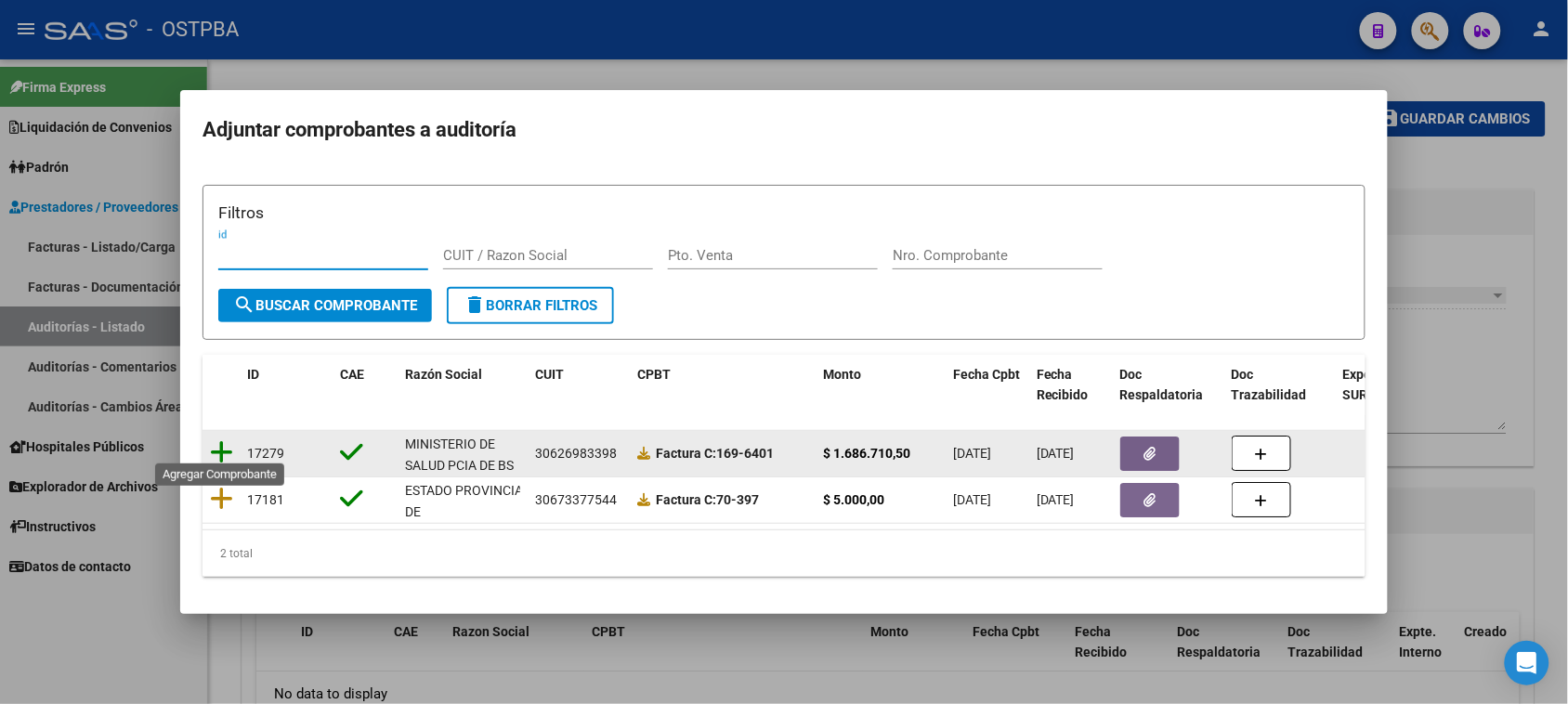
click at [224, 441] on icon at bounding box center [222, 451] width 23 height 26
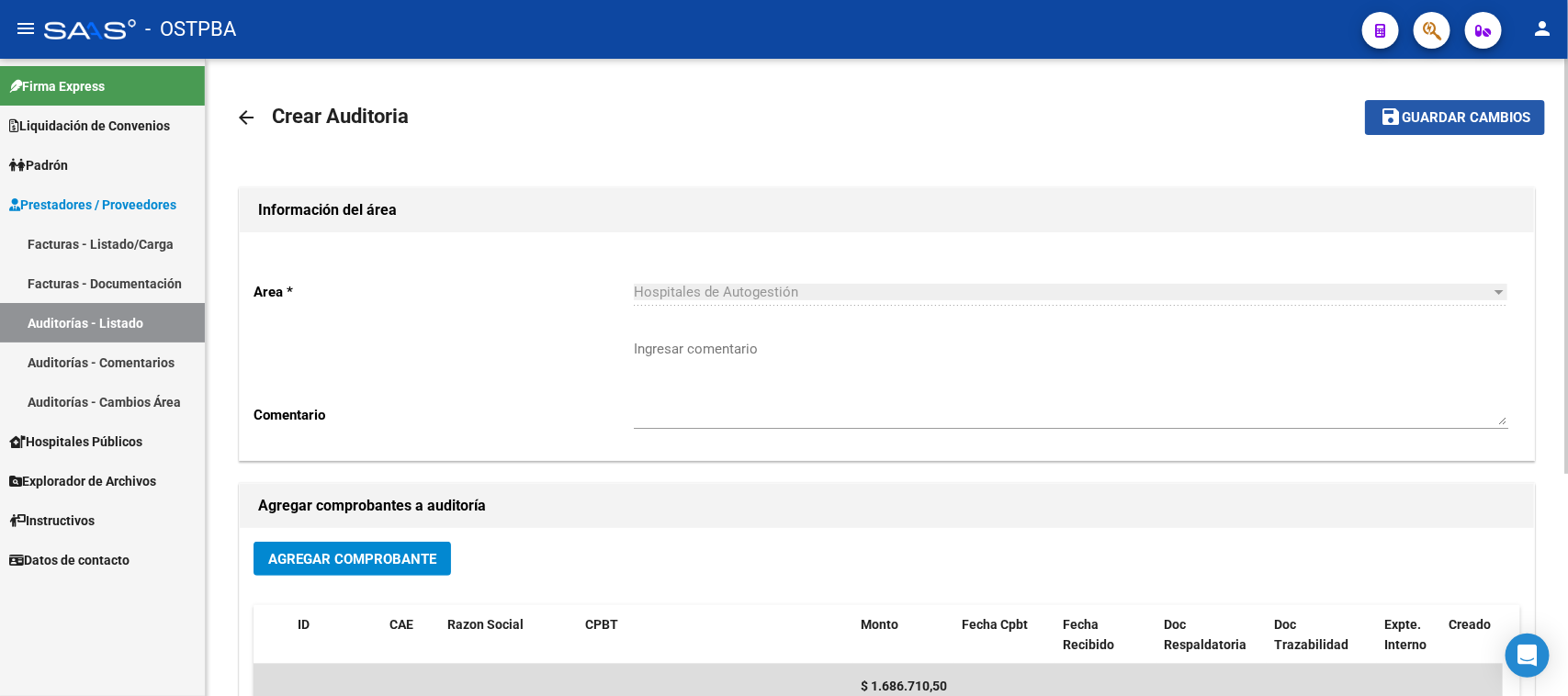
click at [1439, 113] on span "Guardar cambios" at bounding box center [1466, 118] width 129 height 16
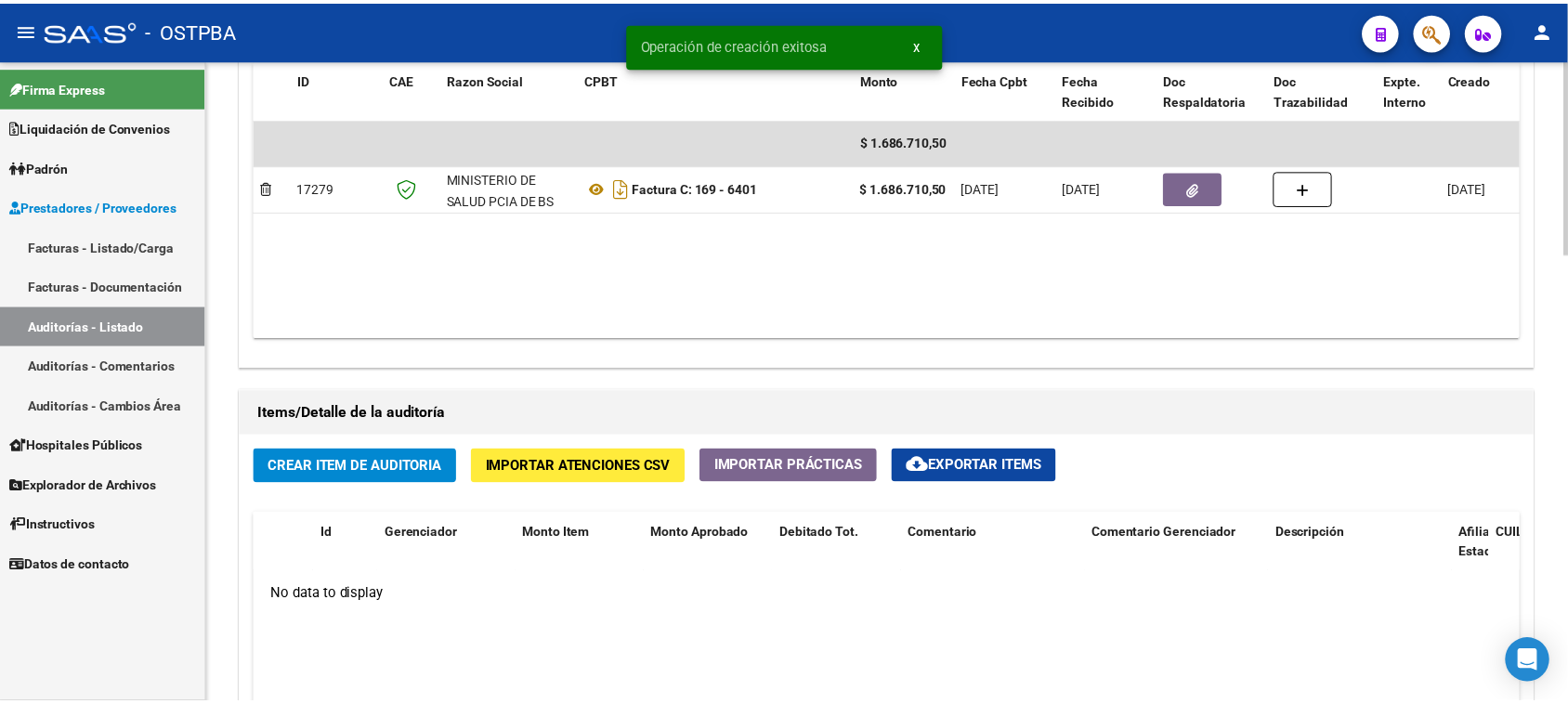
scroll to position [1045, 0]
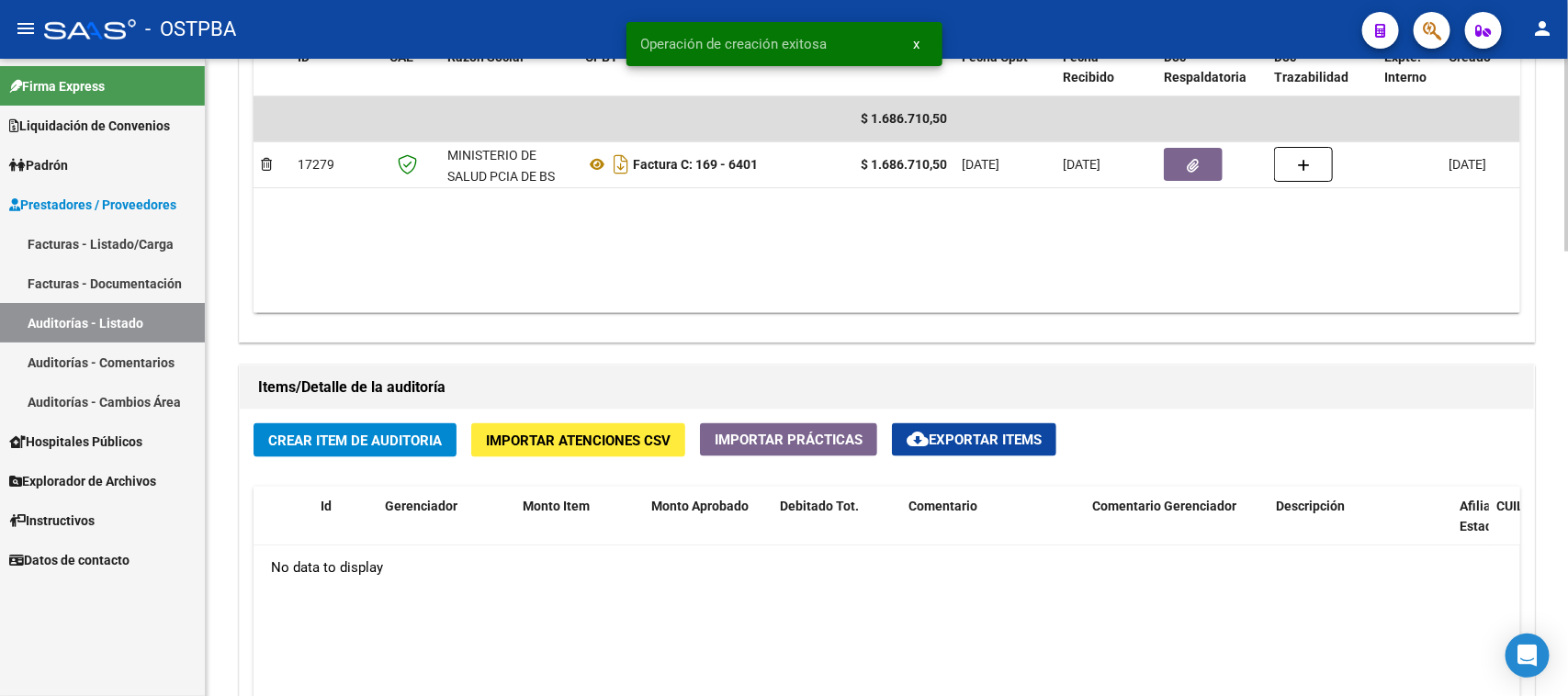
click at [396, 433] on span "Crear Item de Auditoria" at bounding box center [356, 441] width 174 height 16
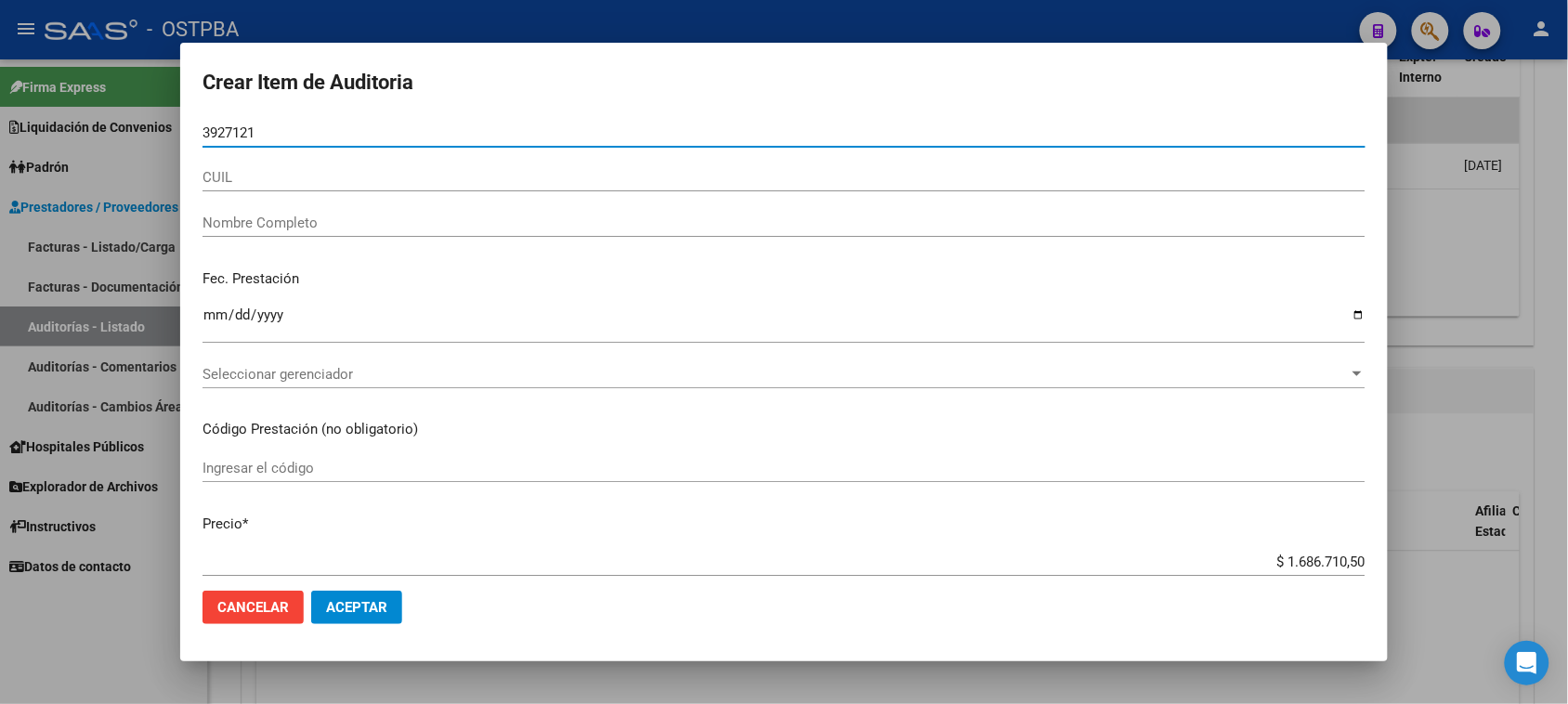
type input "39271218"
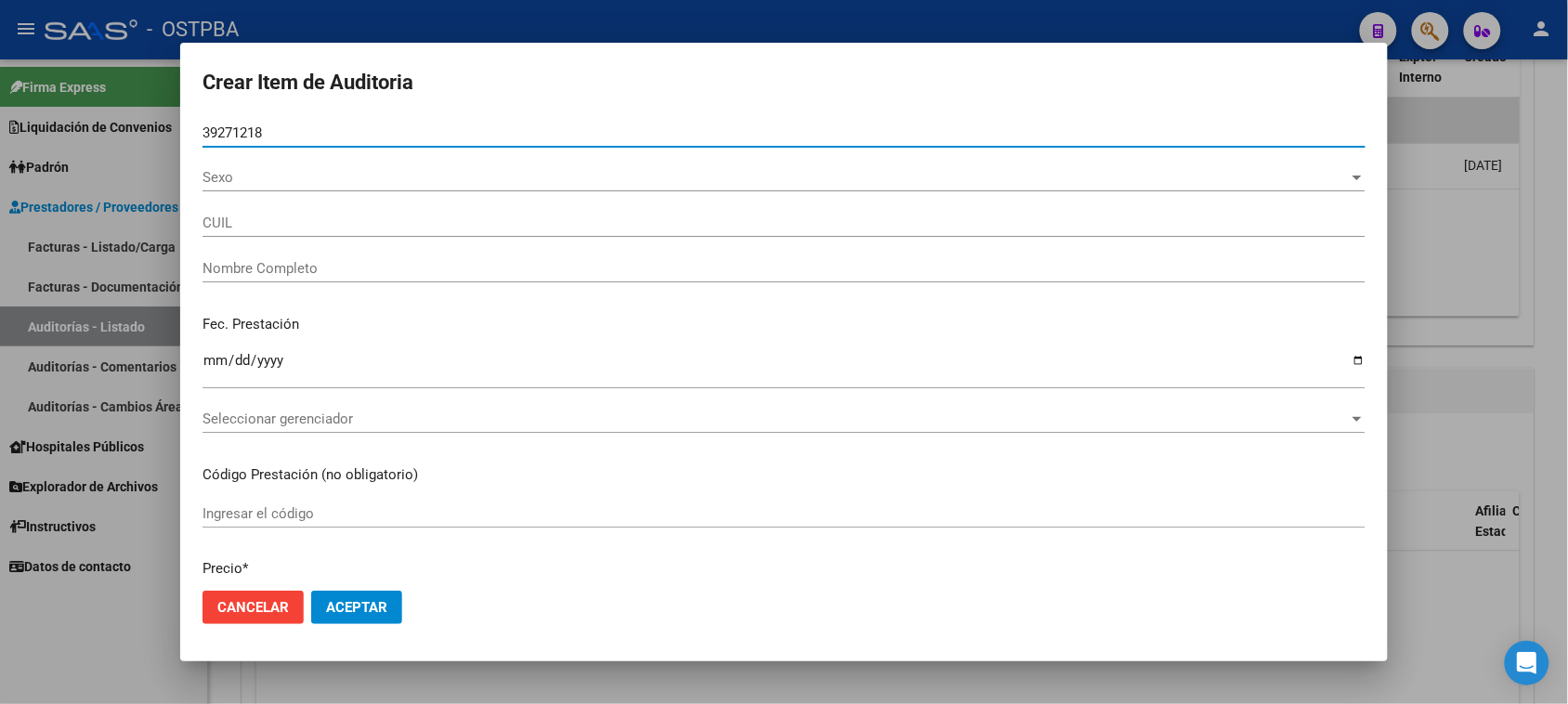
type input "27392712181"
type input "[PERSON_NAME] [PERSON_NAME] -"
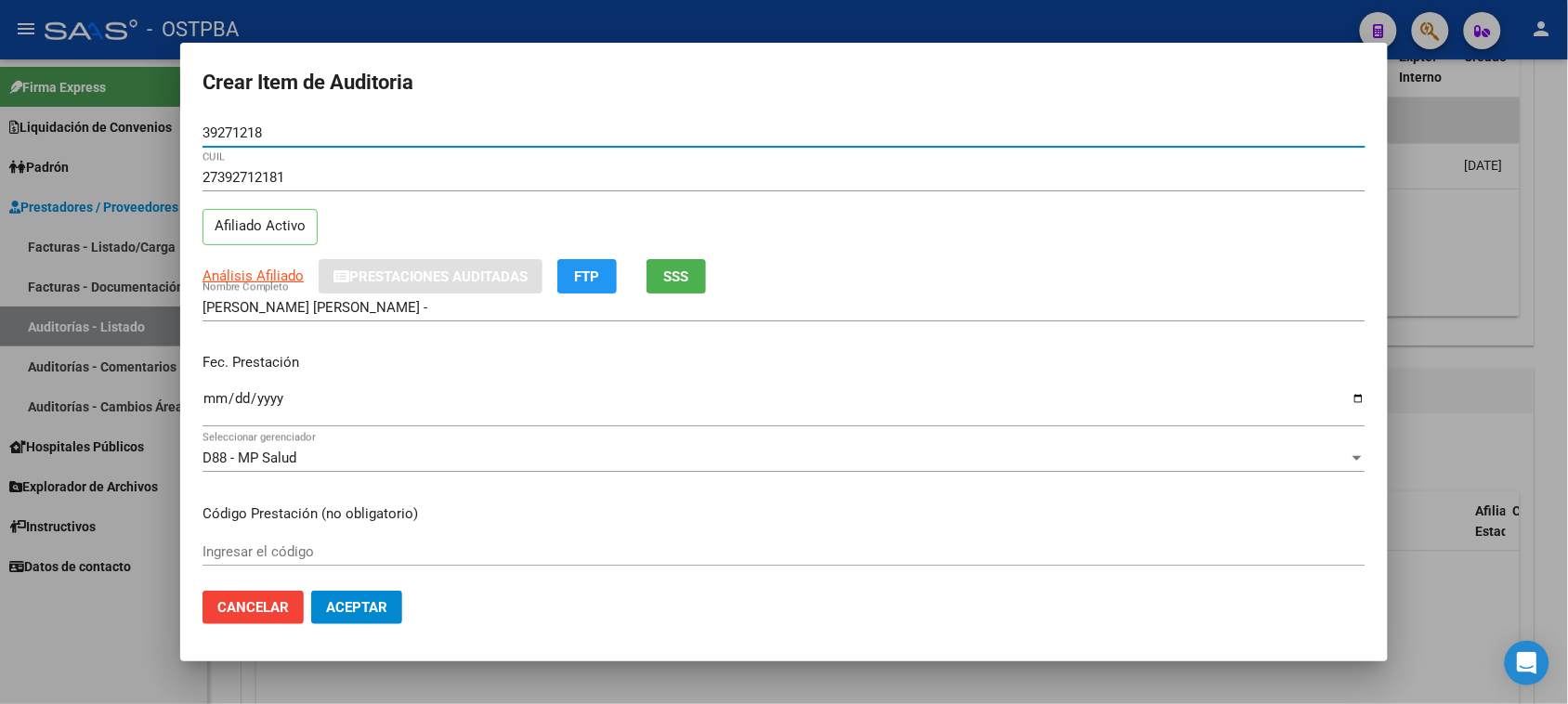
type input "39271218"
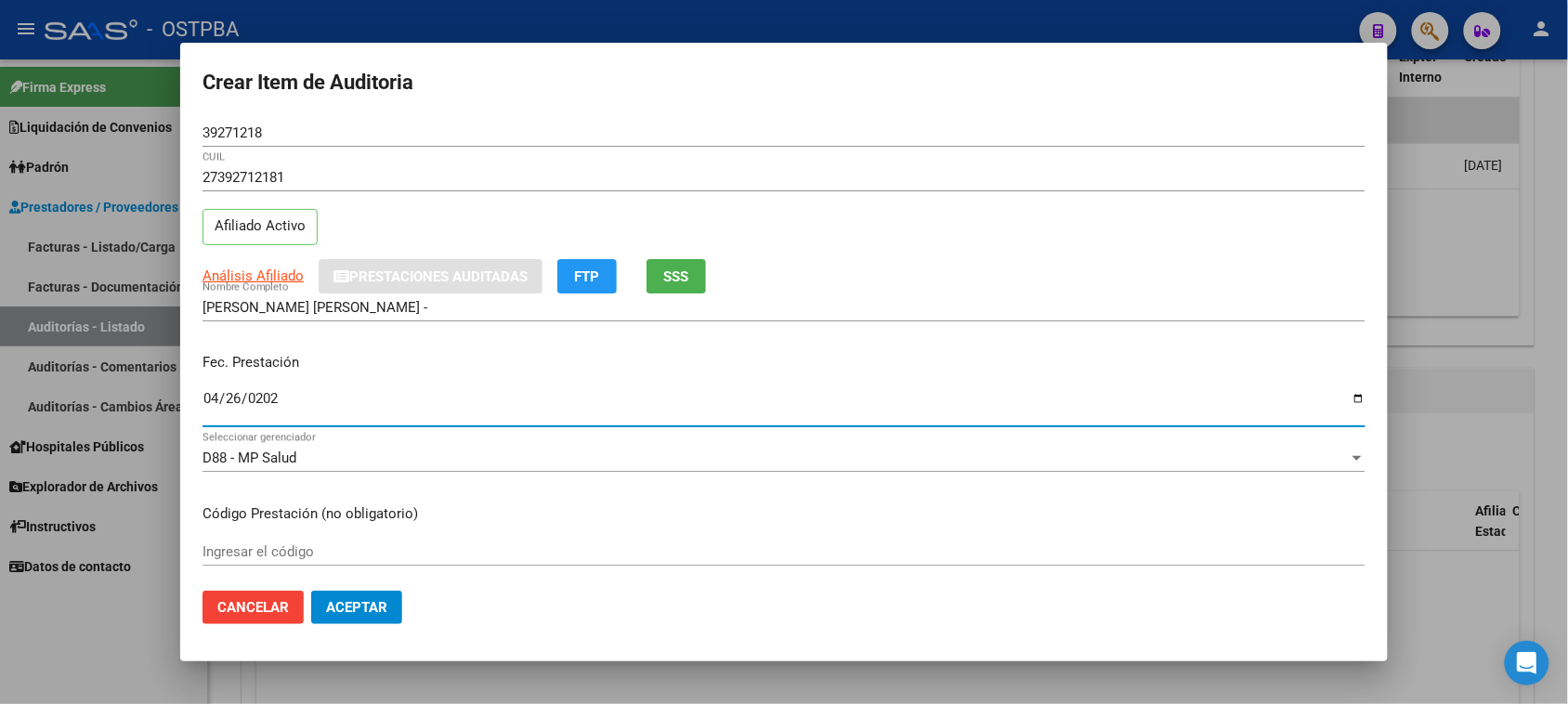
type input "[DATE]"
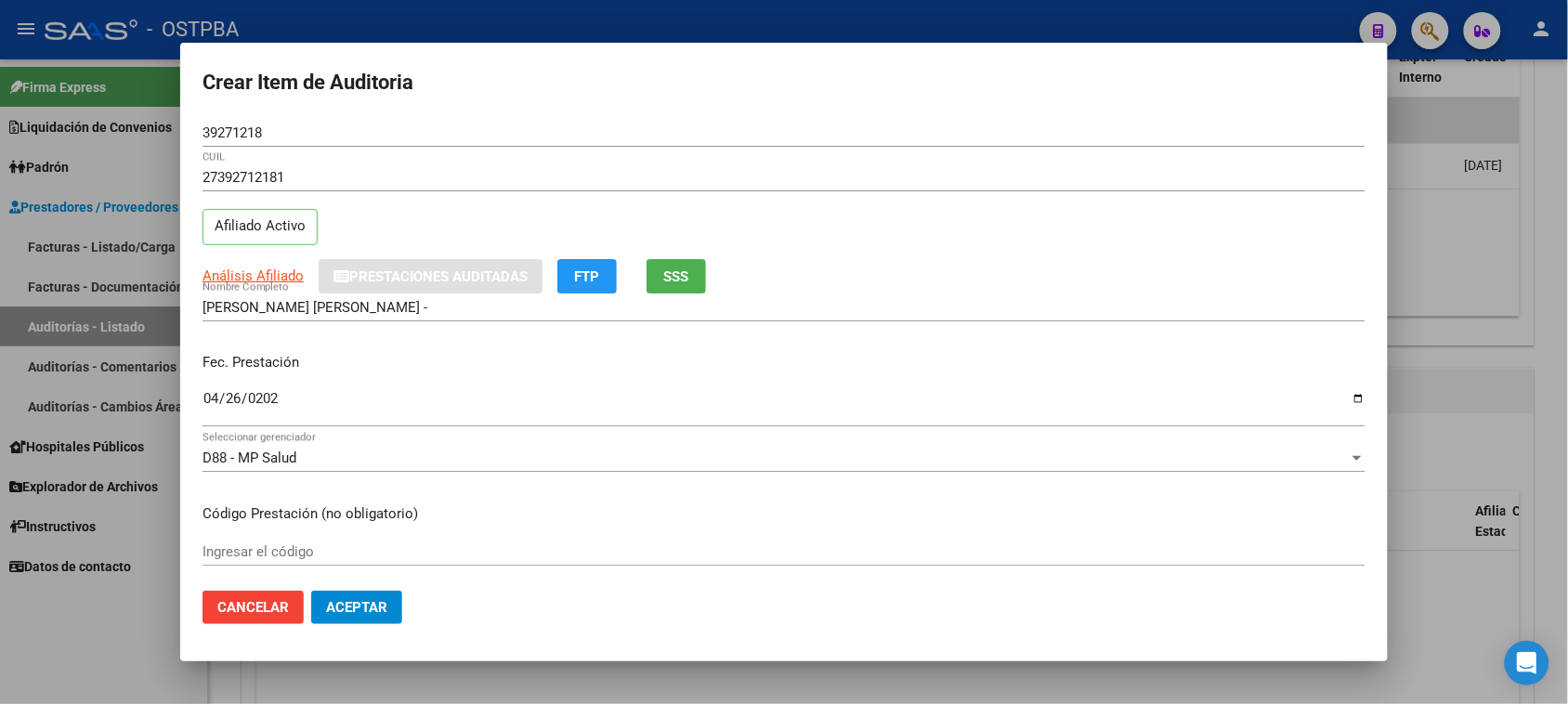
scroll to position [298, 0]
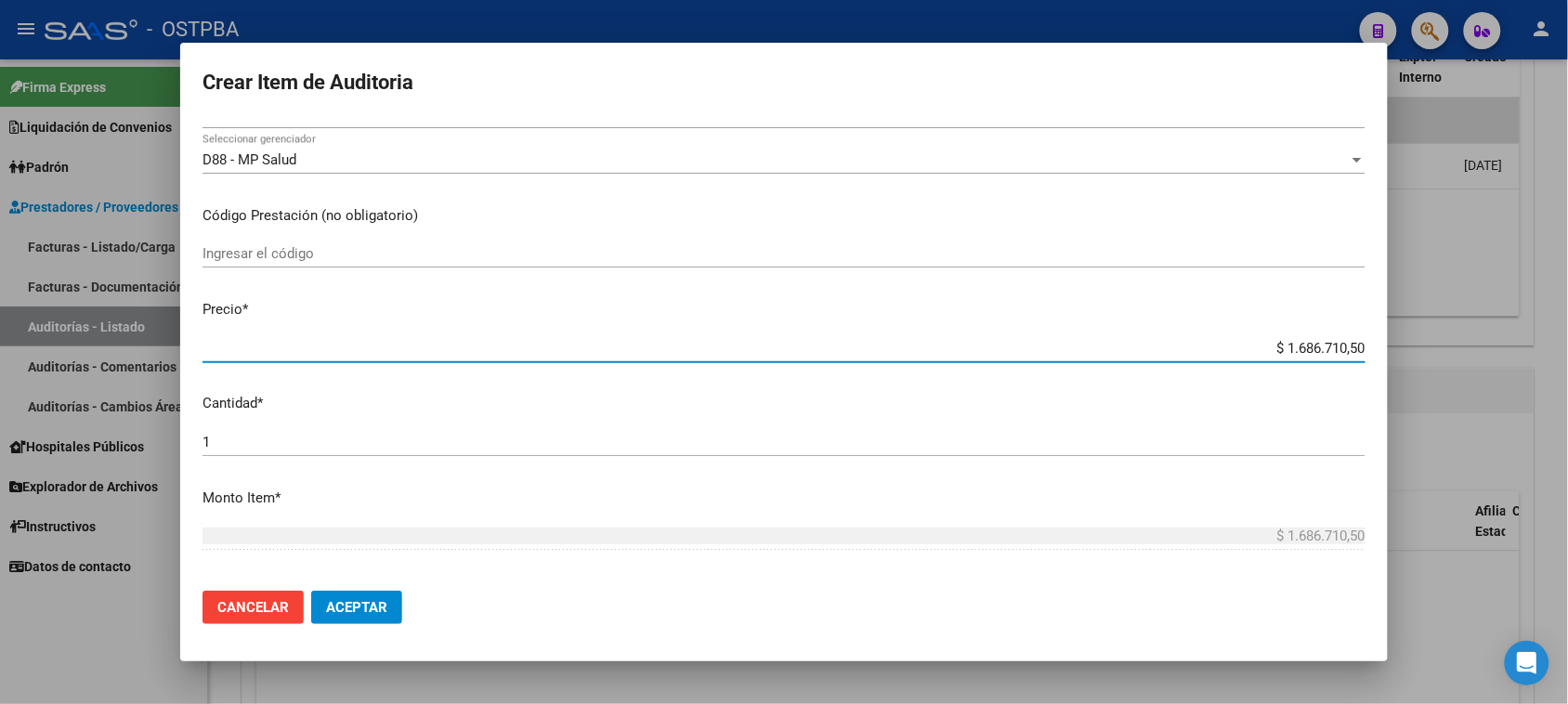
type input "$ 0,09"
type input "$ 0,99"
type input "$ 9,99"
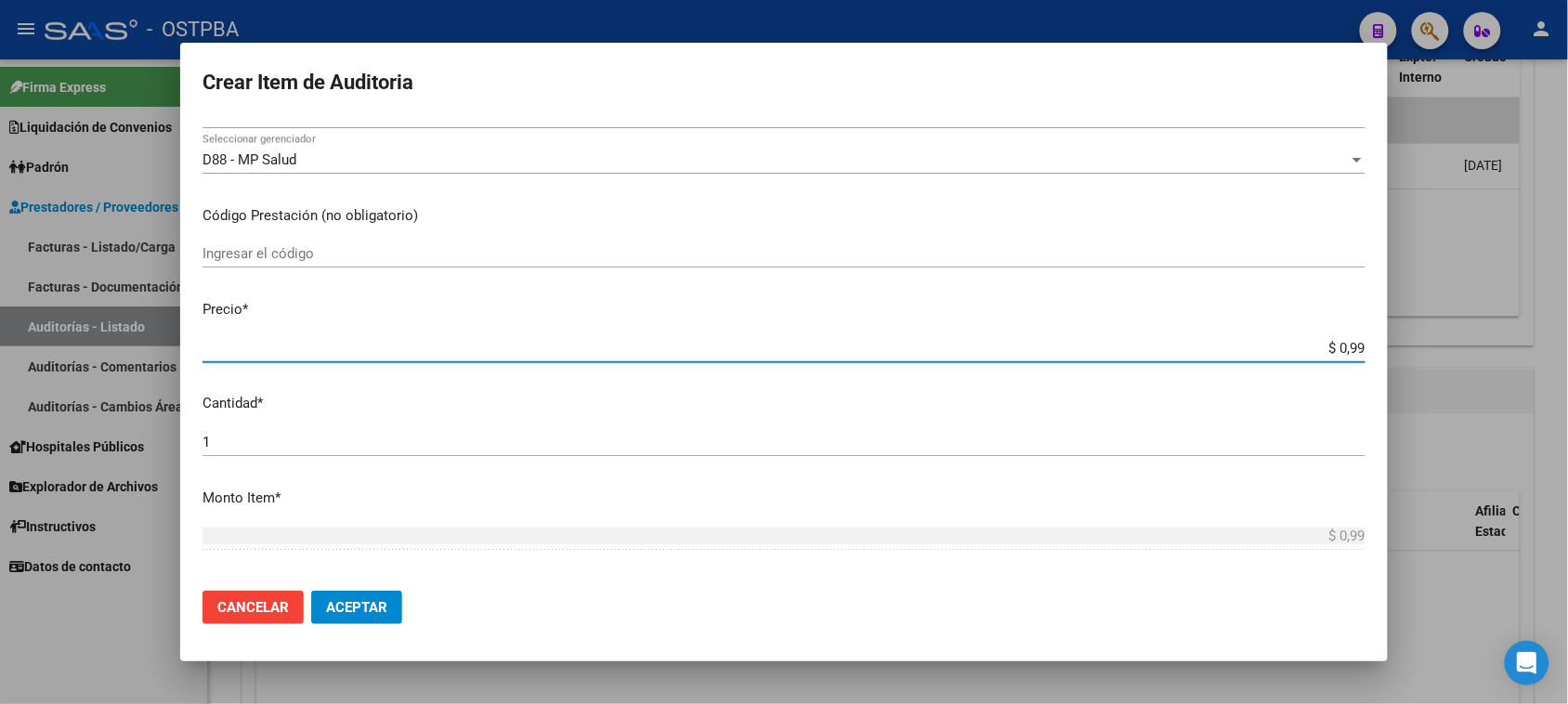
type input "$ 9,99"
type input "$ 99,95"
type input "$ 999,52"
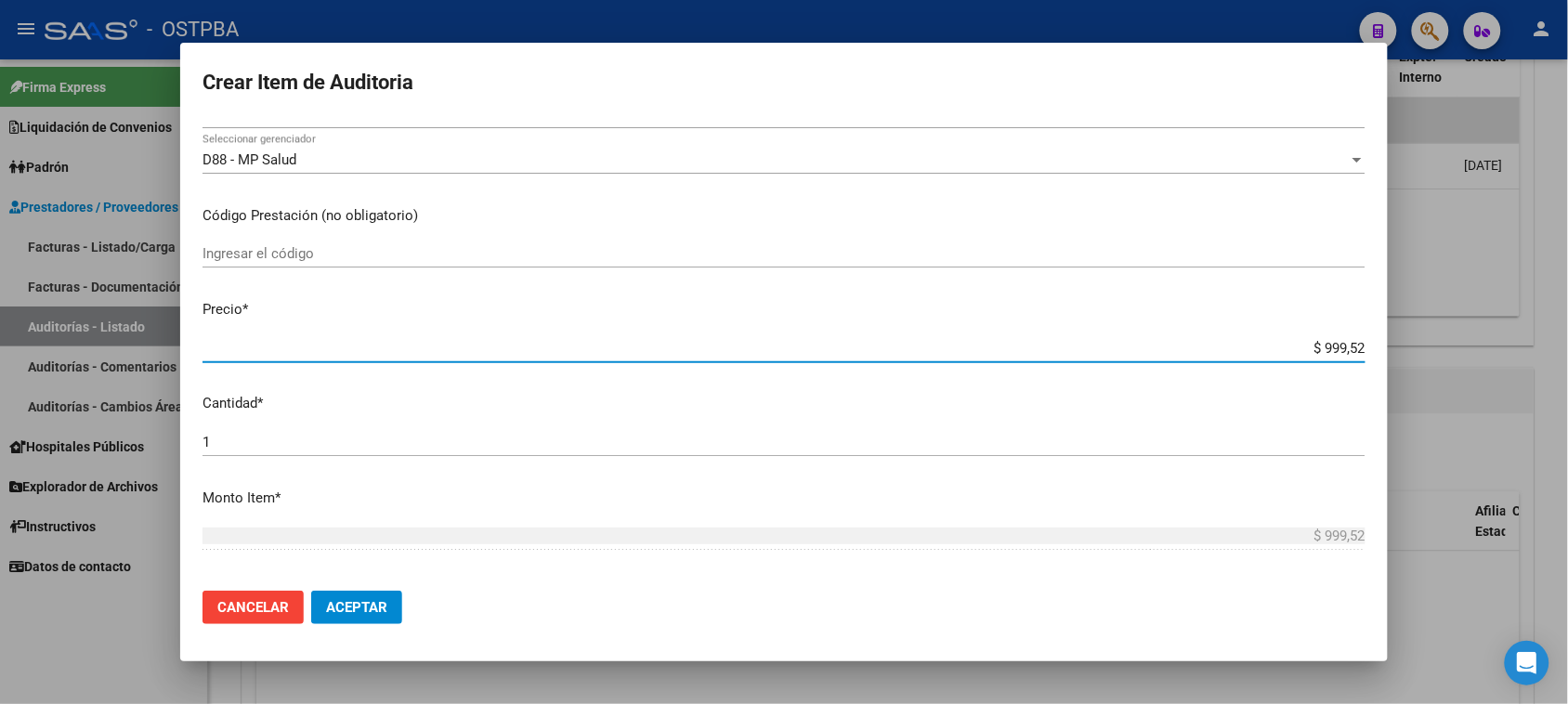
type input "$ 9.995,22"
type input "$ 99.952,25"
type input "$ 999.522,50"
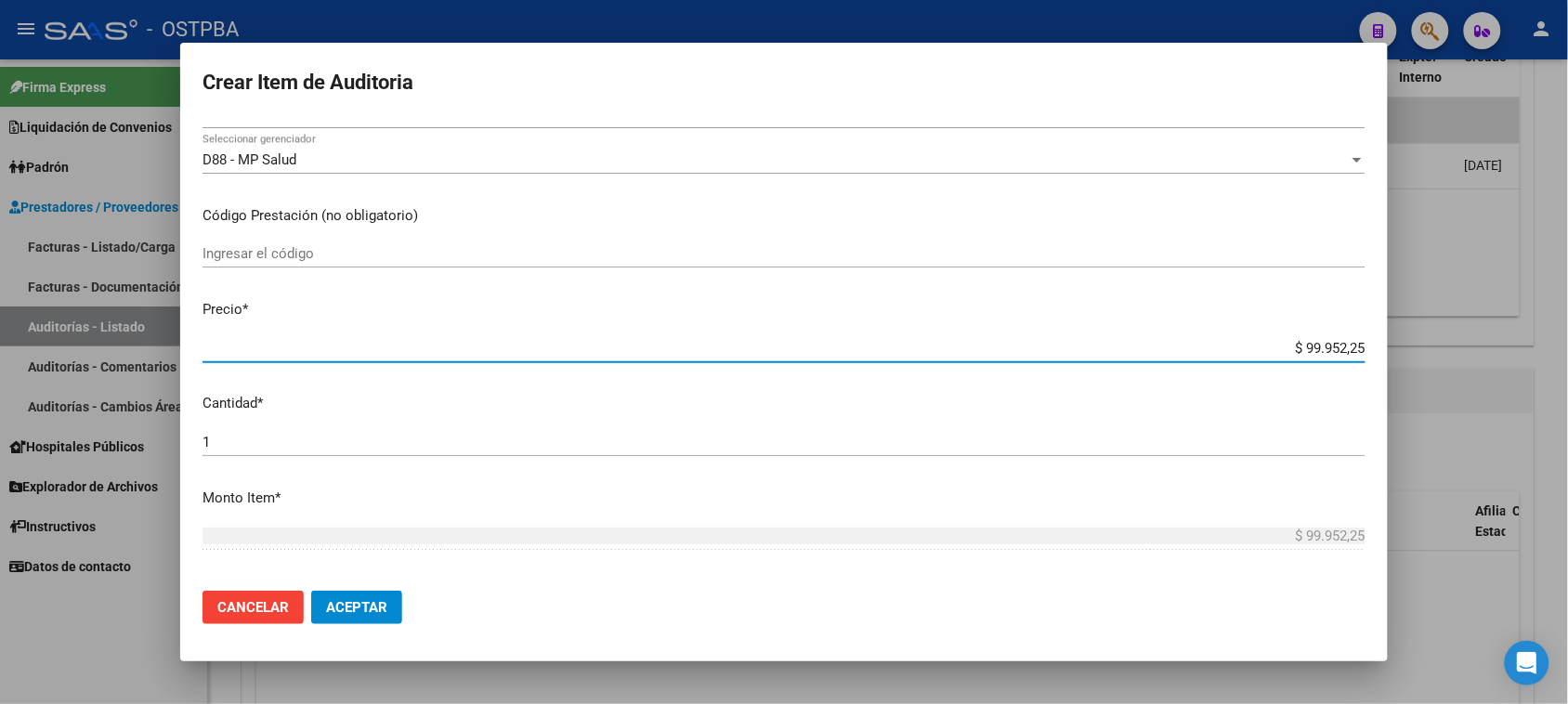
type input "$ 999.522,50"
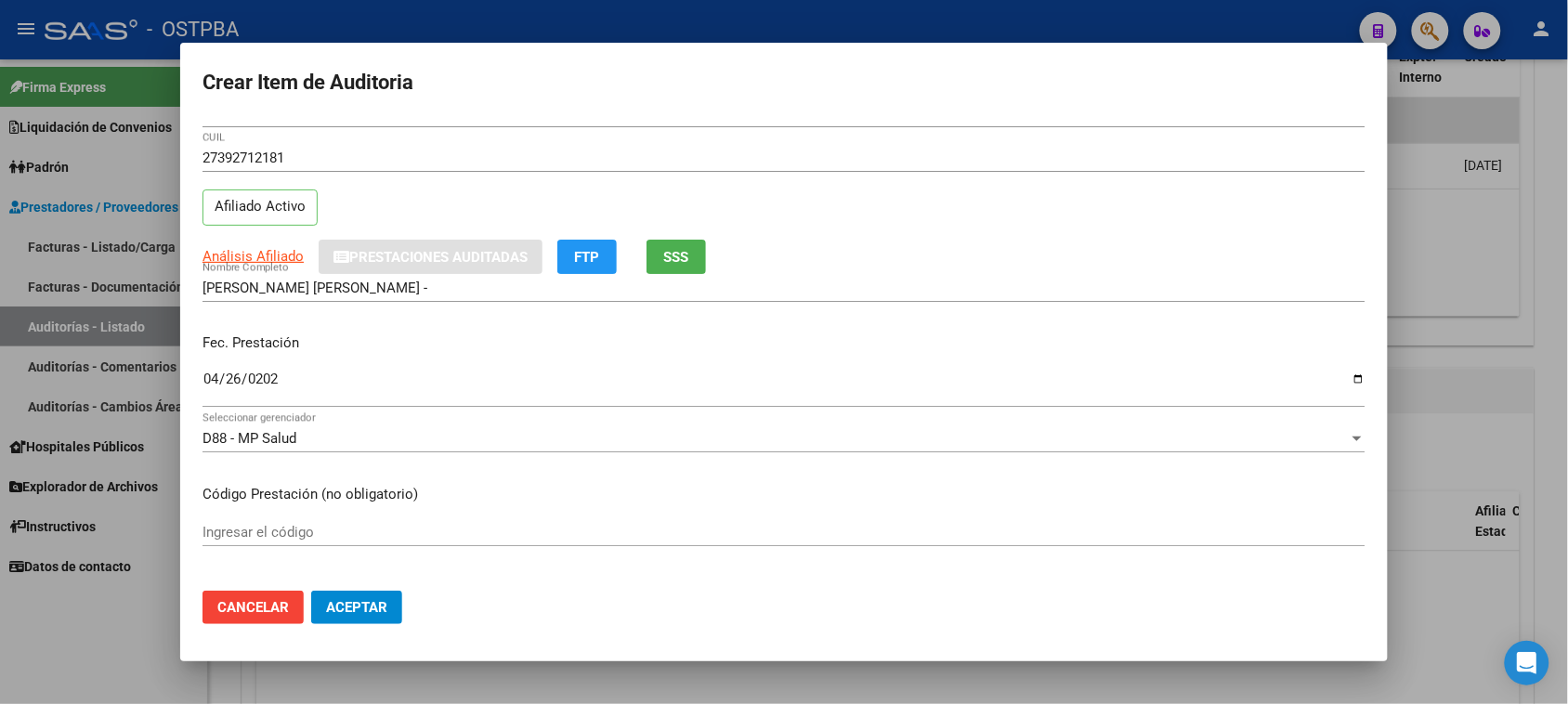
scroll to position [0, 0]
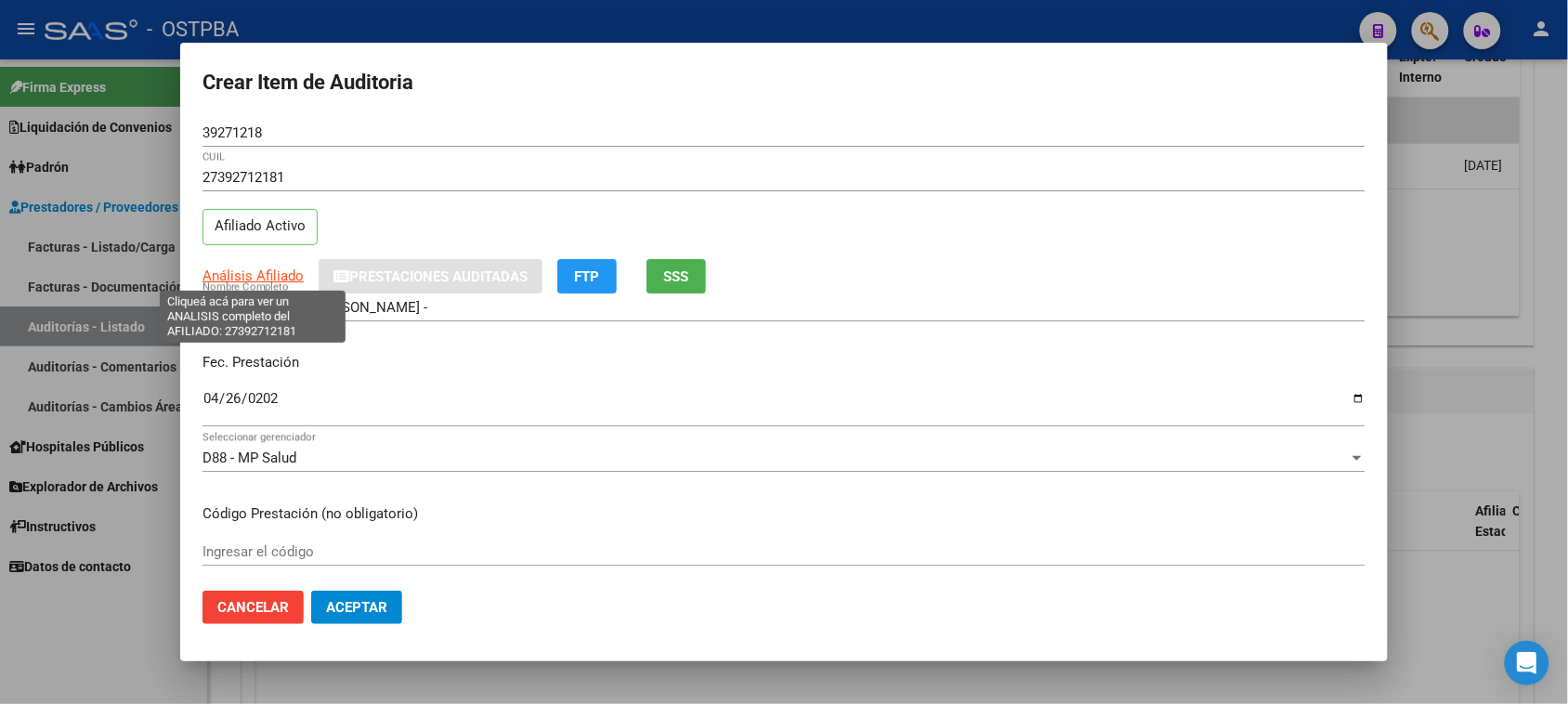
click at [265, 268] on span "Análisis Afiliado" at bounding box center [253, 275] width 101 height 16
type textarea "27392712181"
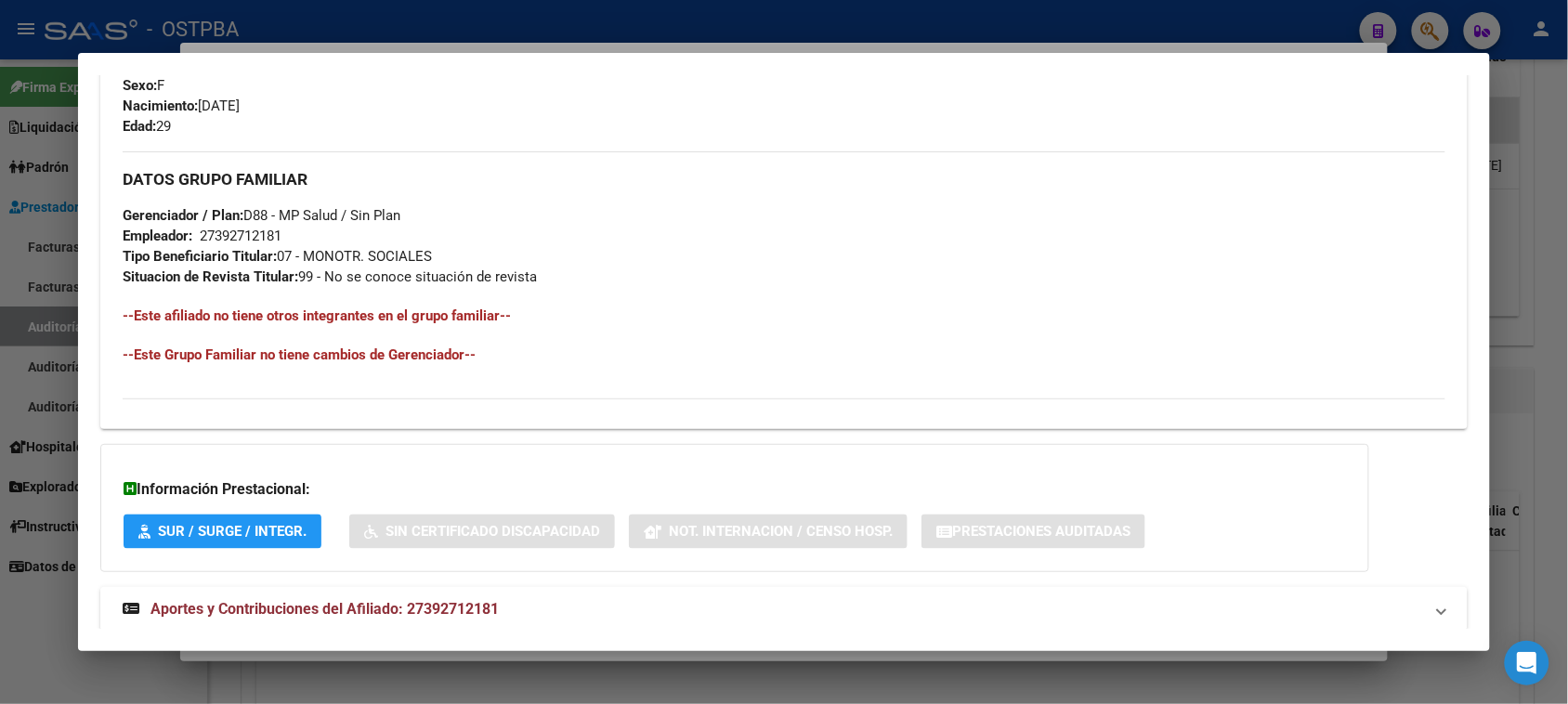
scroll to position [856, 0]
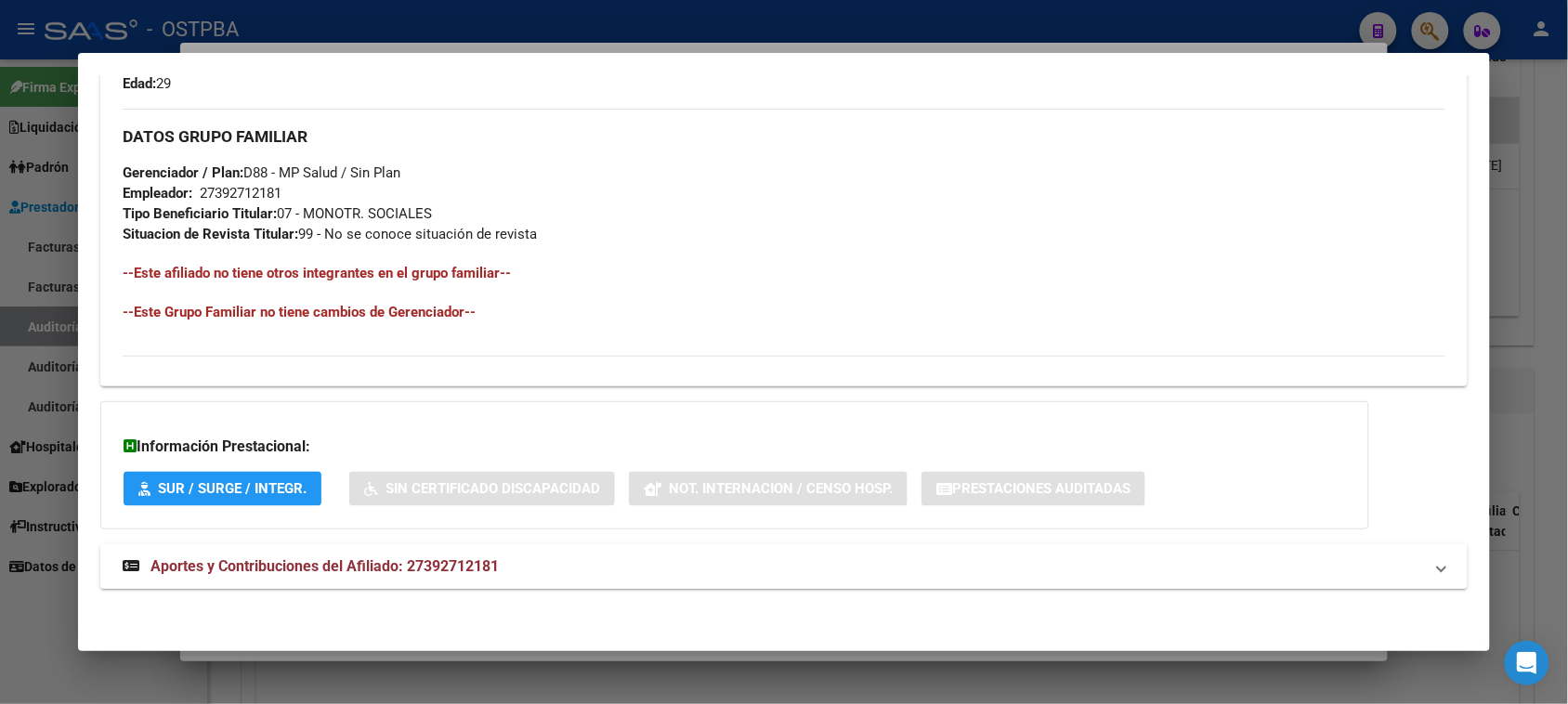
click at [406, 573] on span "Aportes y Contribuciones del Afiliado: 27392712181" at bounding box center [324, 566] width 348 height 17
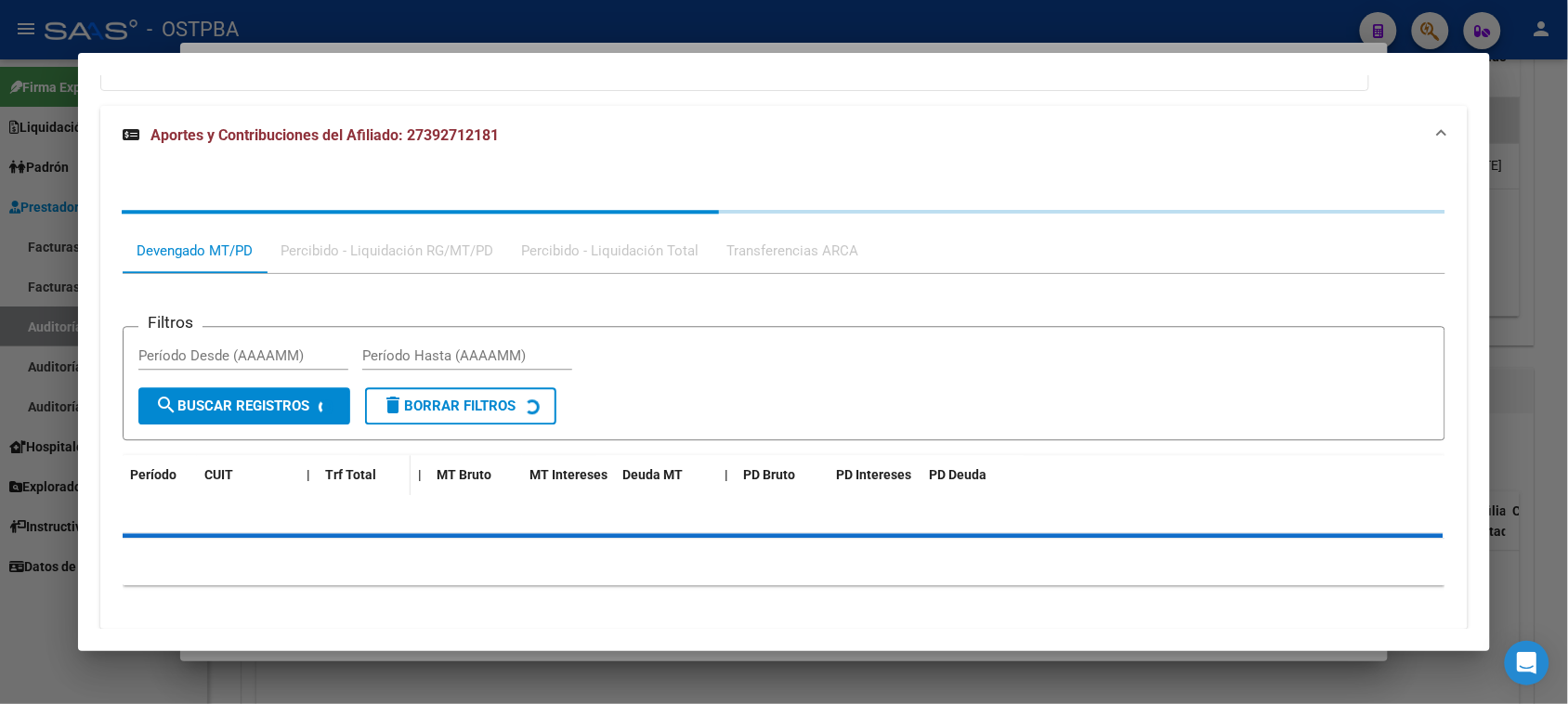
scroll to position [1315, 0]
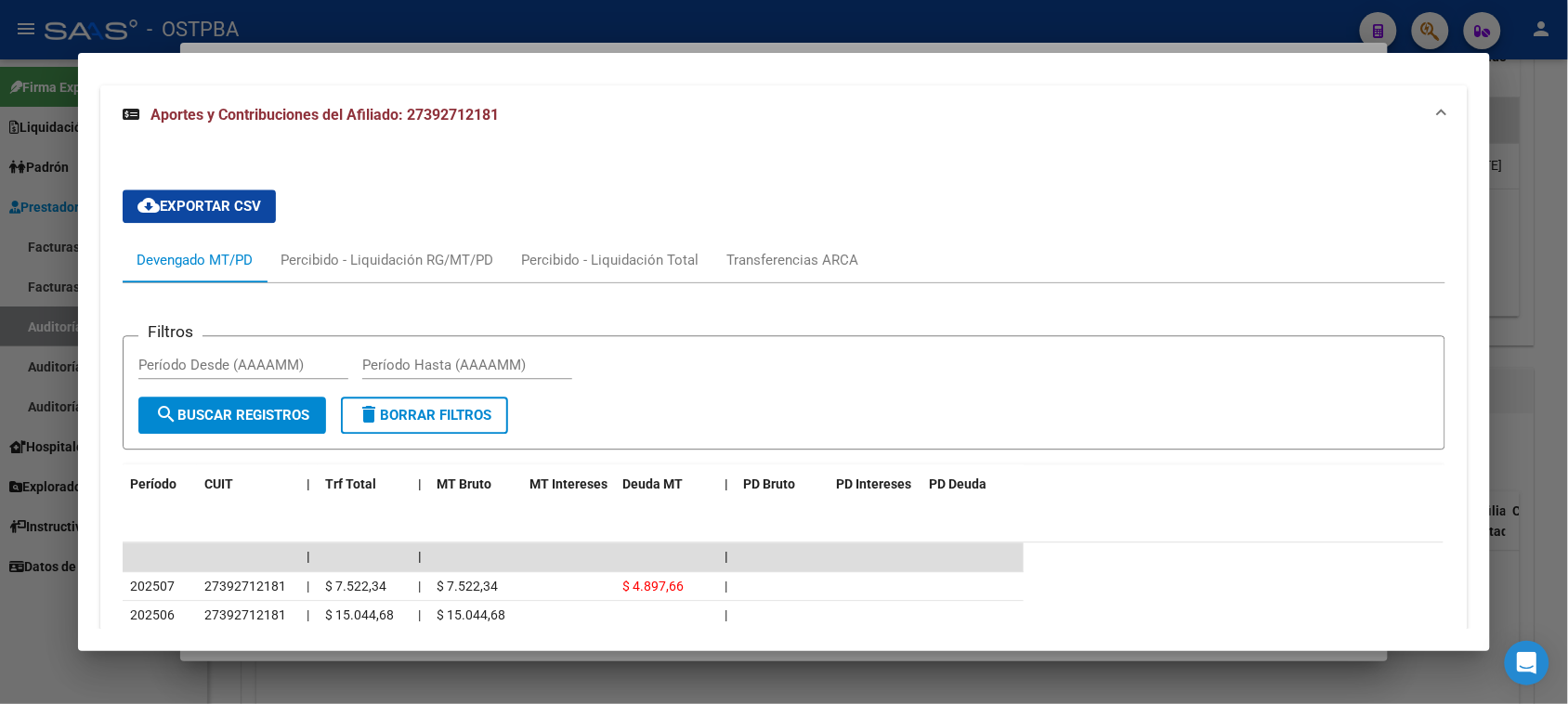
click at [15, 619] on div at bounding box center [784, 352] width 1568 height 704
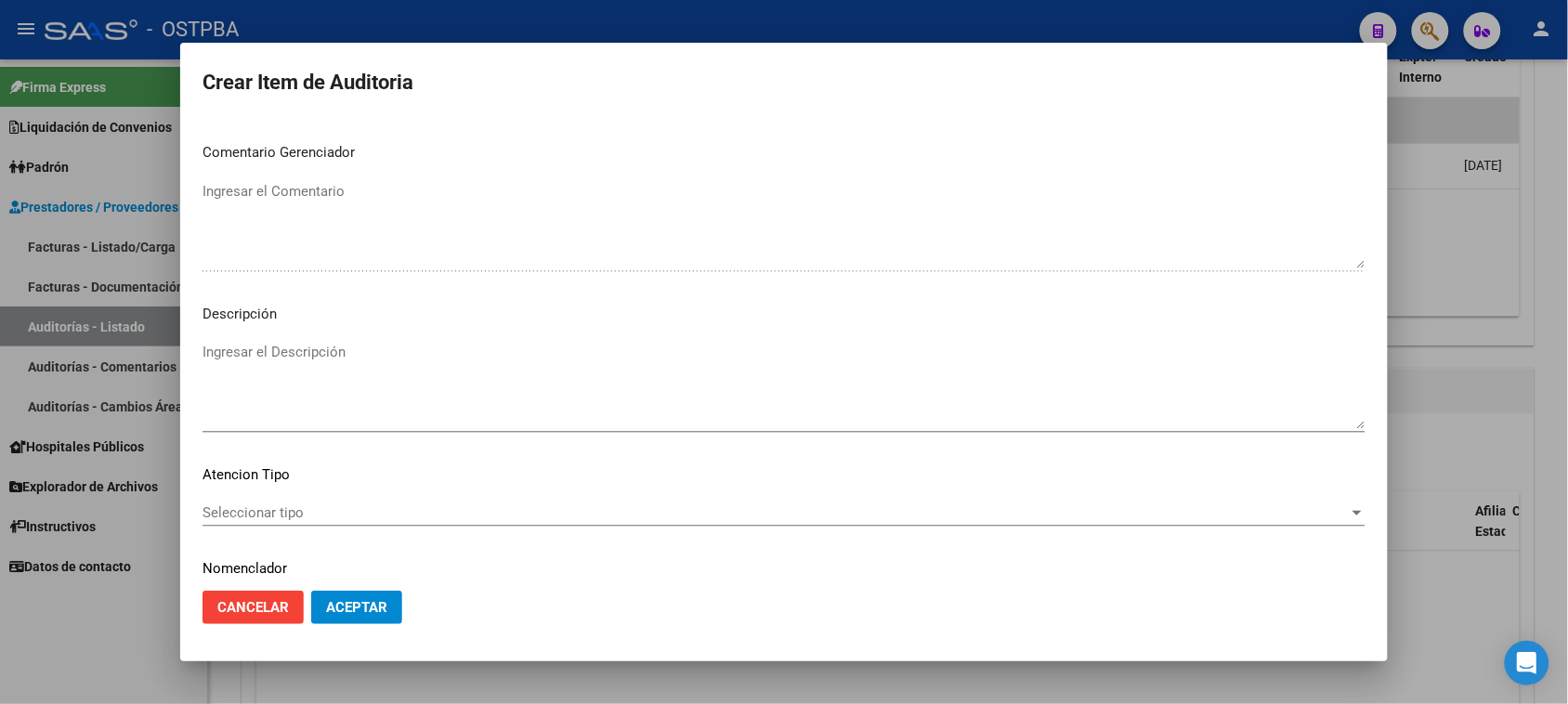
scroll to position [1053, 0]
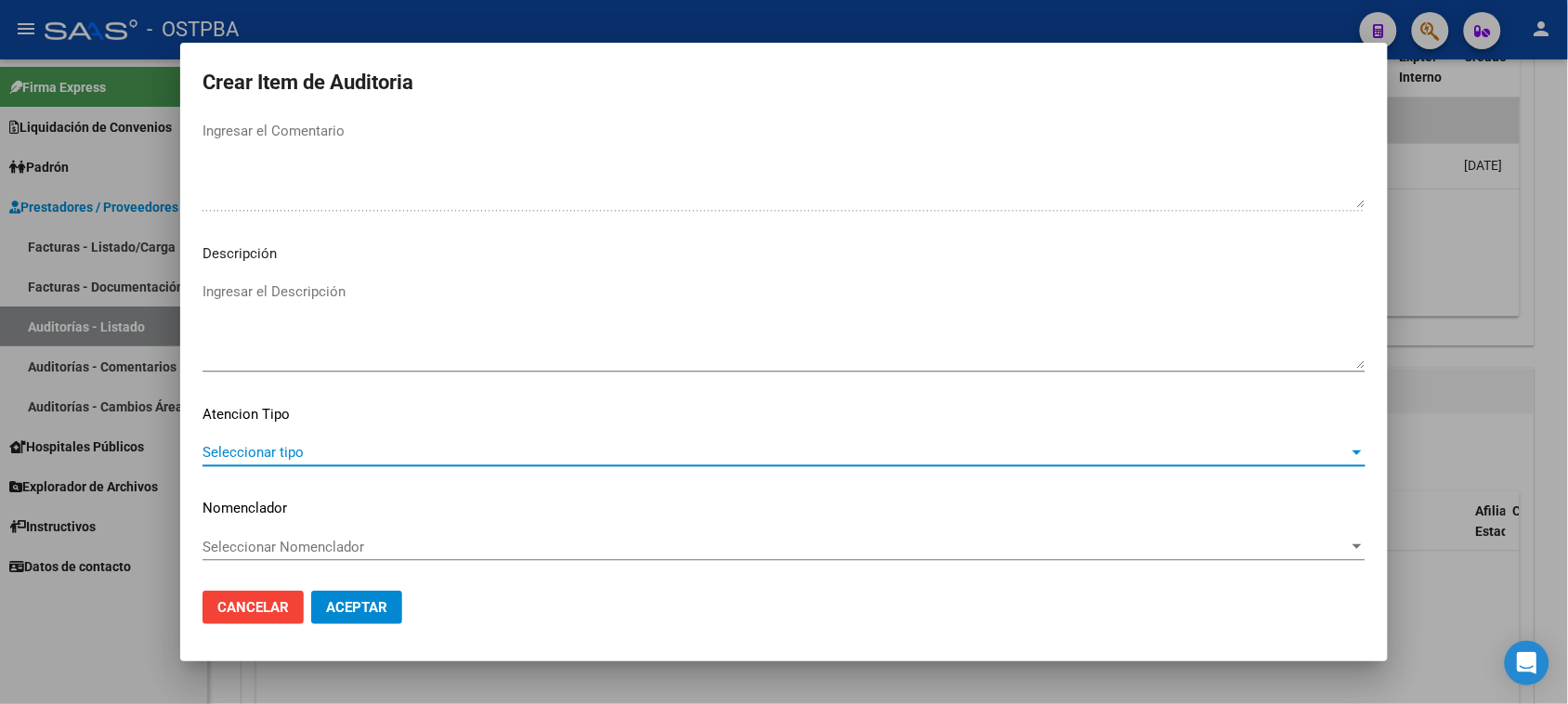
click at [293, 449] on span "Seleccionar tipo" at bounding box center [775, 451] width 1146 height 16
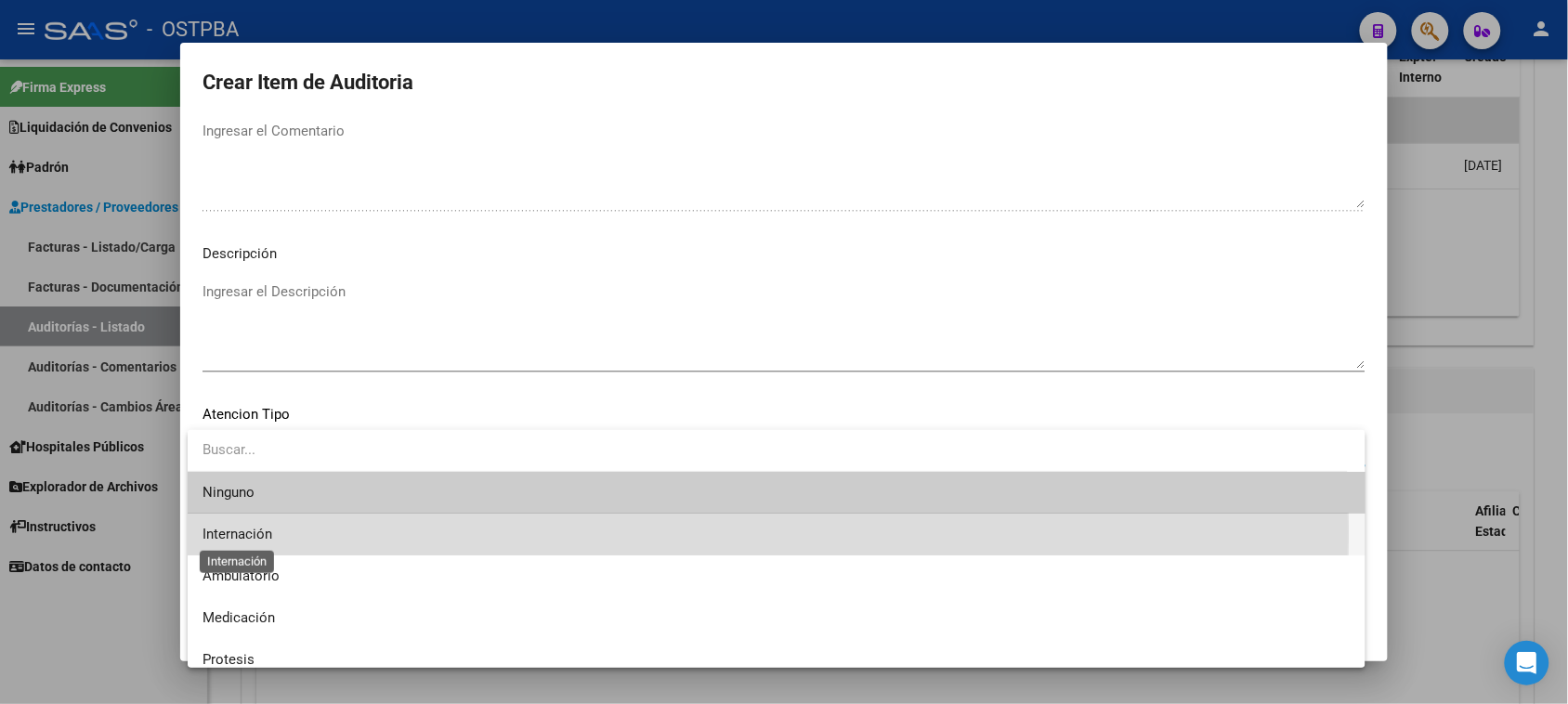
click at [243, 533] on span "Internación" at bounding box center [237, 534] width 70 height 16
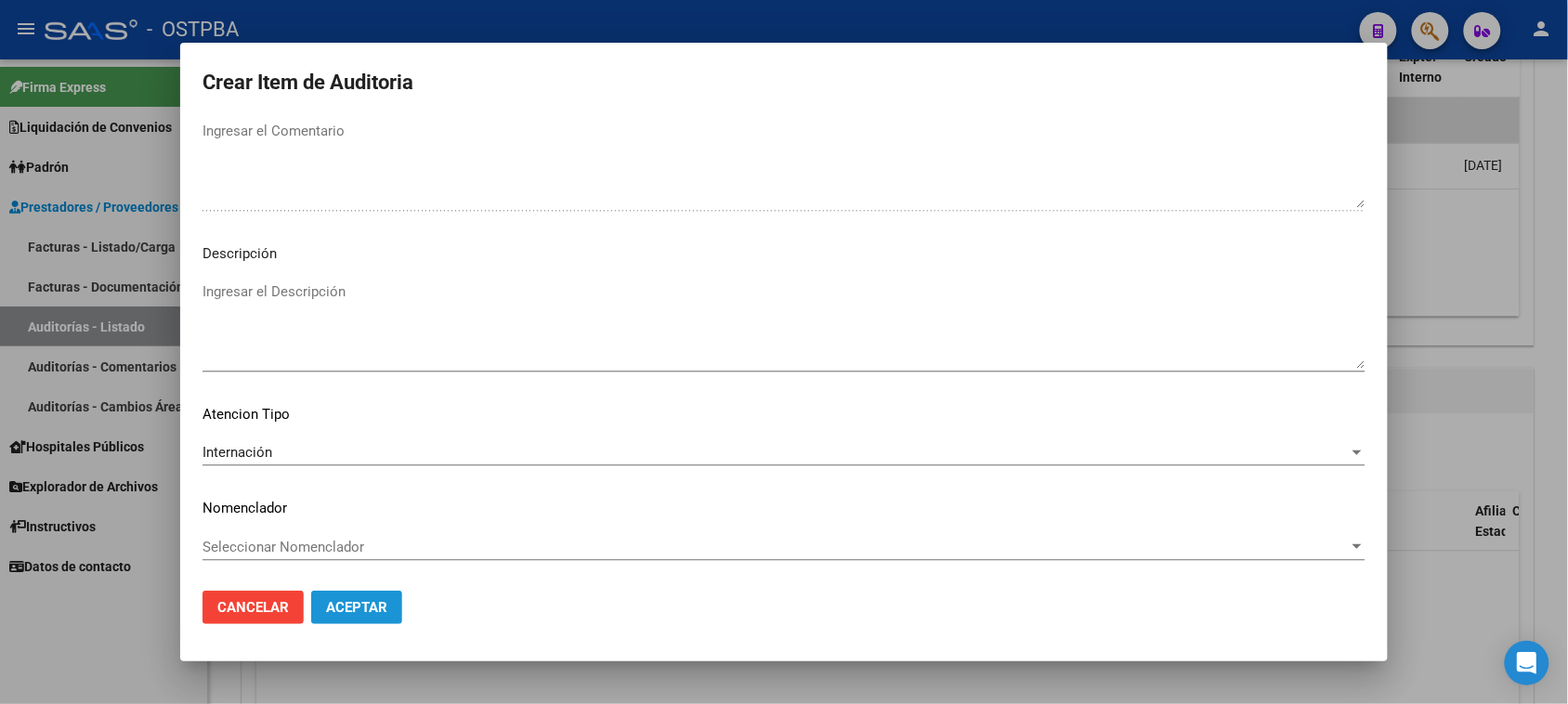
click at [379, 611] on span "Aceptar" at bounding box center [357, 607] width 61 height 16
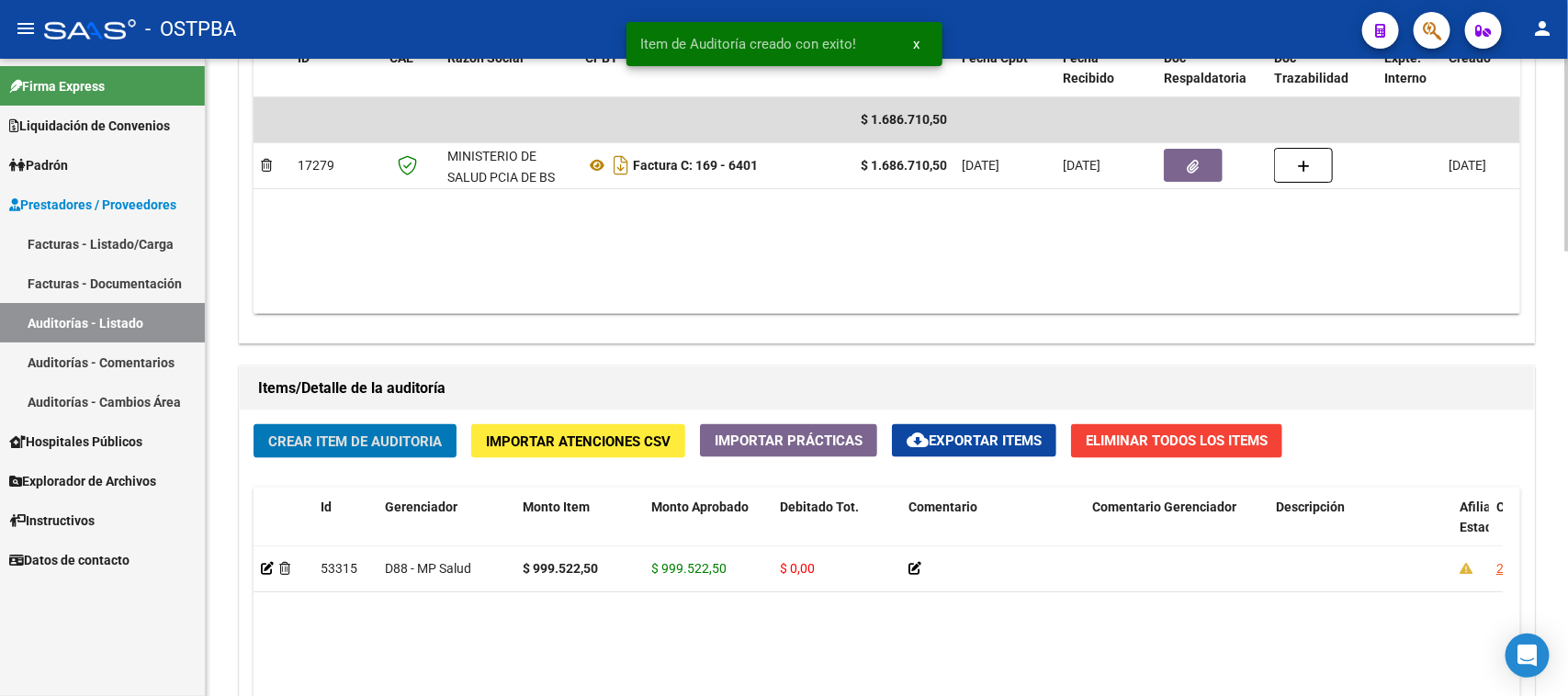
click at [354, 438] on span "Crear Item de Auditoria" at bounding box center [356, 442] width 174 height 16
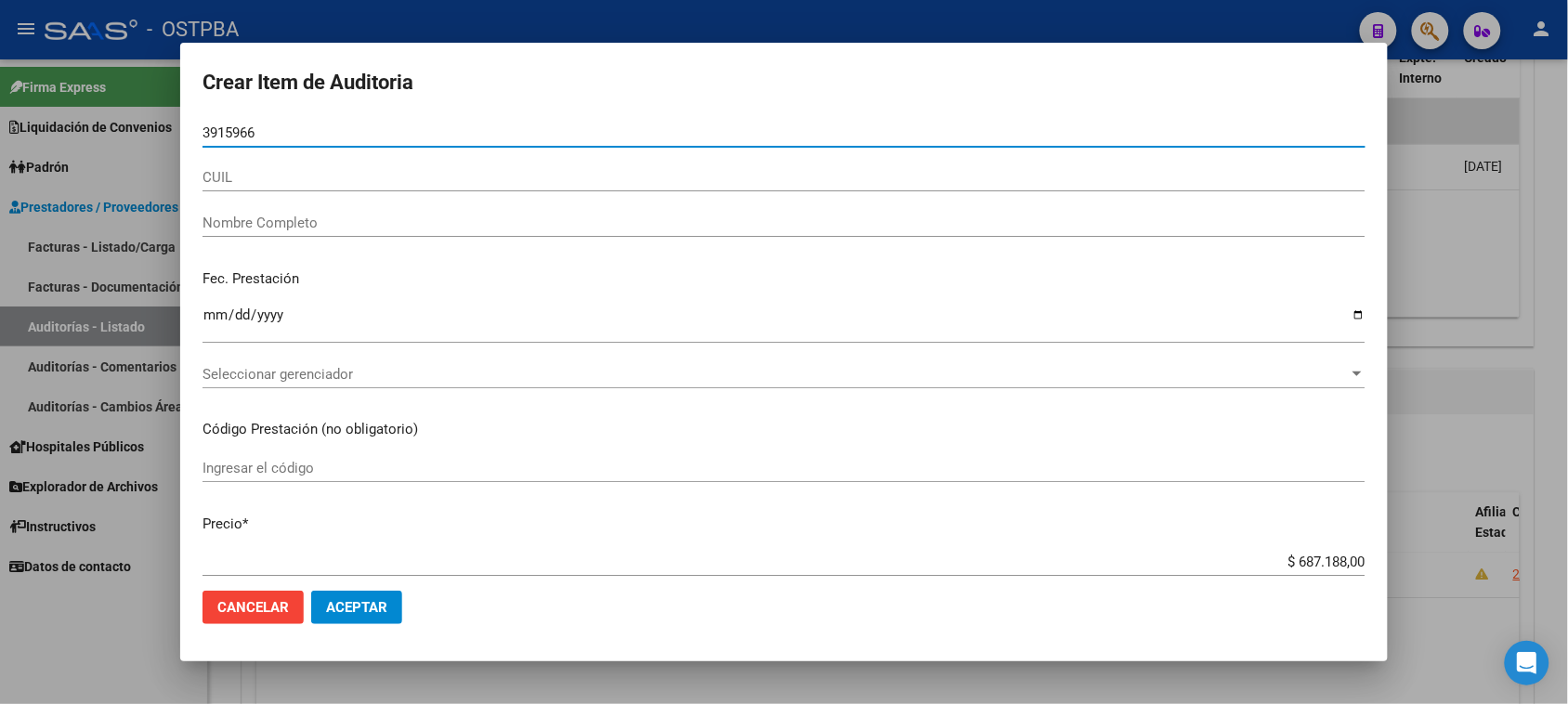
type input "39159667"
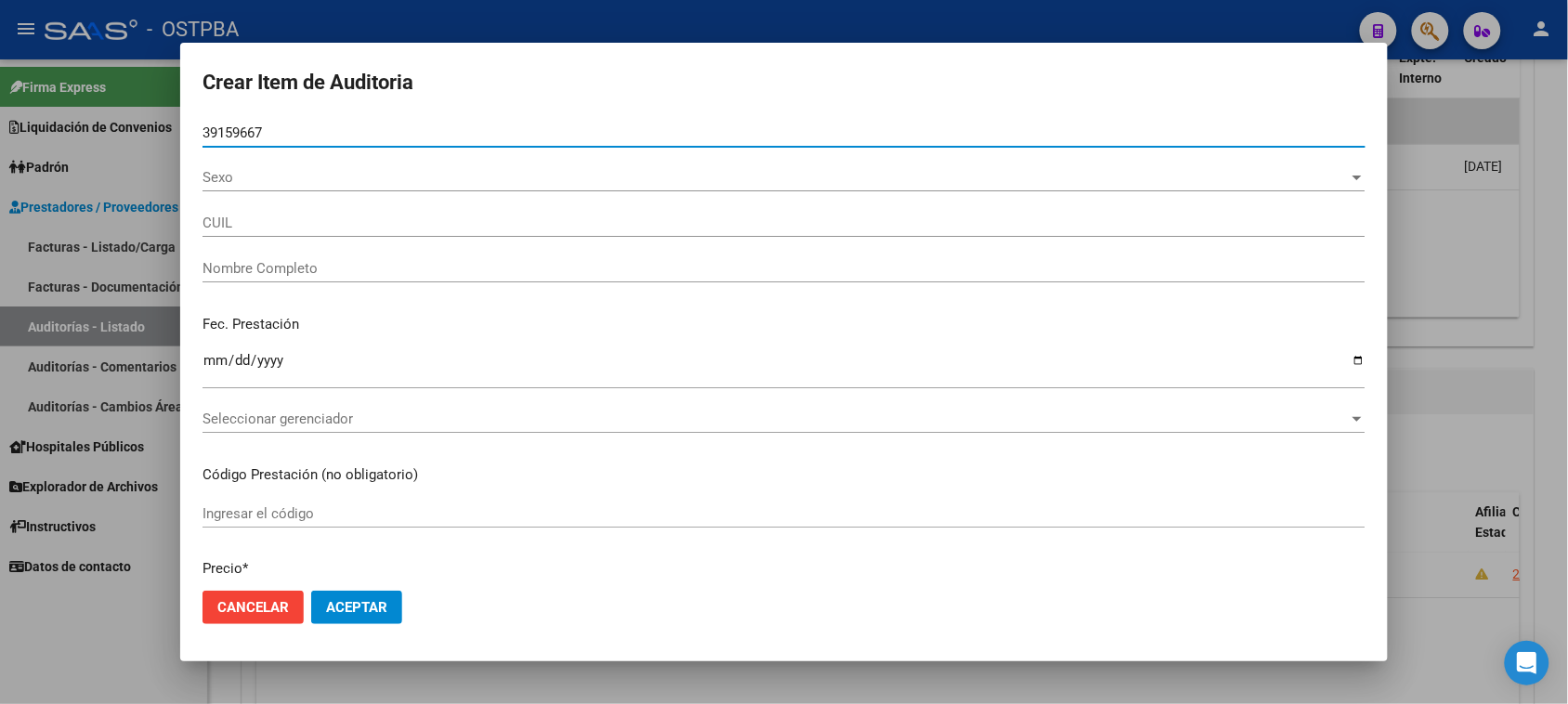
type input "27391596676"
type input "[PERSON_NAME] [PERSON_NAME]"
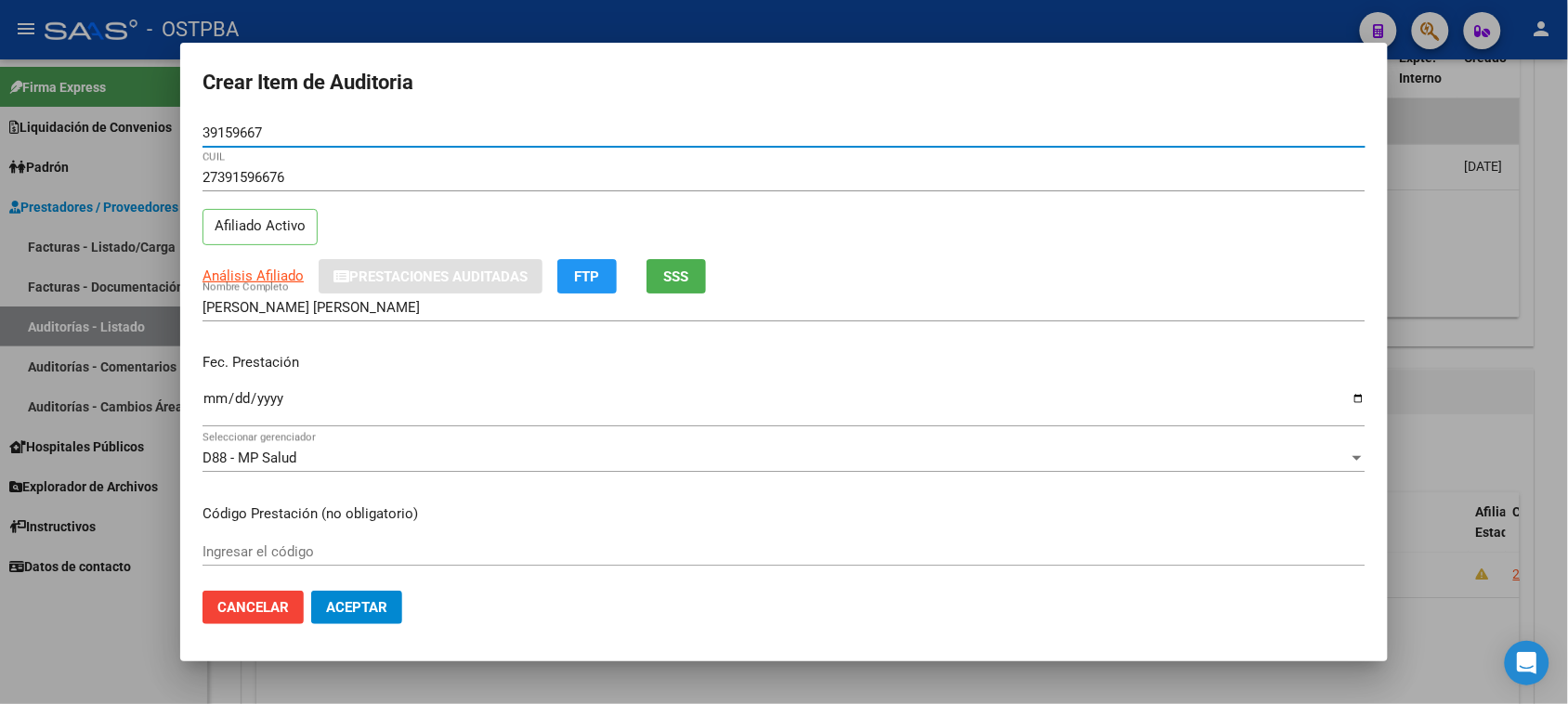
type input "39159667"
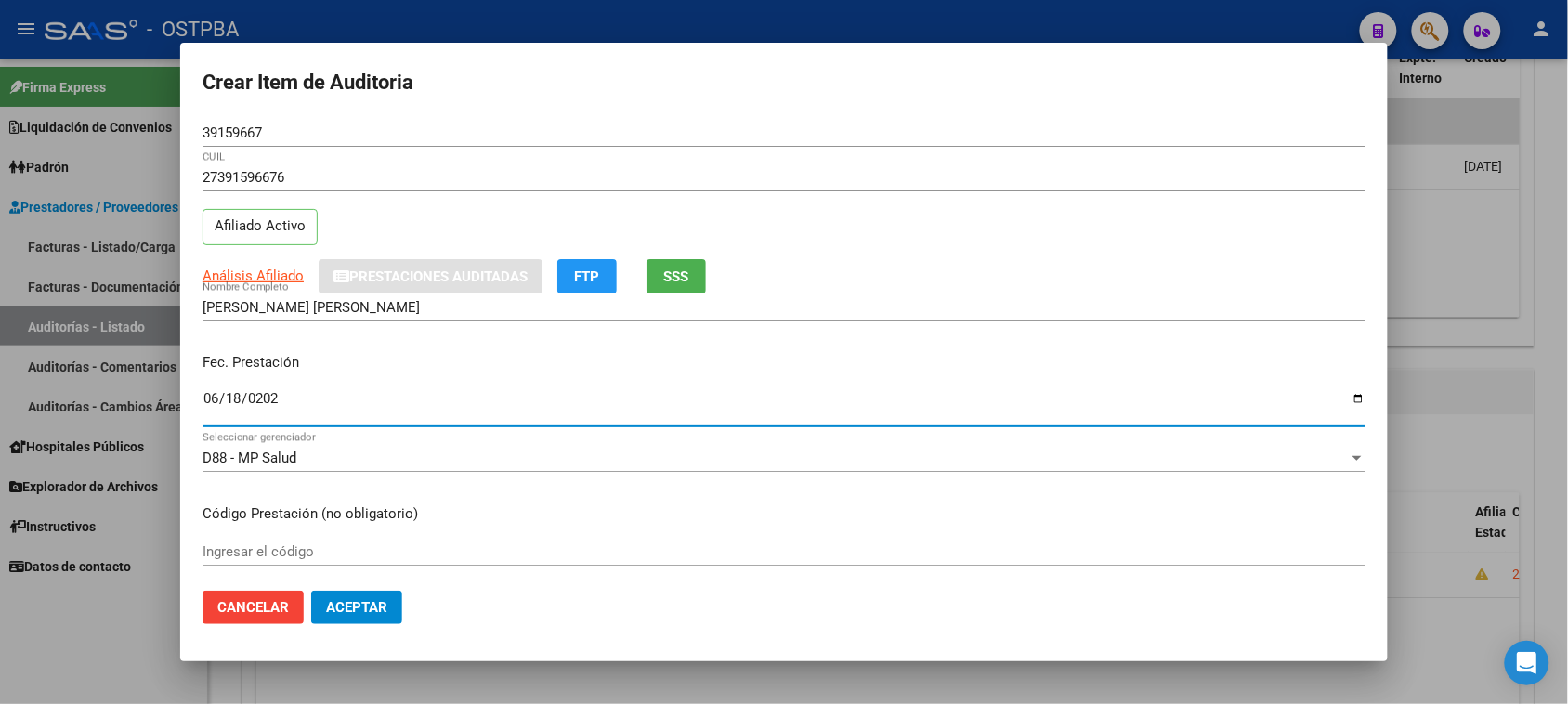
type input "[DATE]"
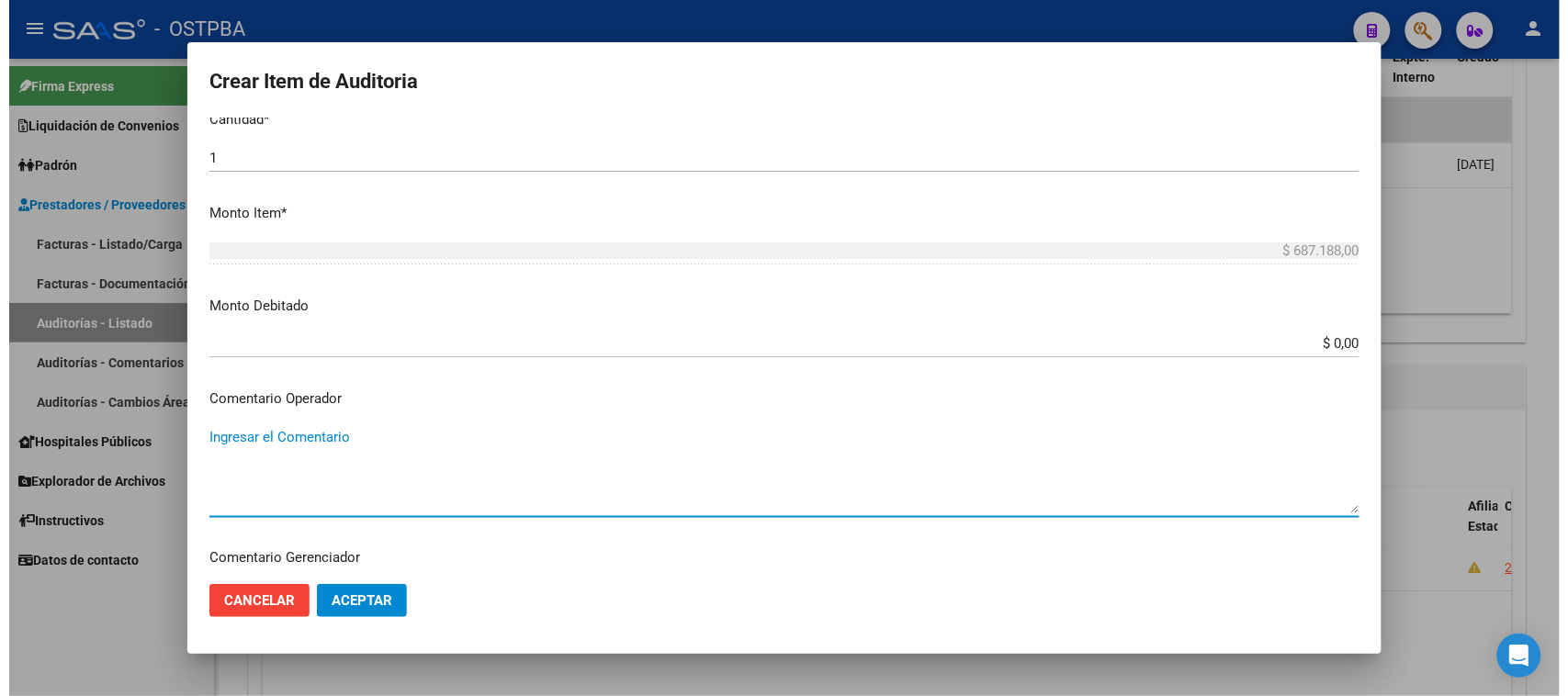
scroll to position [984, 0]
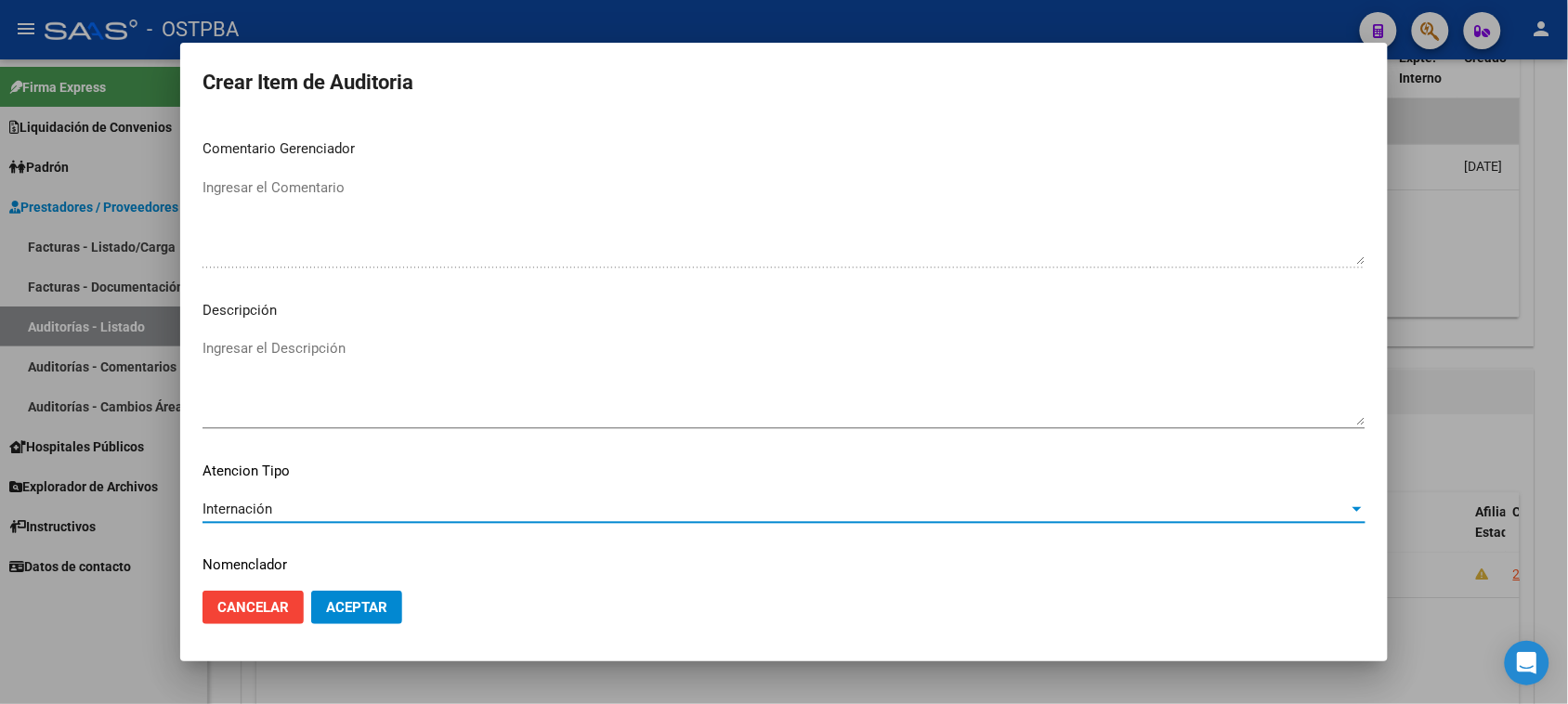
click at [354, 596] on button "Aceptar" at bounding box center [356, 607] width 91 height 33
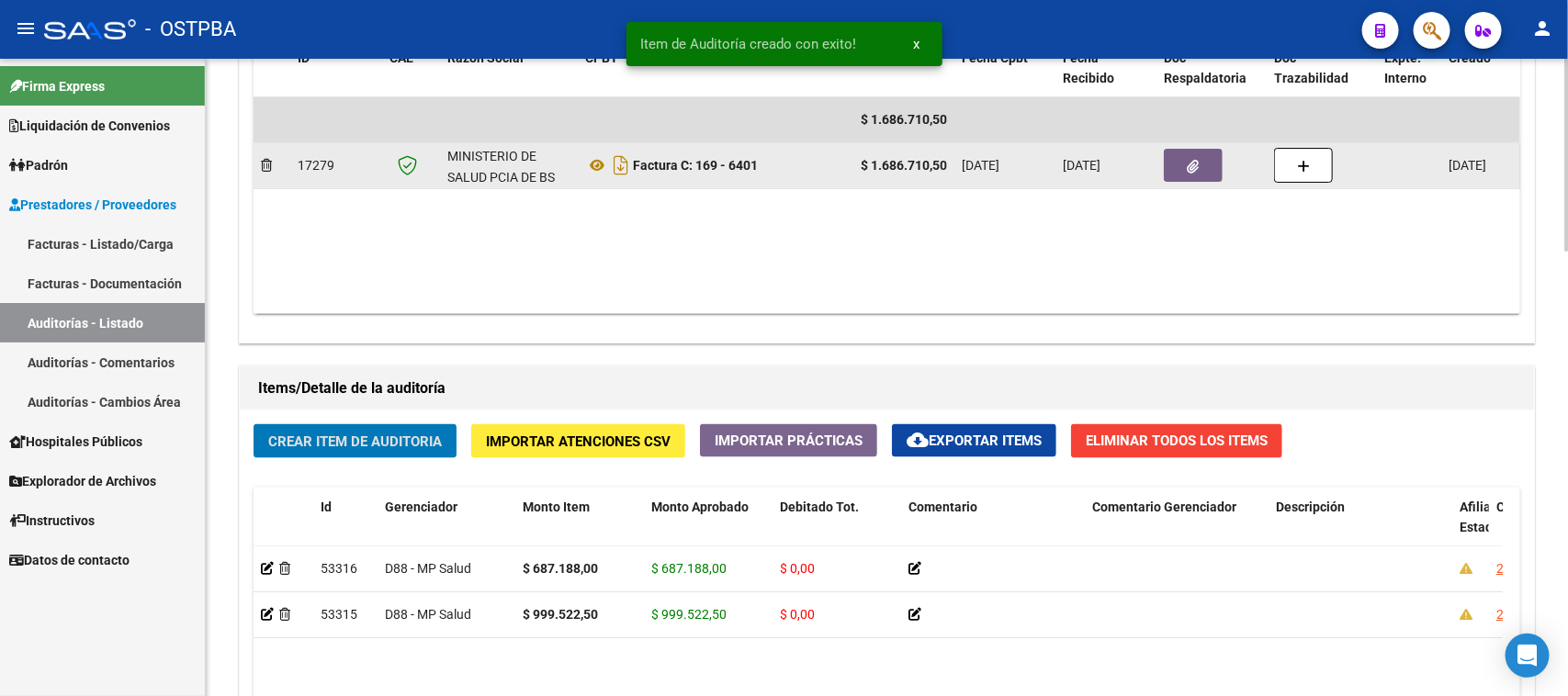
click at [1176, 164] on button "button" at bounding box center [1193, 165] width 59 height 33
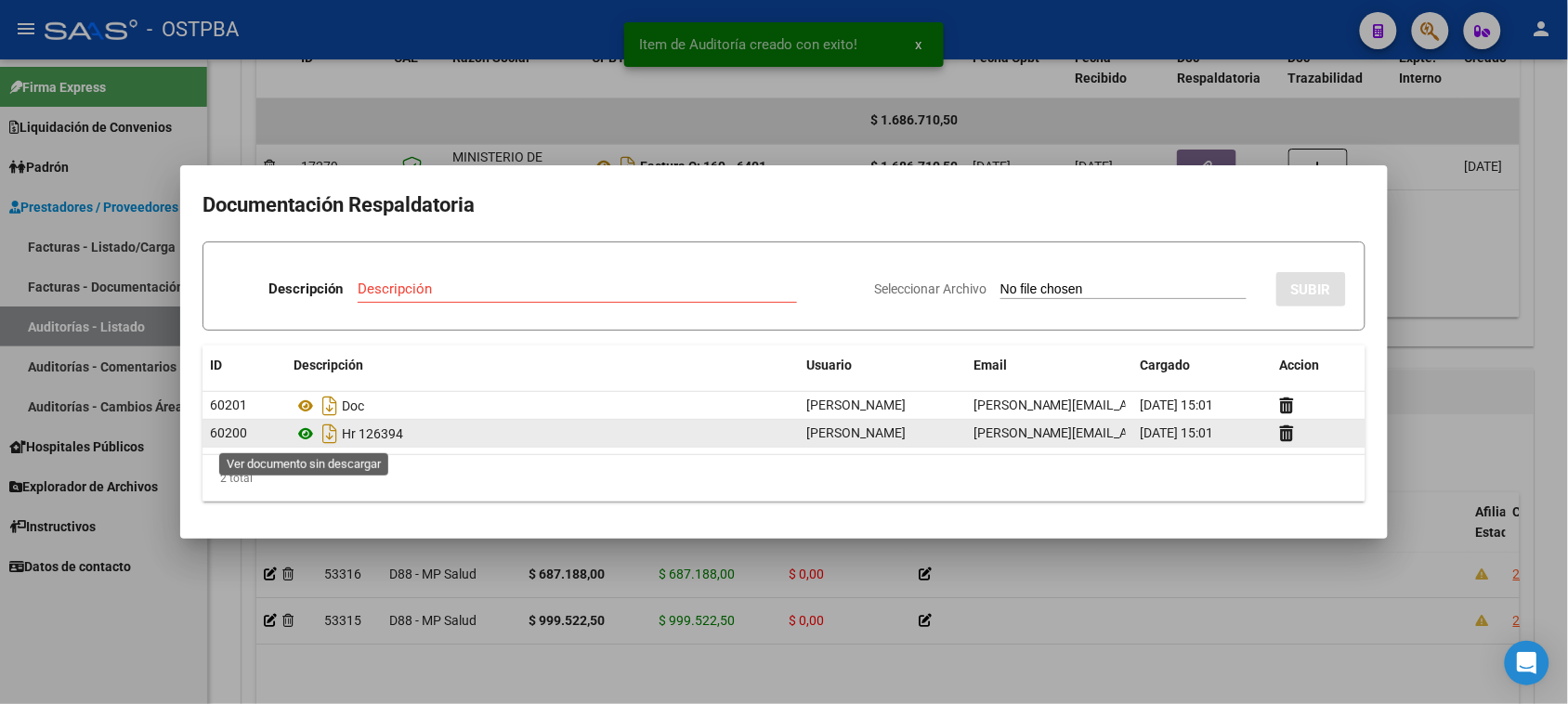
click at [305, 432] on icon at bounding box center [305, 433] width 24 height 22
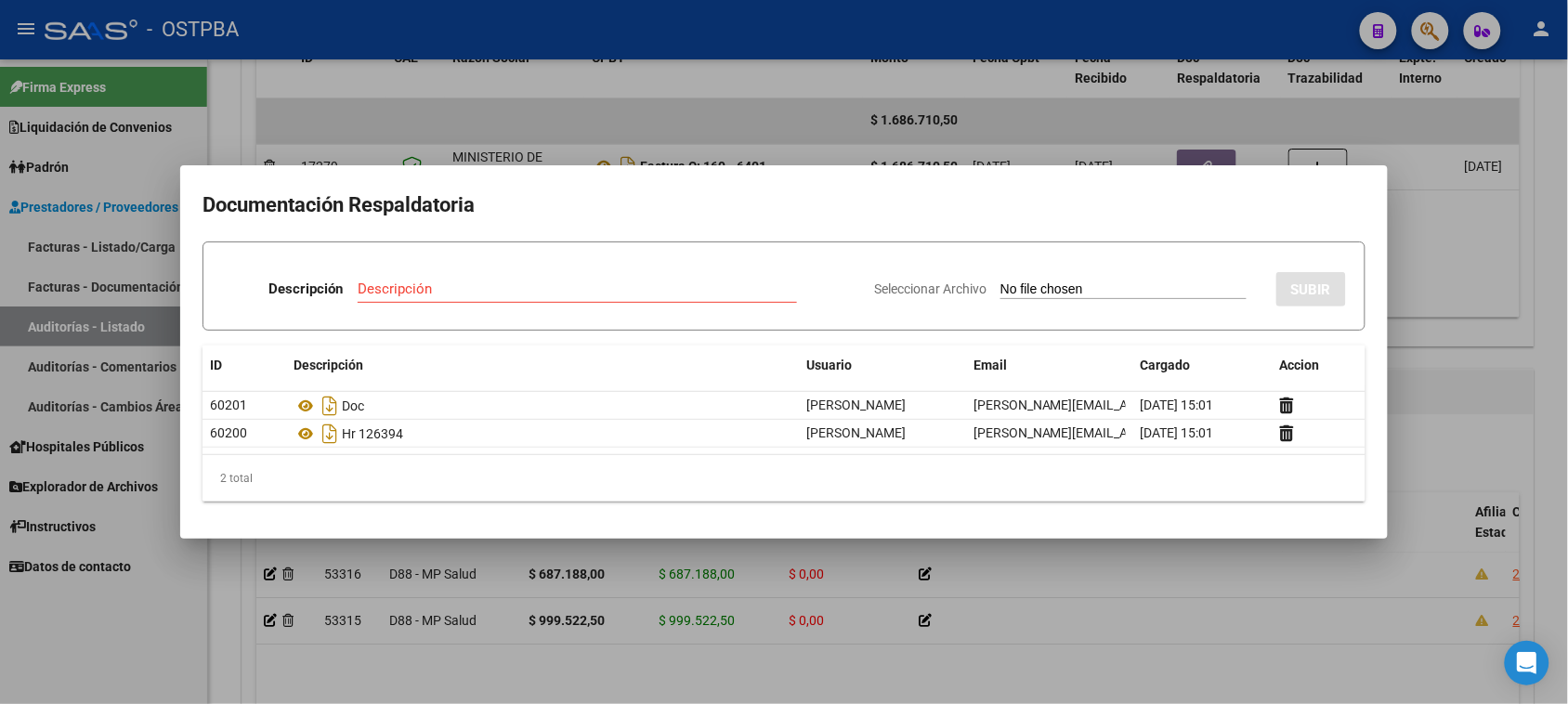
click at [1436, 262] on div at bounding box center [784, 352] width 1568 height 704
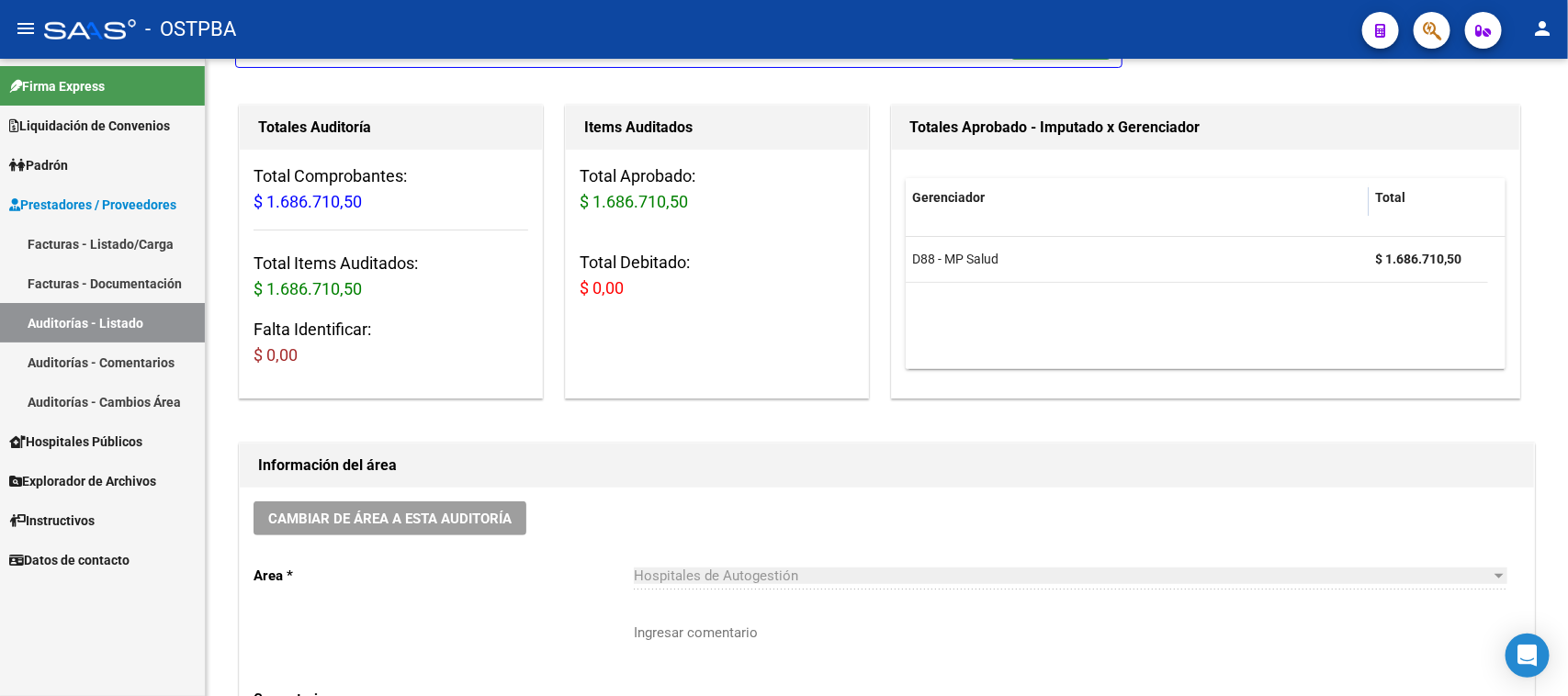
scroll to position [0, 0]
